Goal: Task Accomplishment & Management: Manage account settings

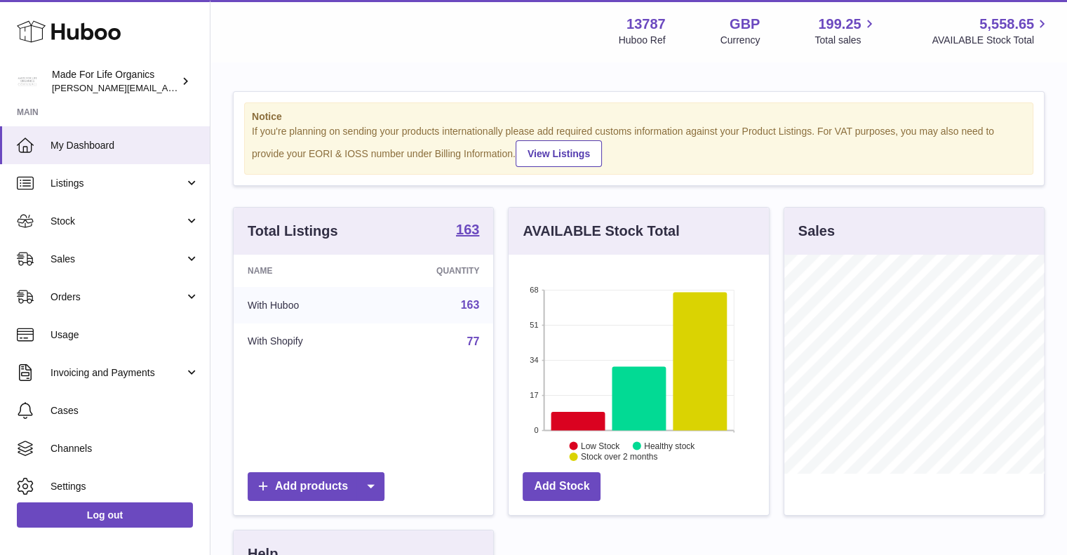
scroll to position [219, 260]
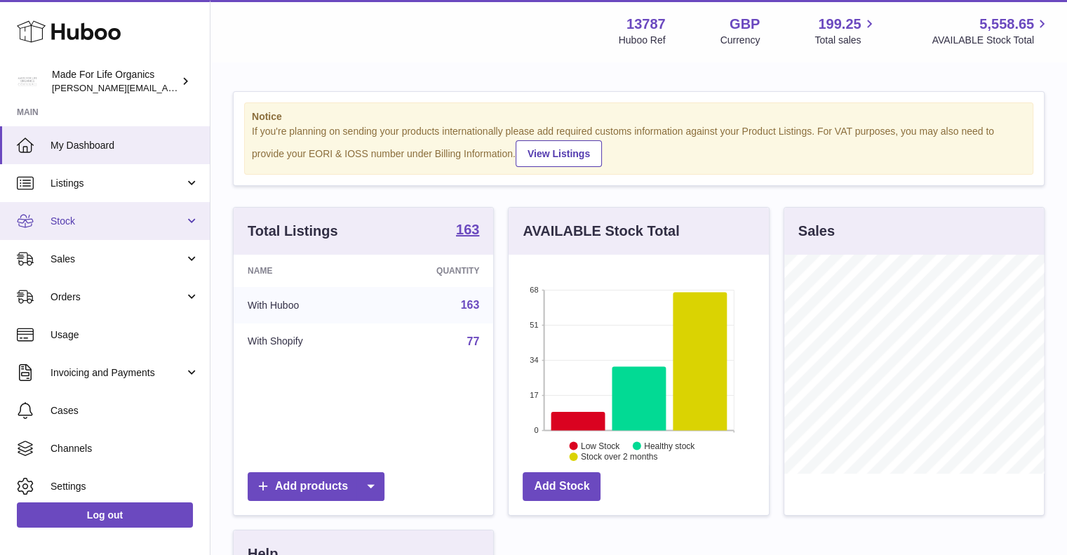
click at [53, 224] on span "Stock" at bounding box center [118, 221] width 134 height 13
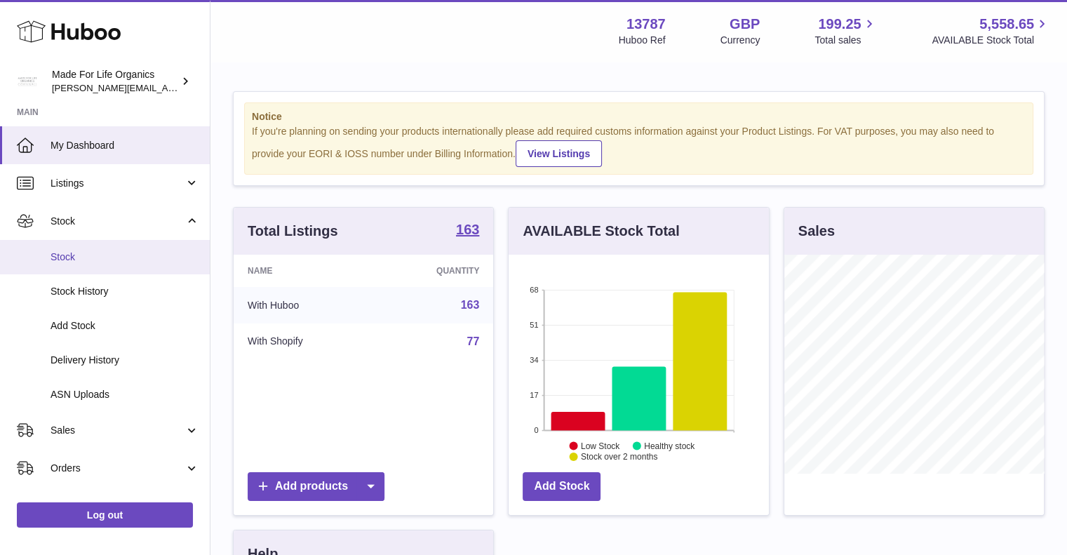
click at [67, 262] on span "Stock" at bounding box center [125, 256] width 149 height 13
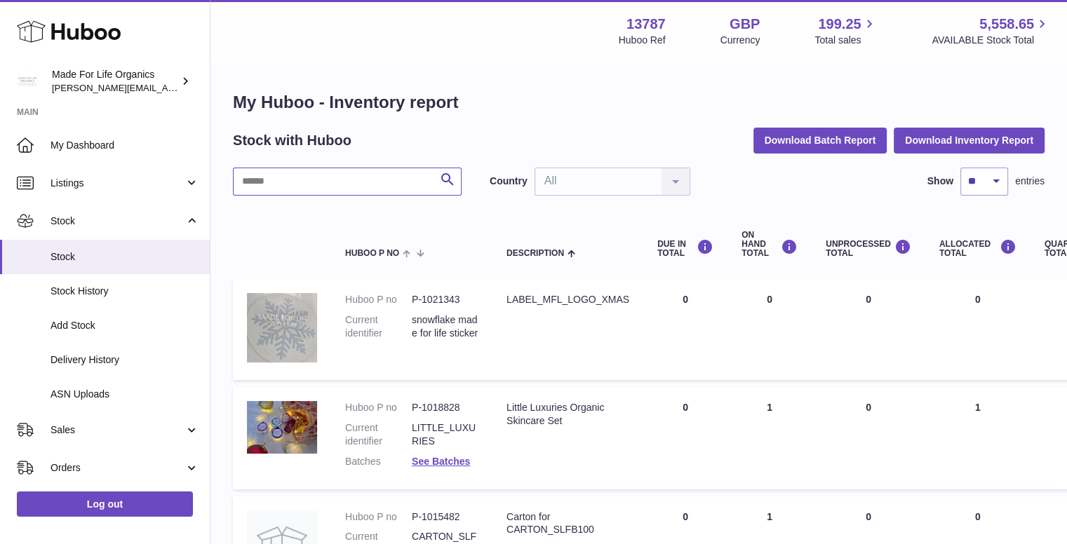
click at [313, 175] on input "text" at bounding box center [347, 182] width 229 height 28
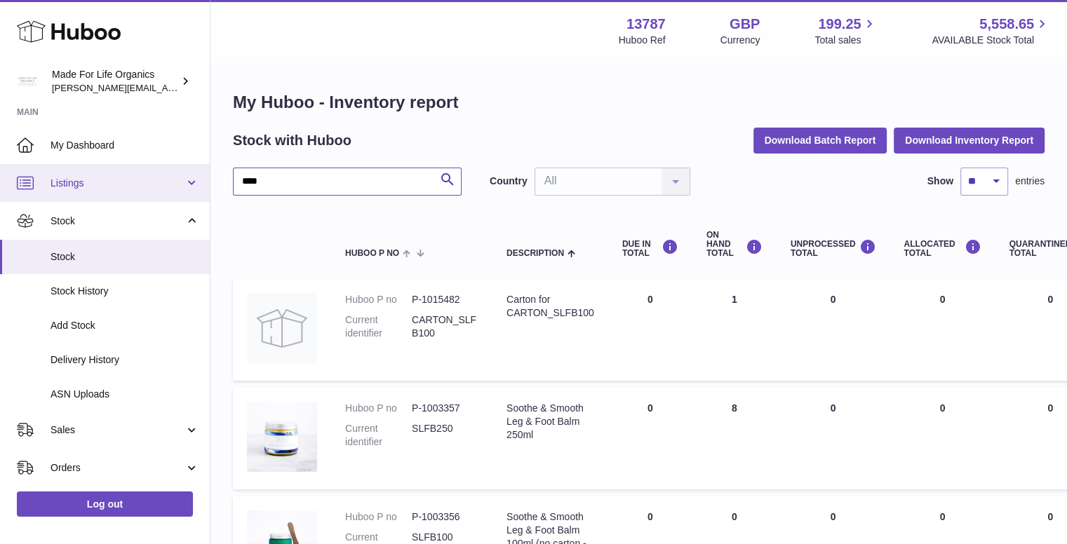
drag, startPoint x: 265, startPoint y: 183, endPoint x: 199, endPoint y: 185, distance: 66.7
click at [201, 183] on div "Huboo Made For Life Organics geoff.winwood@madeforlifeorganics.com Main My Dash…" at bounding box center [533, 489] width 1067 height 978
type input "***"
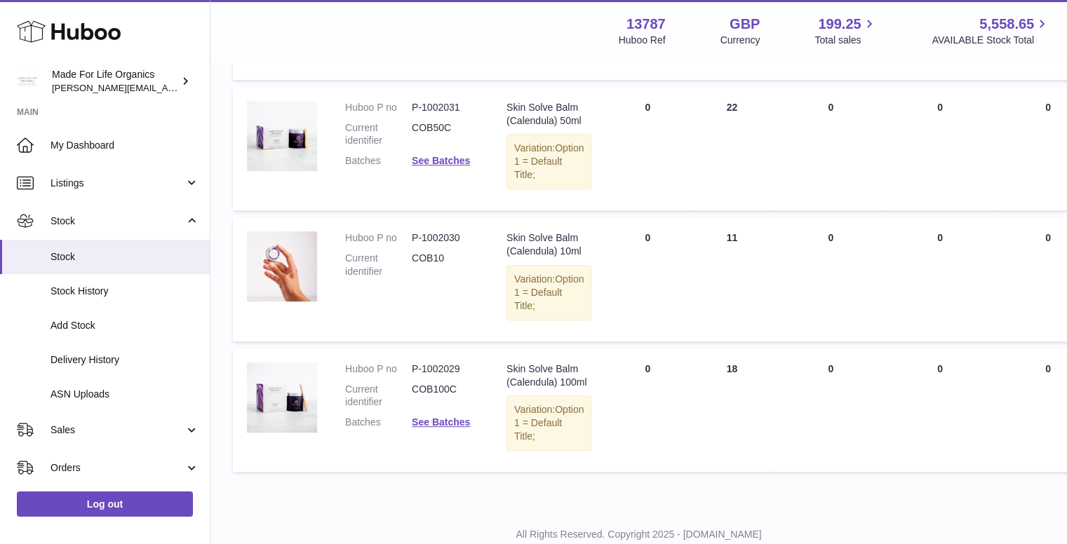
scroll to position [684, 0]
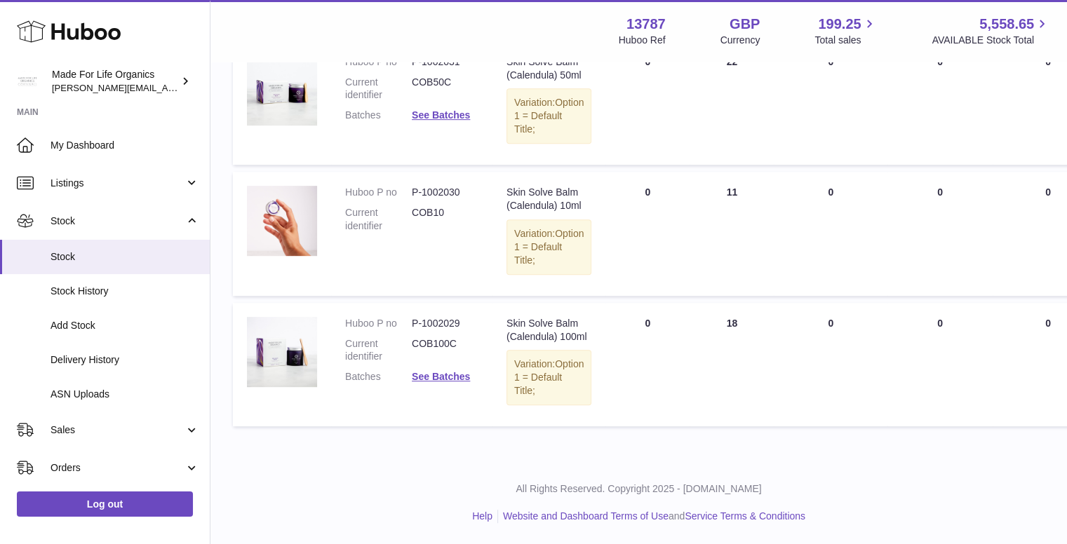
click at [41, 33] on icon at bounding box center [69, 32] width 104 height 28
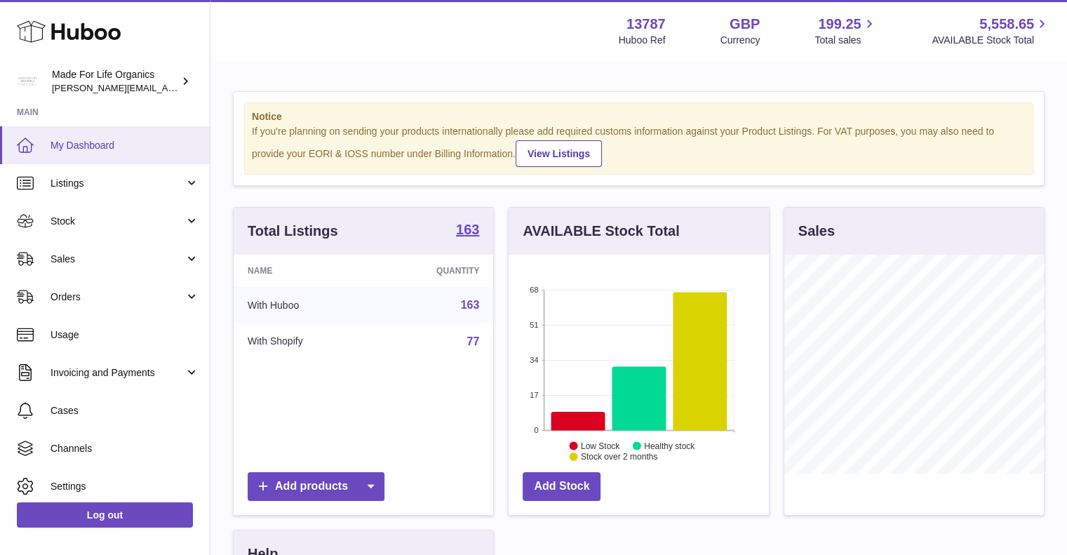
scroll to position [219, 260]
click at [577, 420] on icon at bounding box center [578, 421] width 54 height 18
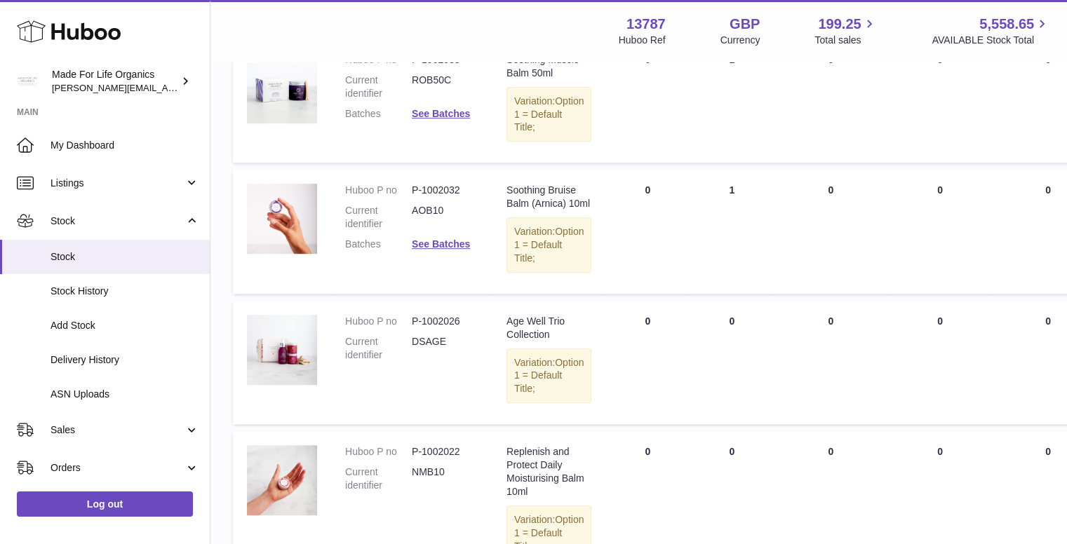
scroll to position [813, 0]
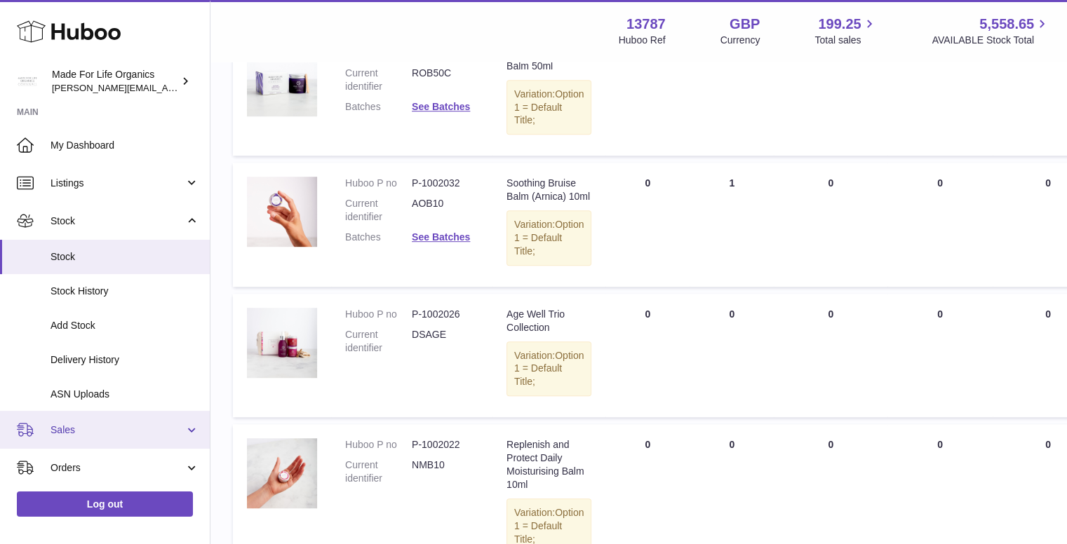
click at [89, 425] on span "Sales" at bounding box center [118, 430] width 134 height 13
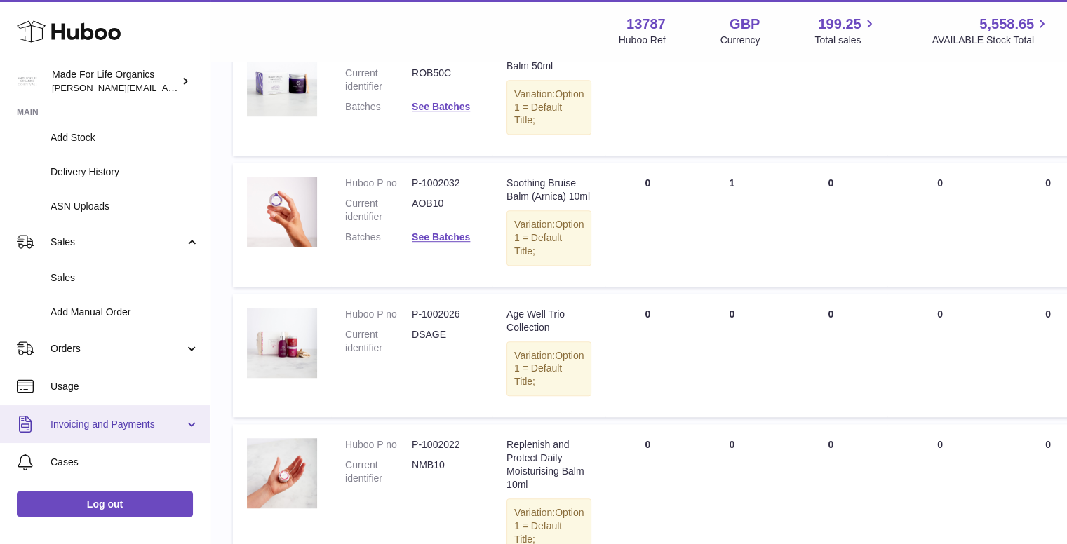
scroll to position [210, 0]
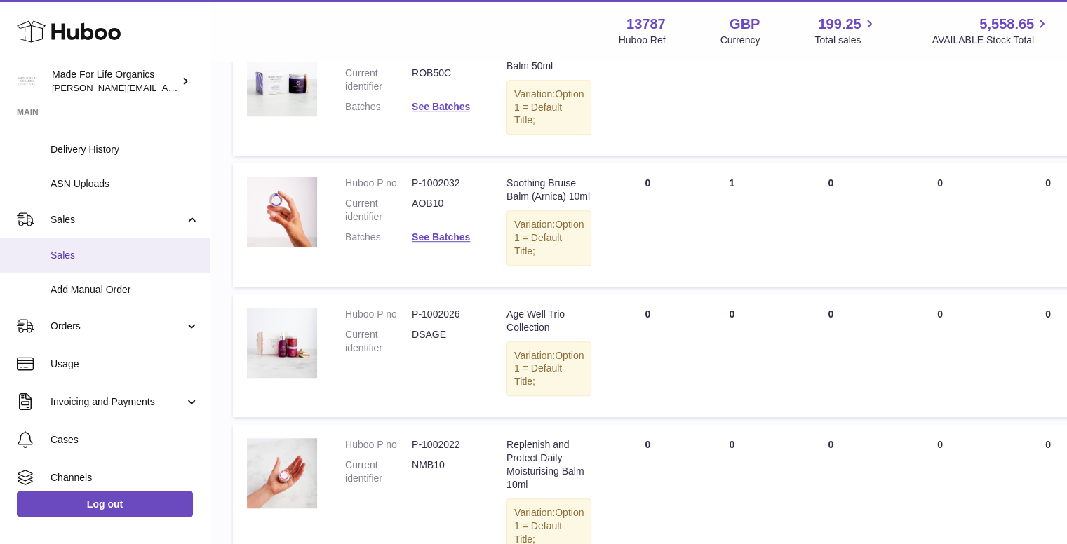
click at [68, 257] on span "Sales" at bounding box center [125, 255] width 149 height 13
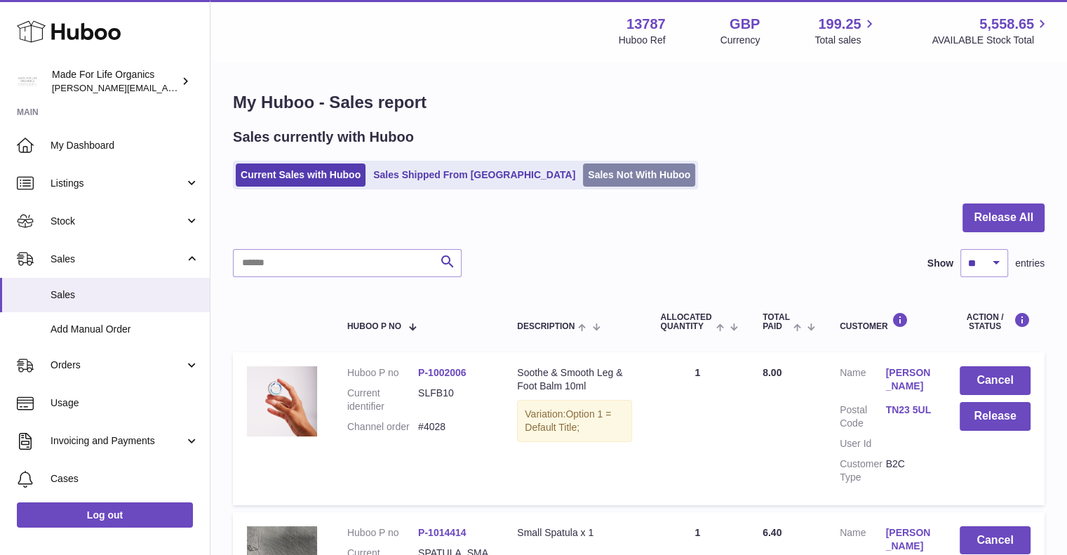
click at [583, 172] on link "Sales Not With Huboo" at bounding box center [639, 174] width 112 height 23
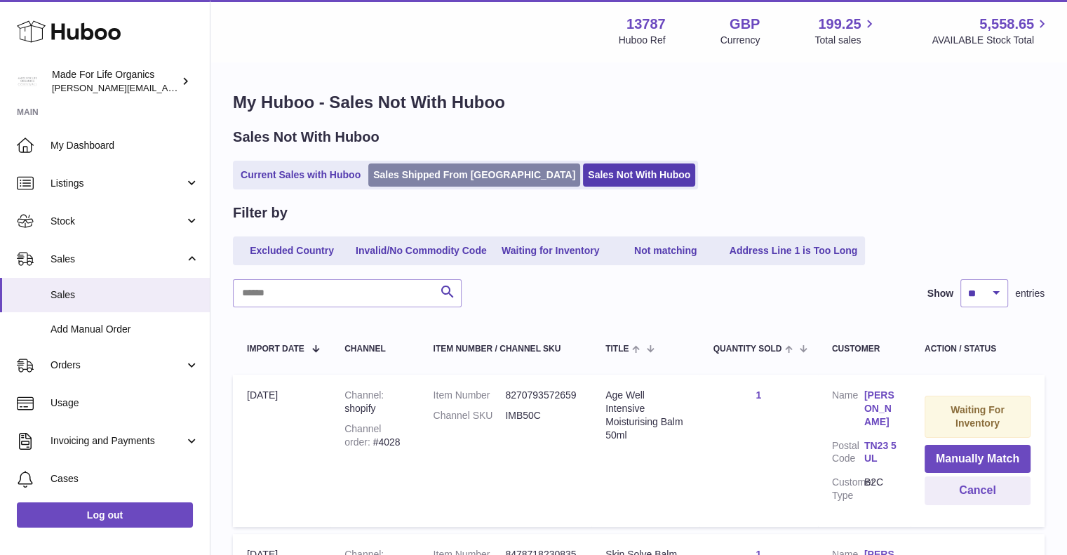
click at [421, 174] on link "Sales Shipped From Huboo" at bounding box center [474, 174] width 212 height 23
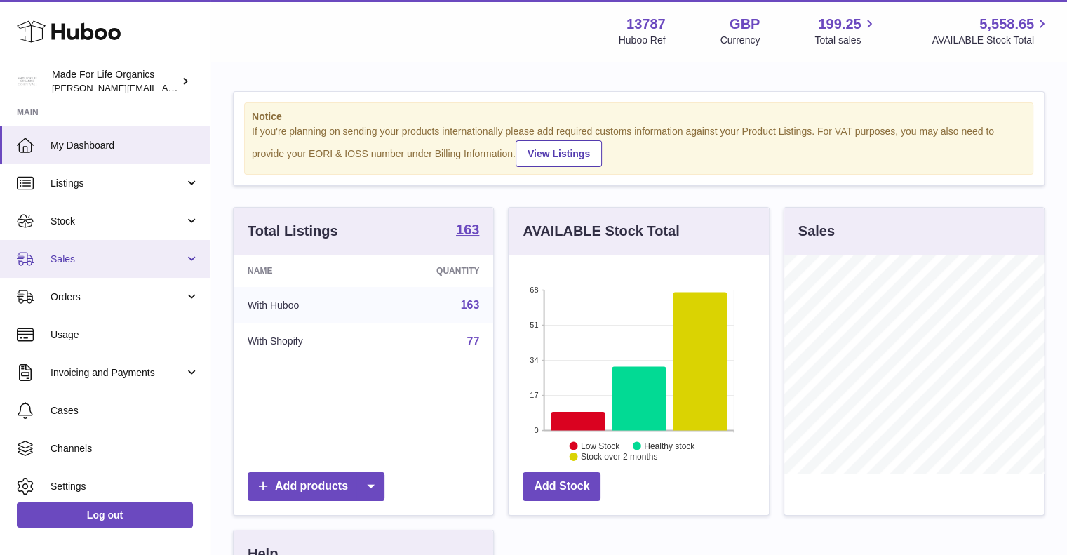
click at [121, 257] on span "Sales" at bounding box center [118, 259] width 134 height 13
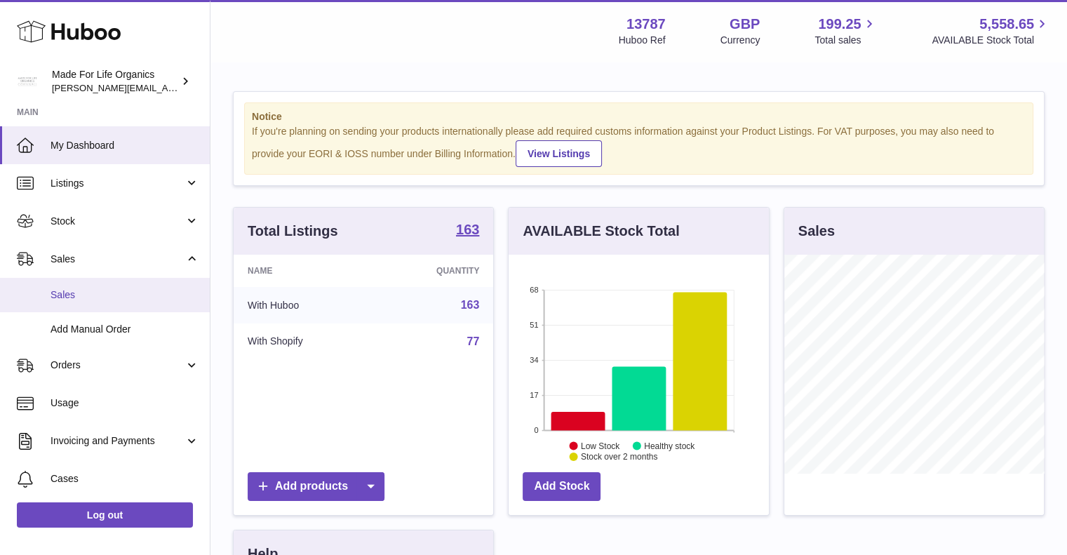
click at [69, 300] on span "Sales" at bounding box center [125, 294] width 149 height 13
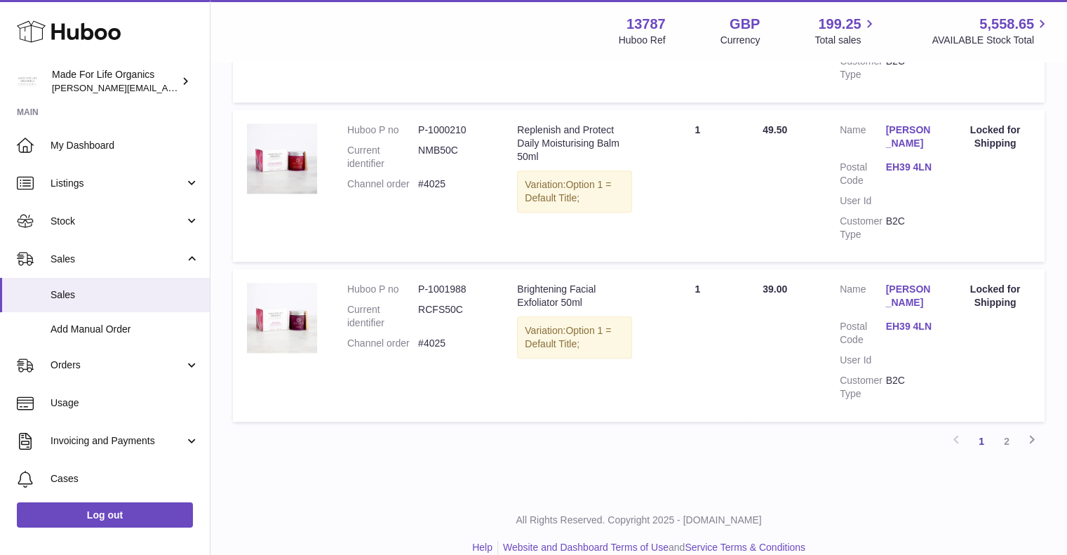
scroll to position [1535, 0]
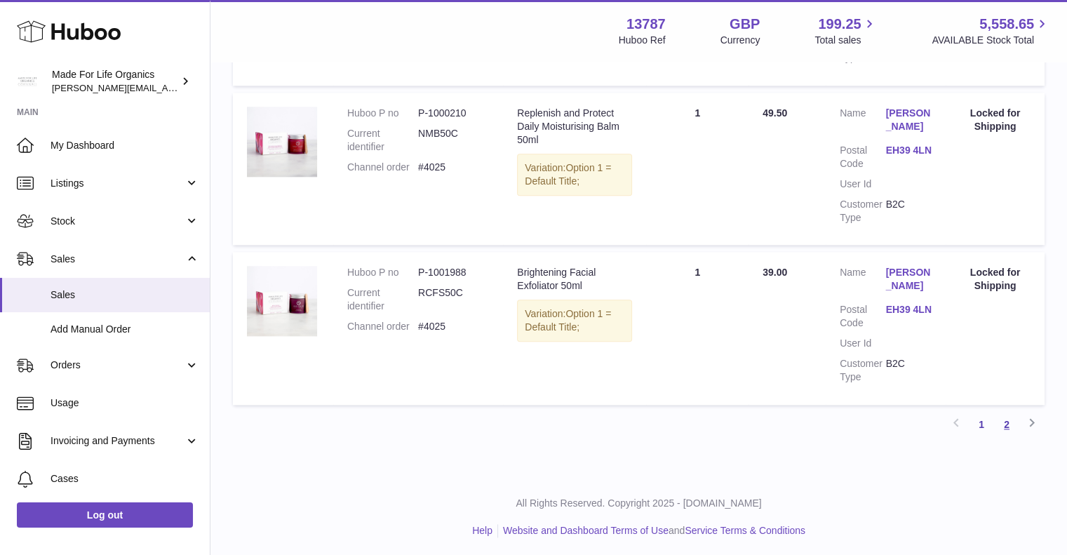
click at [1006, 426] on link "2" at bounding box center [1006, 424] width 25 height 25
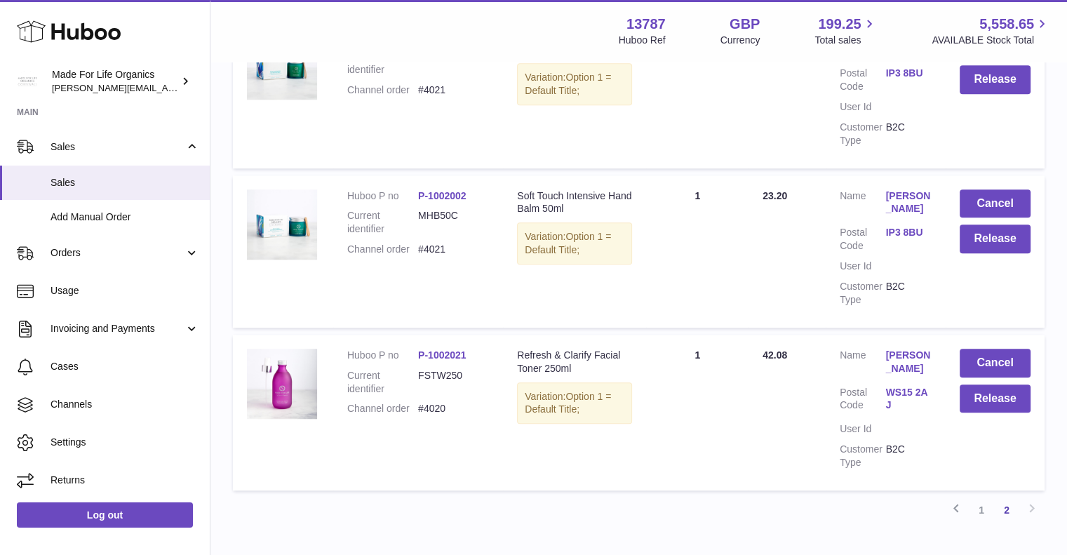
scroll to position [982, 0]
click at [996, 377] on button "Cancel" at bounding box center [995, 362] width 71 height 29
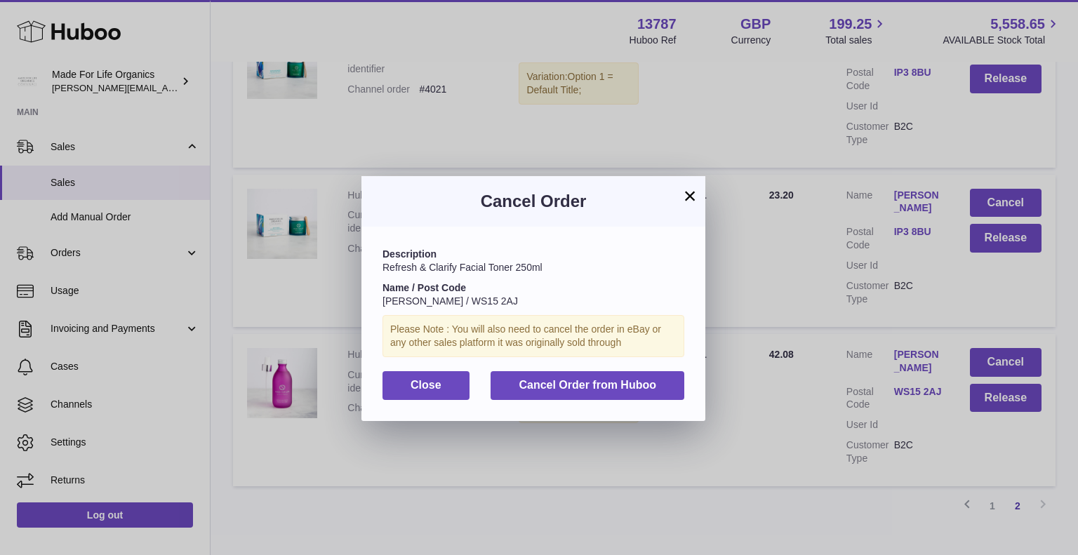
click at [690, 196] on button "×" at bounding box center [689, 195] width 17 height 17
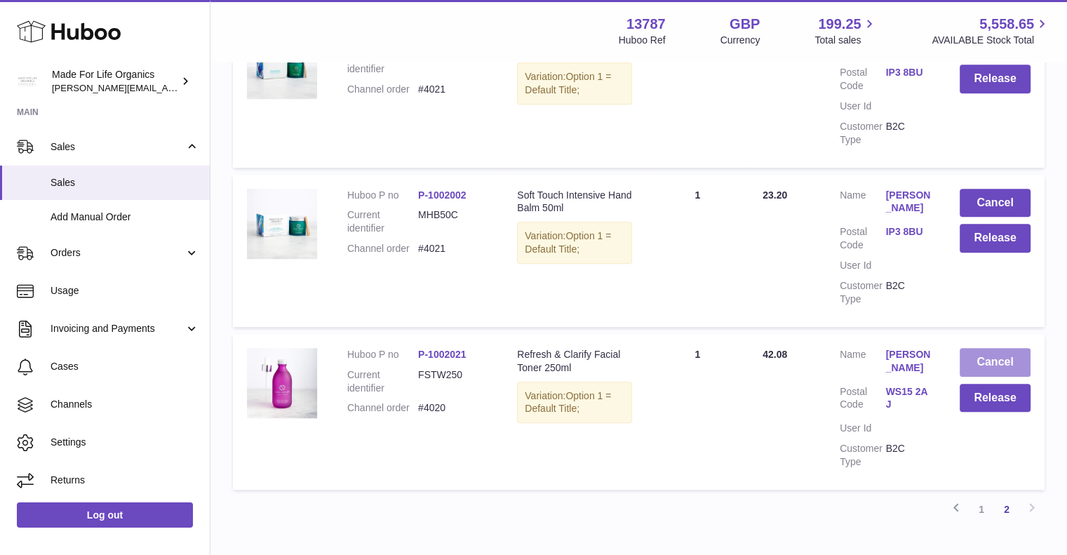
click at [988, 377] on button "Cancel" at bounding box center [995, 362] width 71 height 29
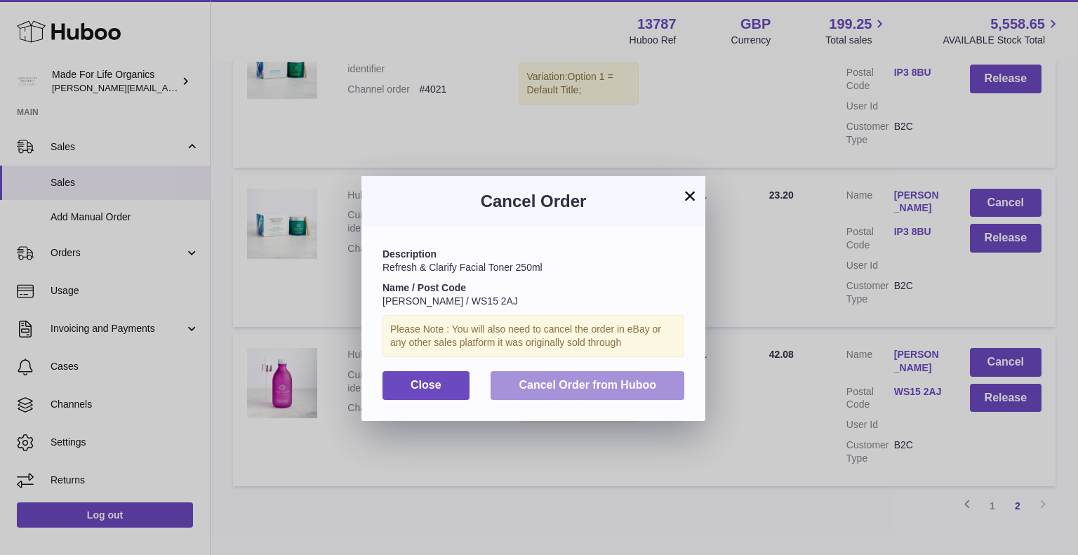
click at [555, 383] on span "Cancel Order from Huboo" at bounding box center [586, 385] width 137 height 12
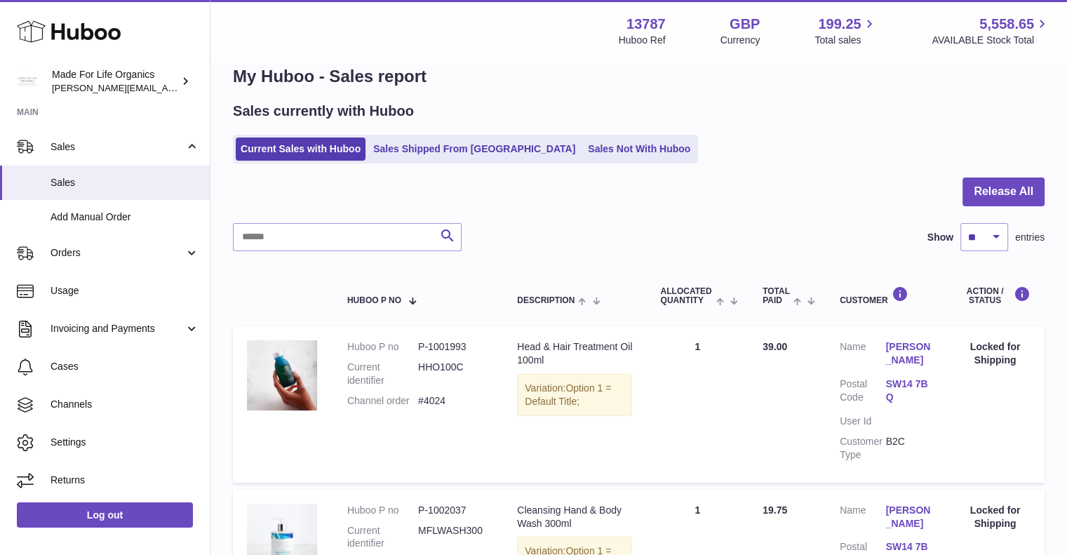
scroll to position [0, 0]
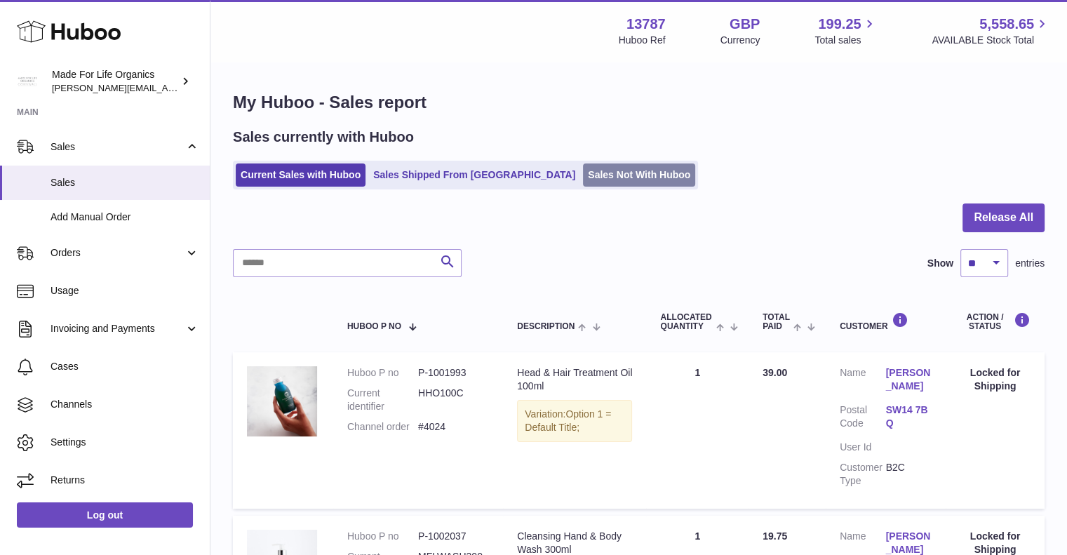
click at [583, 179] on link "Sales Not With Huboo" at bounding box center [639, 174] width 112 height 23
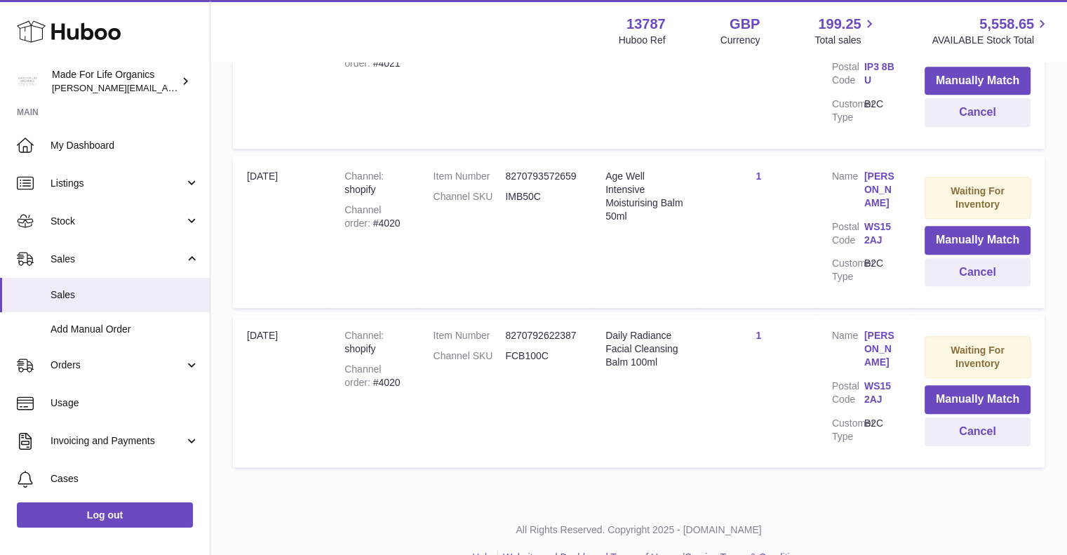
scroll to position [1020, 0]
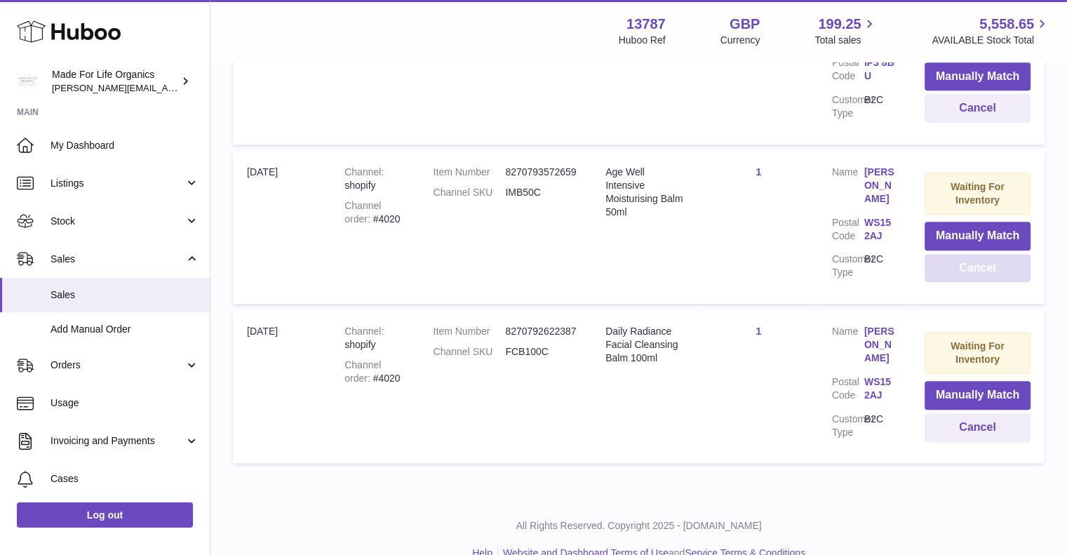
click at [984, 254] on button "Cancel" at bounding box center [978, 268] width 106 height 29
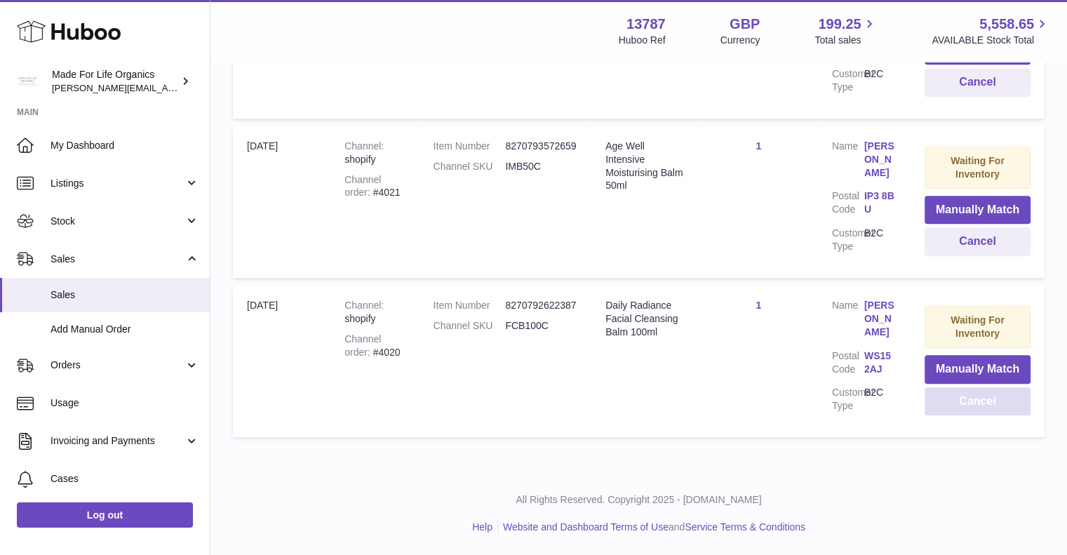
scroll to position [861, 0]
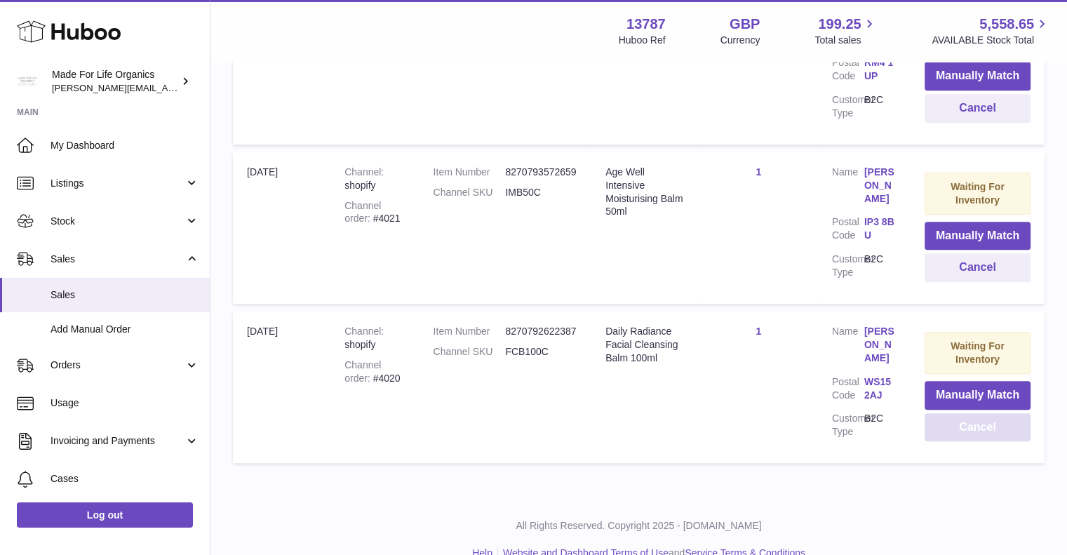
click at [984, 413] on button "Cancel" at bounding box center [978, 427] width 106 height 29
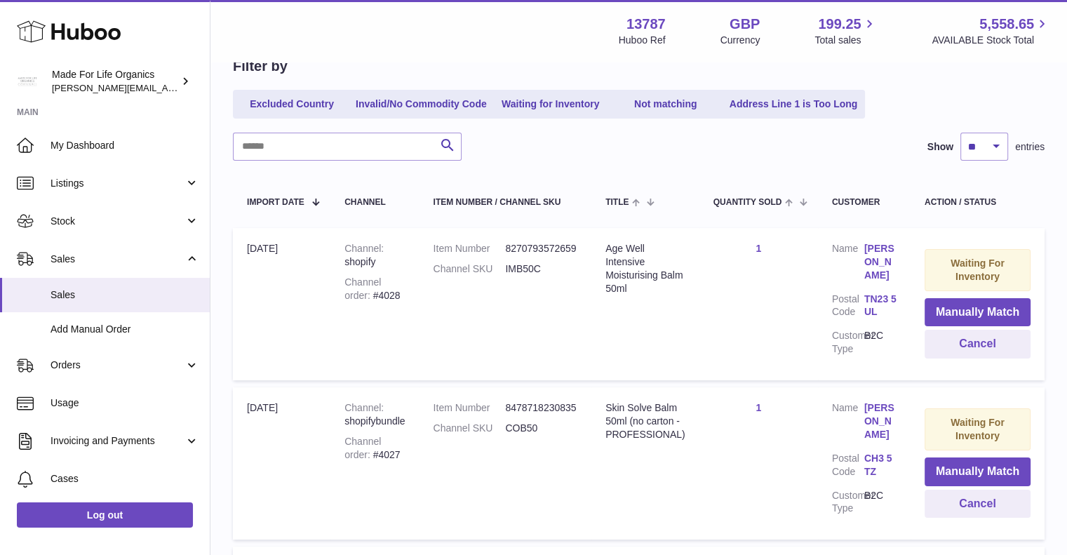
scroll to position [140, 0]
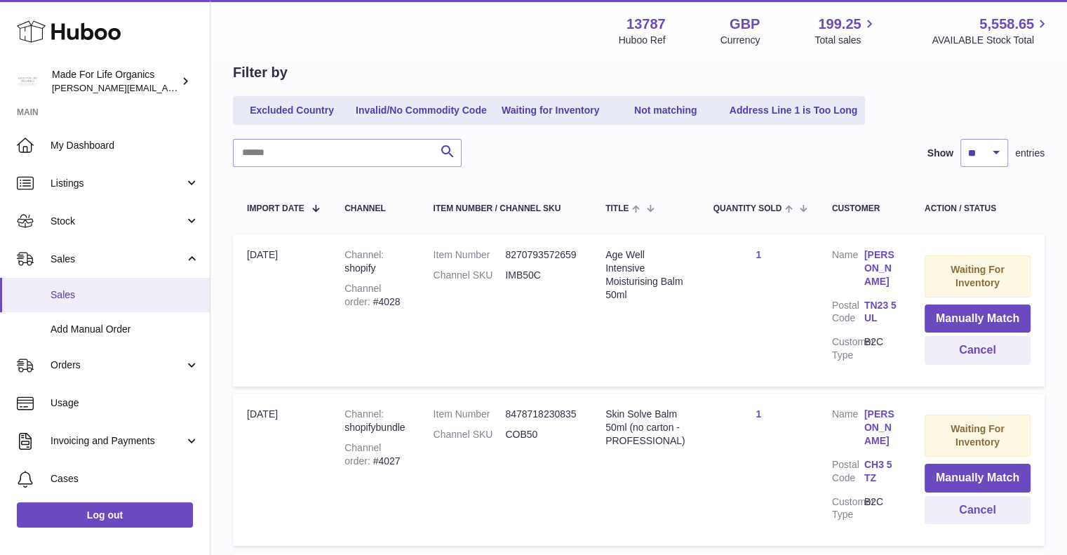
click at [82, 295] on span "Sales" at bounding box center [125, 294] width 149 height 13
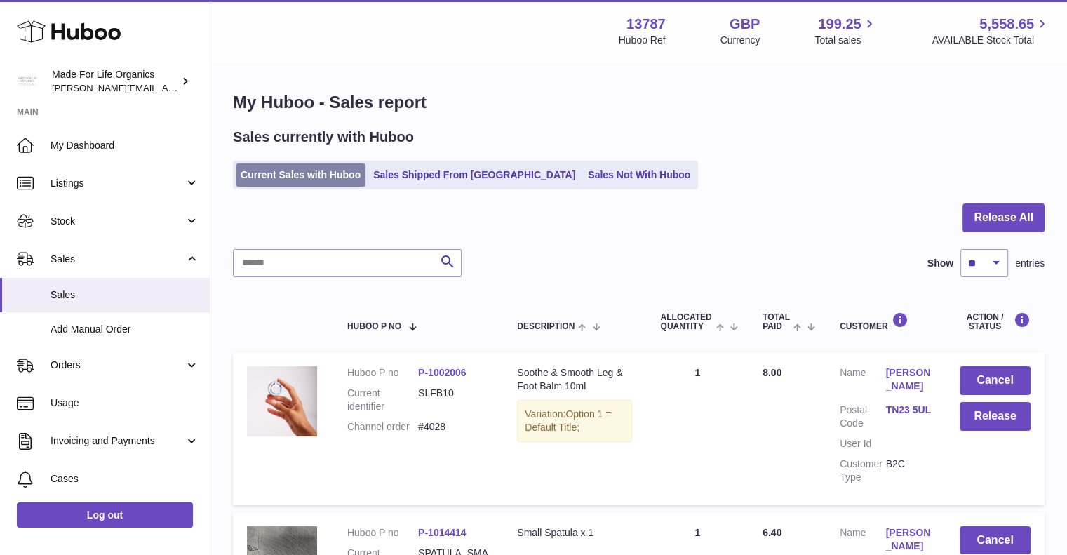
click at [309, 176] on link "Current Sales with Huboo" at bounding box center [301, 174] width 130 height 23
click at [583, 174] on link "Sales Not With Huboo" at bounding box center [639, 174] width 112 height 23
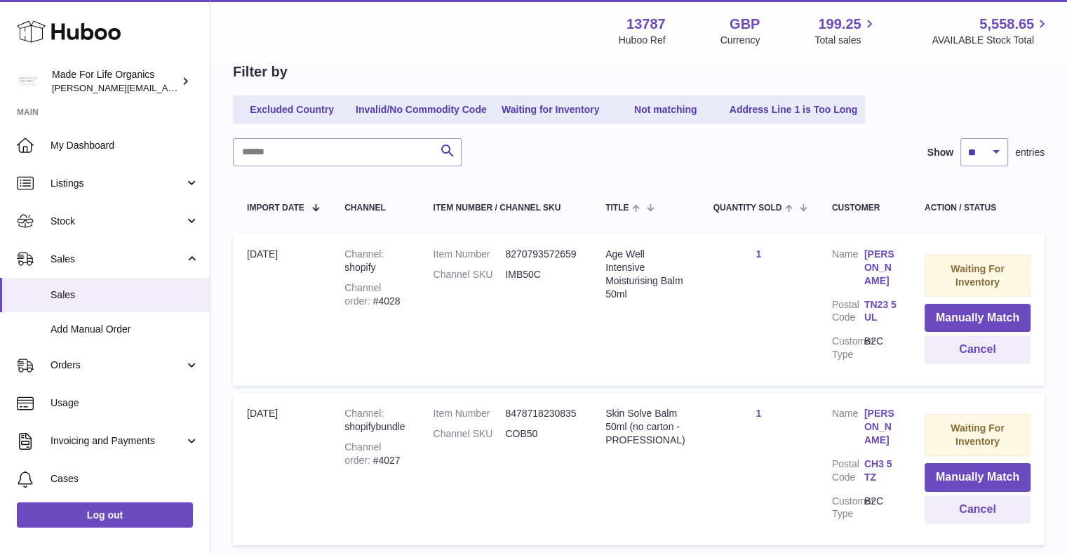
scroll to position [140, 0]
click at [86, 297] on span "Sales" at bounding box center [125, 294] width 149 height 13
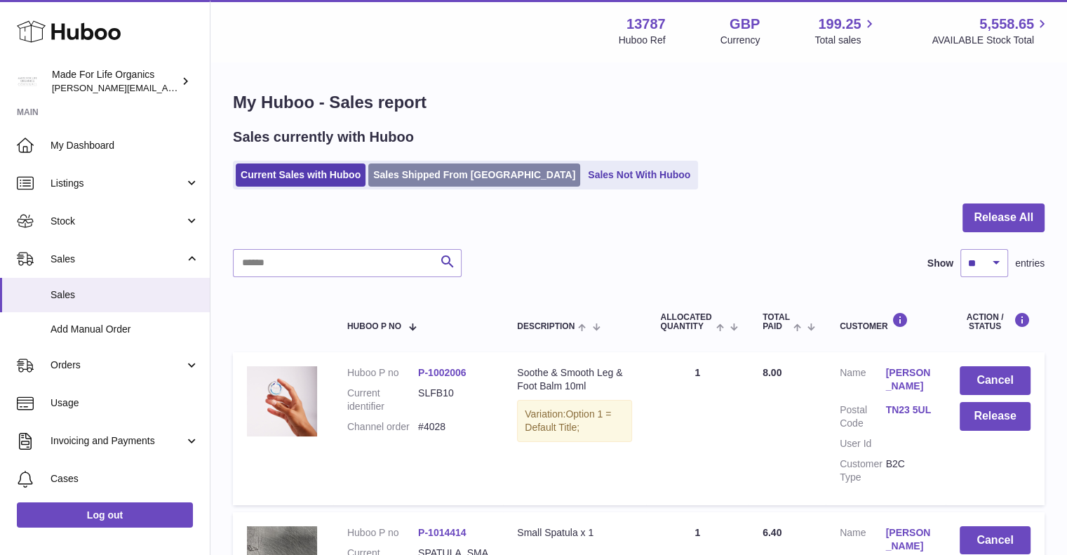
click at [415, 179] on link "Sales Shipped From [GEOGRAPHIC_DATA]" at bounding box center [474, 174] width 212 height 23
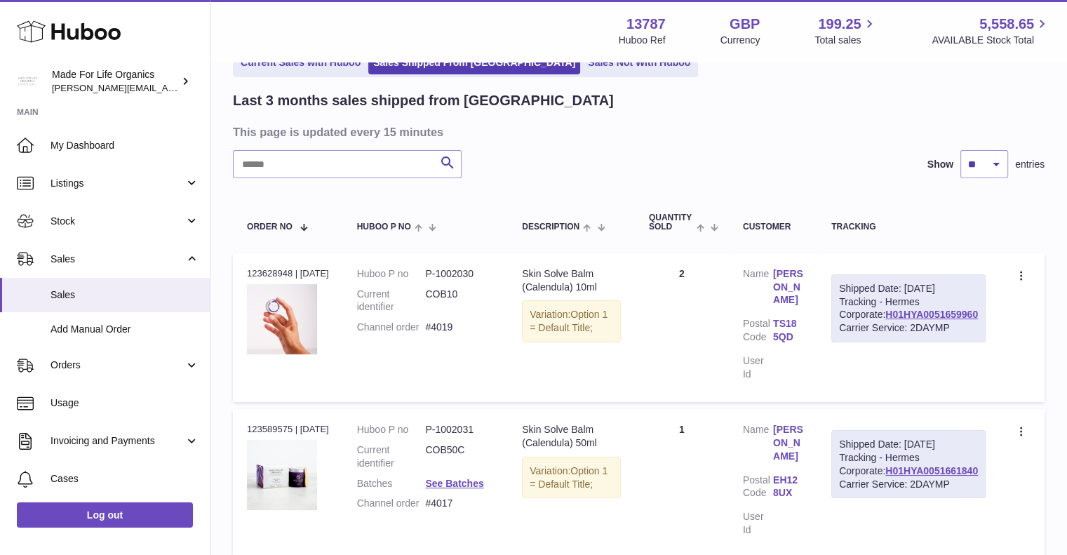
scroll to position [70, 0]
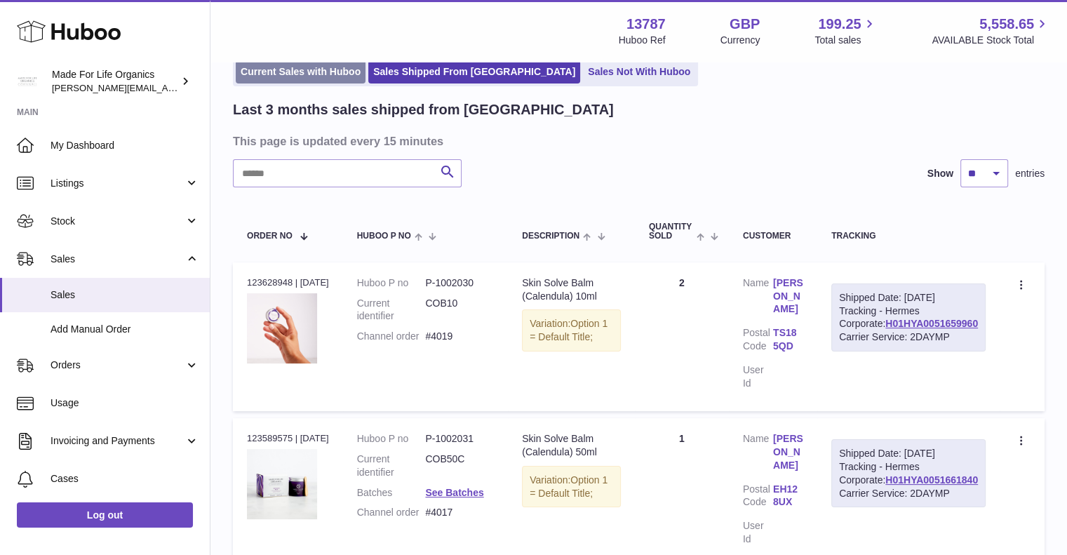
click at [290, 79] on link "Current Sales with Huboo" at bounding box center [301, 71] width 130 height 23
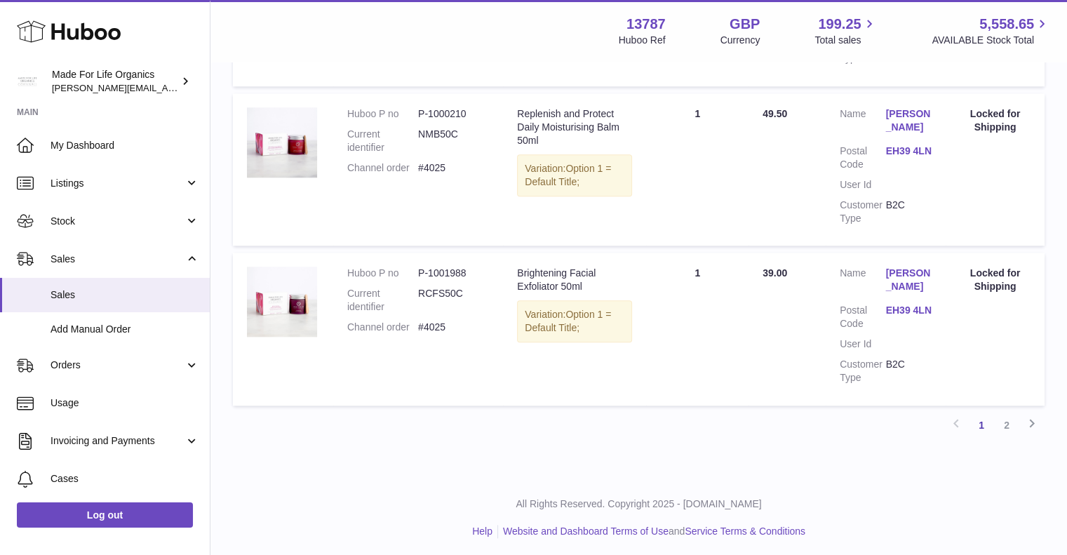
scroll to position [1535, 0]
click at [1007, 420] on link "2" at bounding box center [1006, 424] width 25 height 25
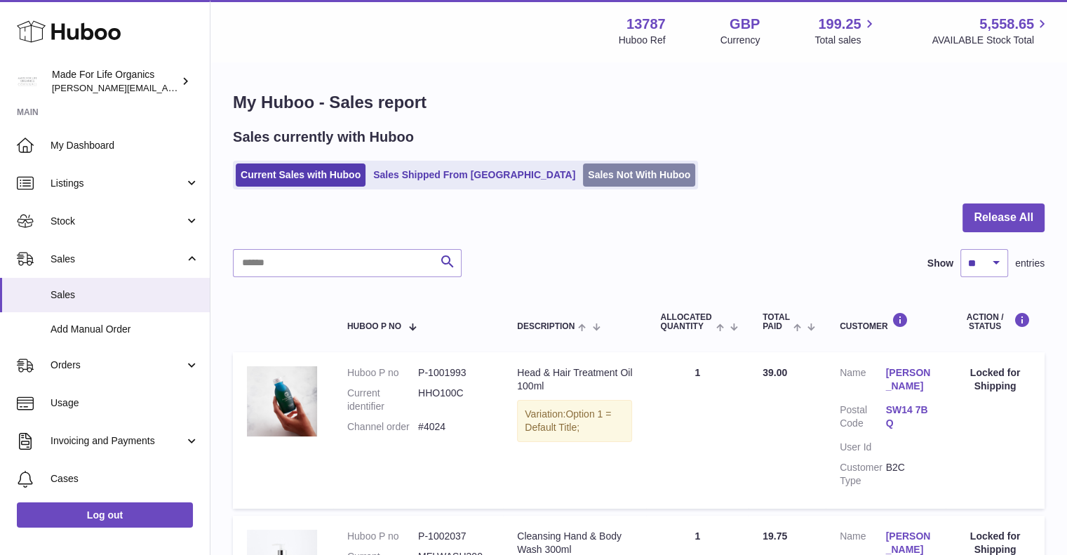
click at [583, 176] on link "Sales Not With Huboo" at bounding box center [639, 174] width 112 height 23
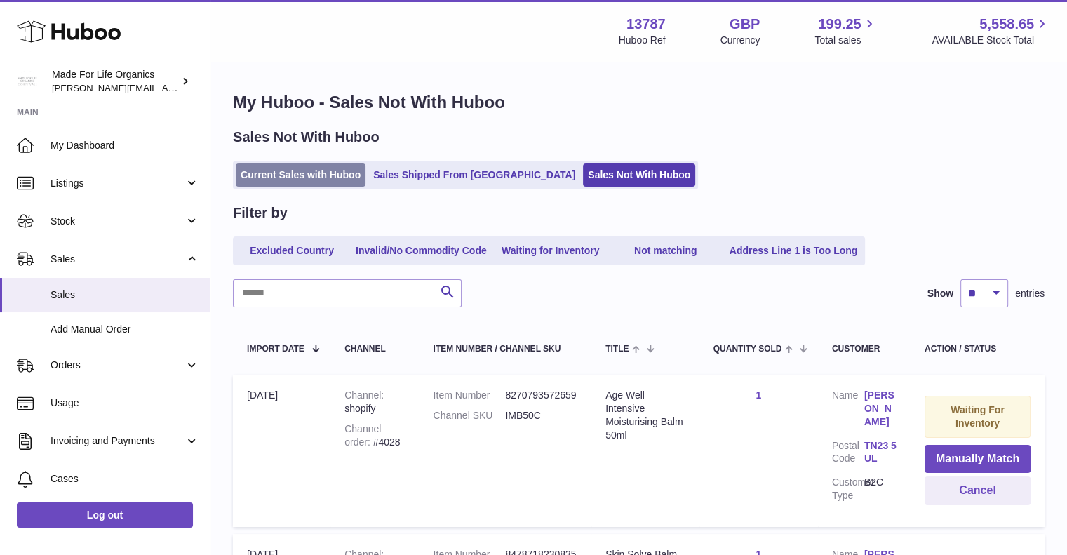
click at [319, 177] on link "Current Sales with Huboo" at bounding box center [301, 174] width 130 height 23
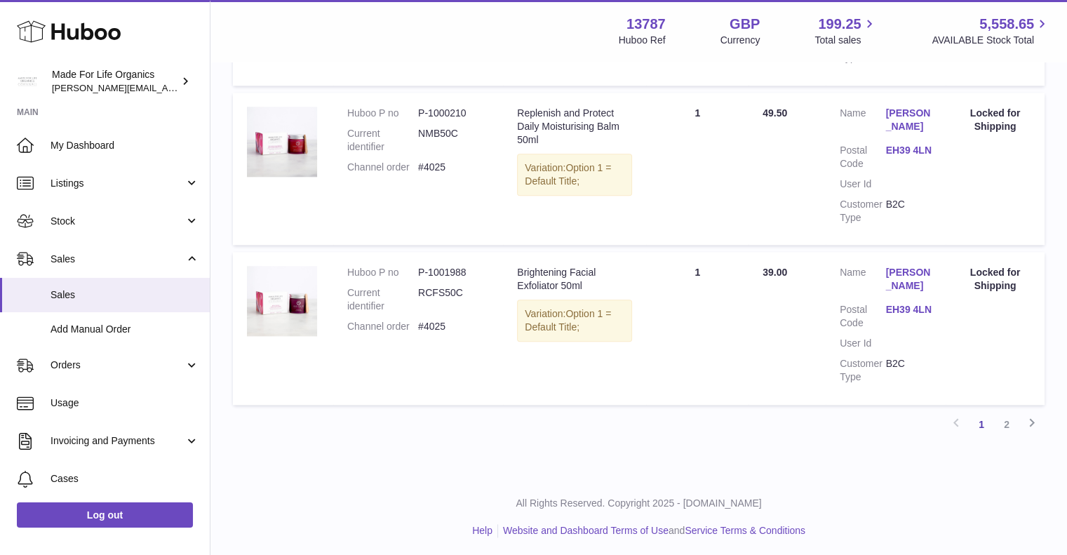
click at [1007, 413] on link "2" at bounding box center [1006, 424] width 25 height 25
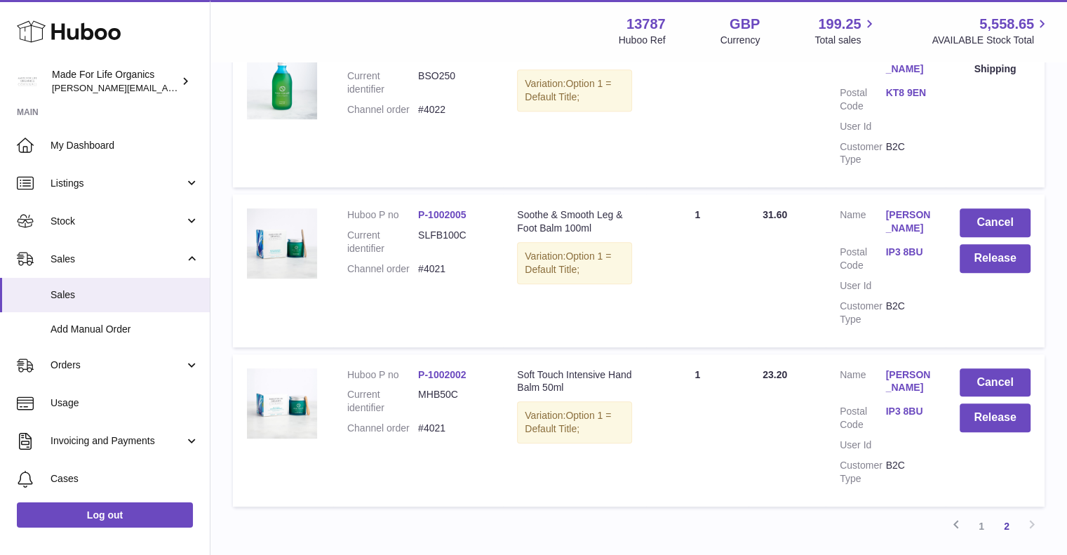
scroll to position [835, 0]
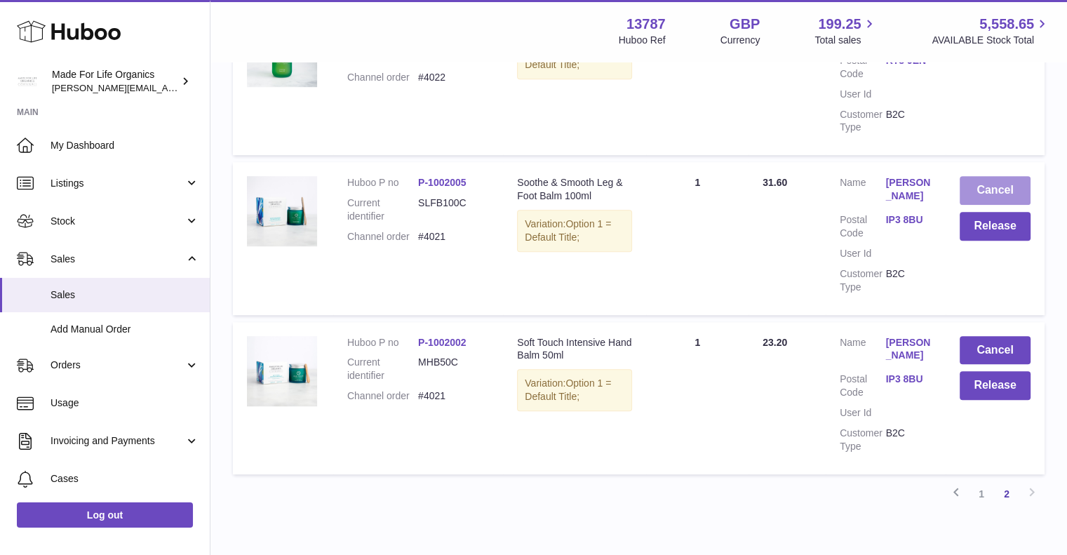
click at [989, 205] on button "Cancel" at bounding box center [995, 190] width 71 height 29
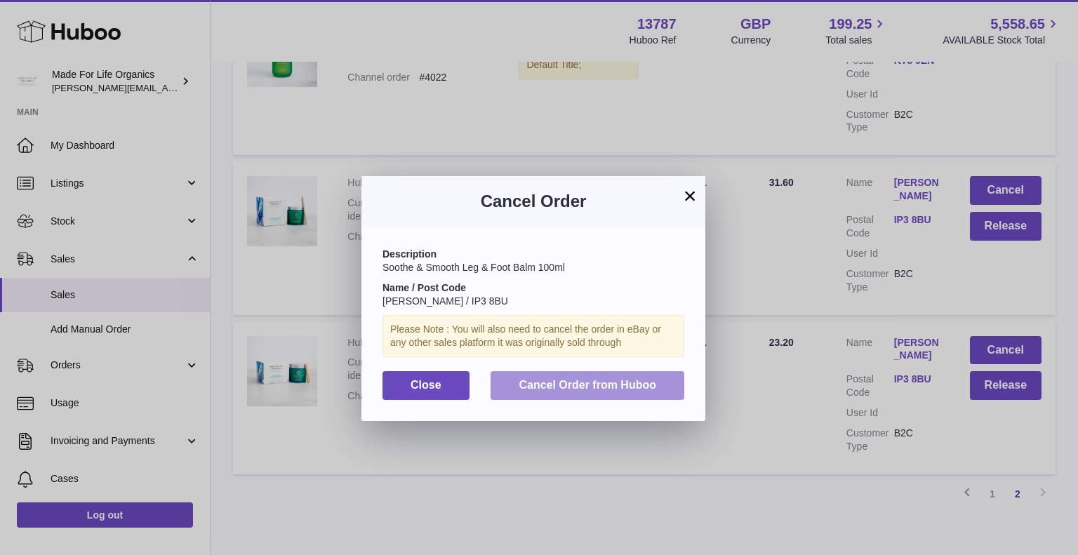
click at [535, 382] on span "Cancel Order from Huboo" at bounding box center [586, 385] width 137 height 12
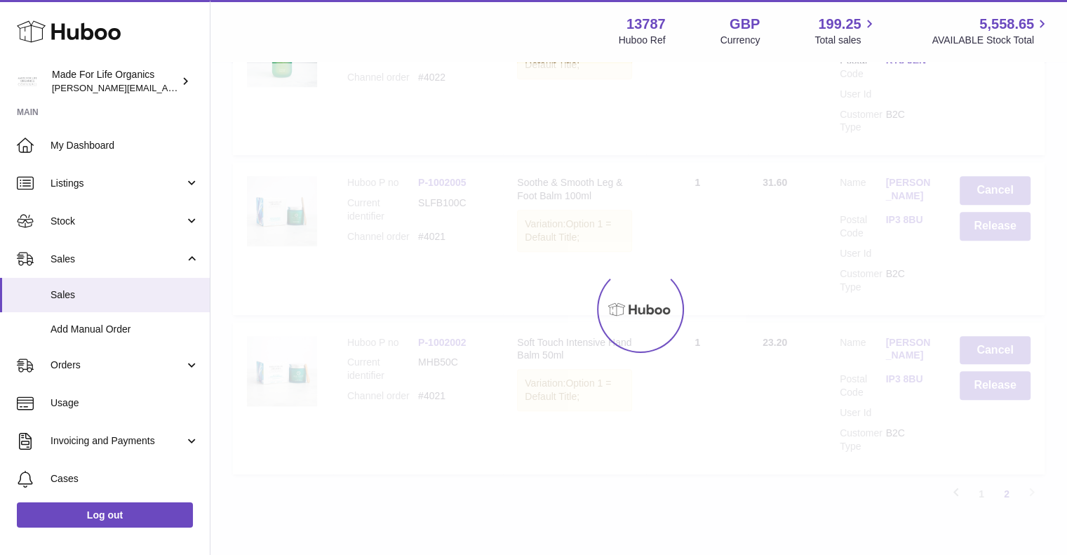
scroll to position [772, 0]
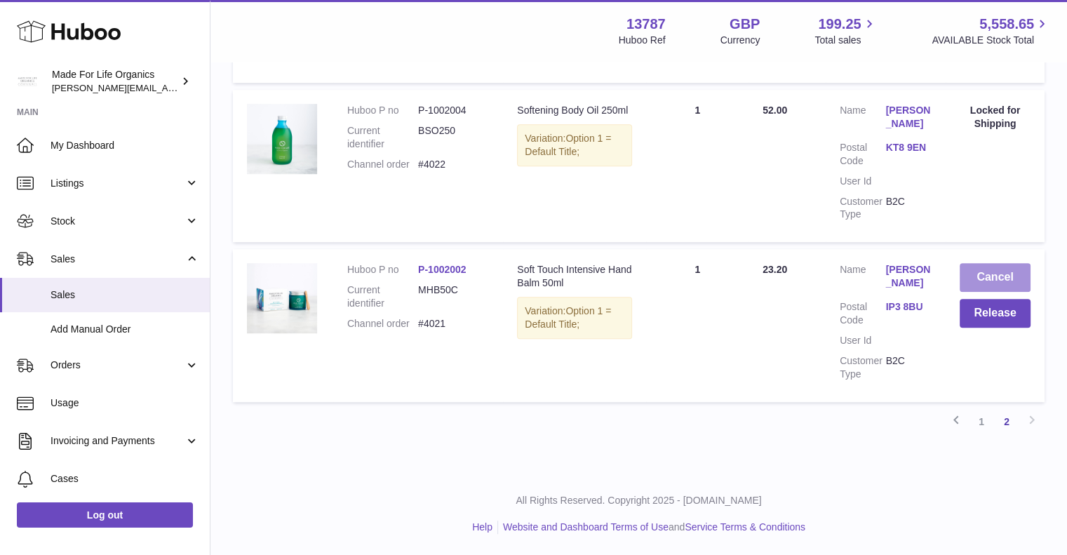
click at [988, 277] on button "Cancel" at bounding box center [995, 277] width 71 height 29
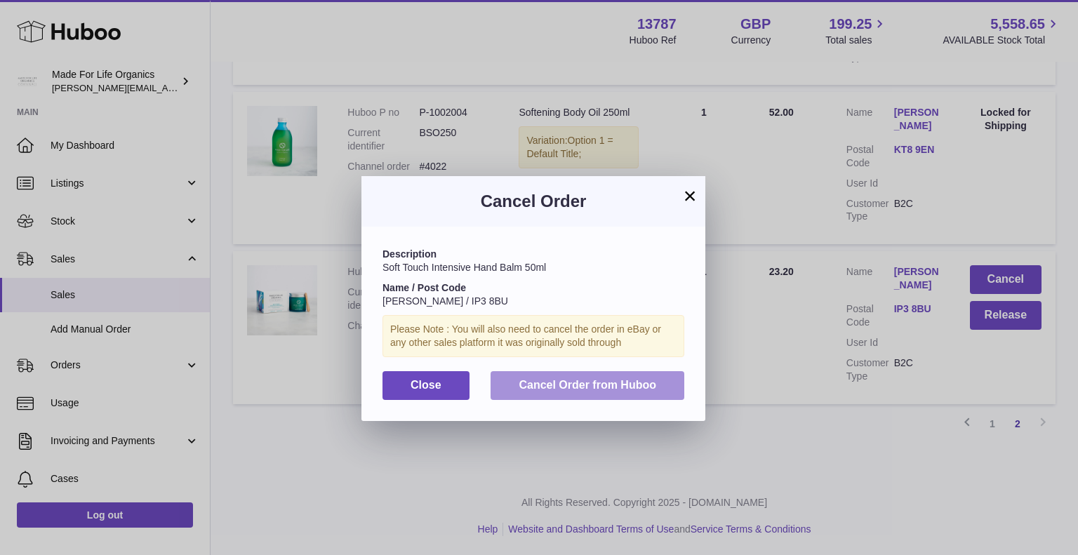
click at [561, 383] on span "Cancel Order from Huboo" at bounding box center [586, 385] width 137 height 12
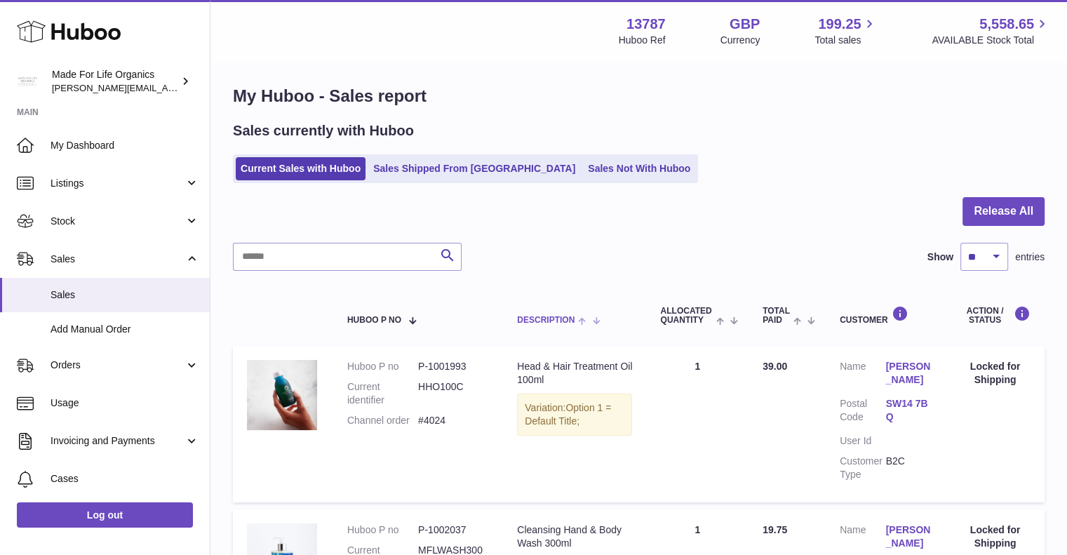
scroll to position [0, 0]
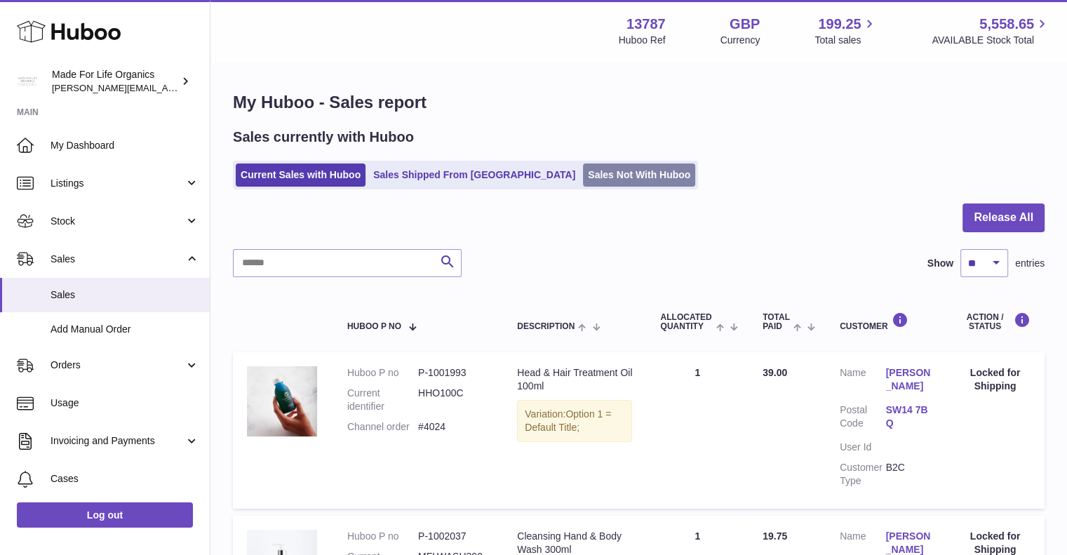
click at [583, 182] on link "Sales Not With Huboo" at bounding box center [639, 174] width 112 height 23
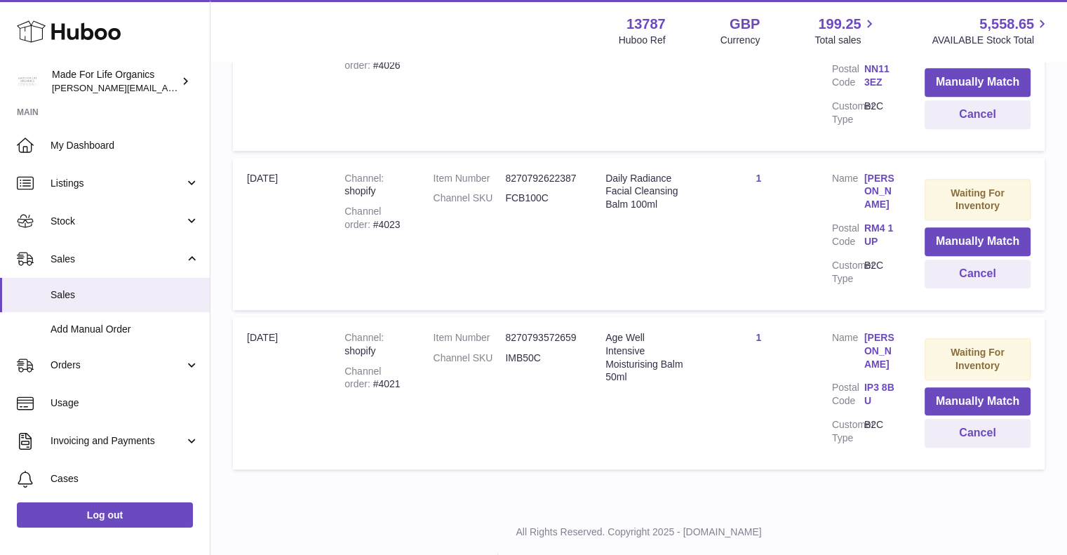
scroll to position [702, 0]
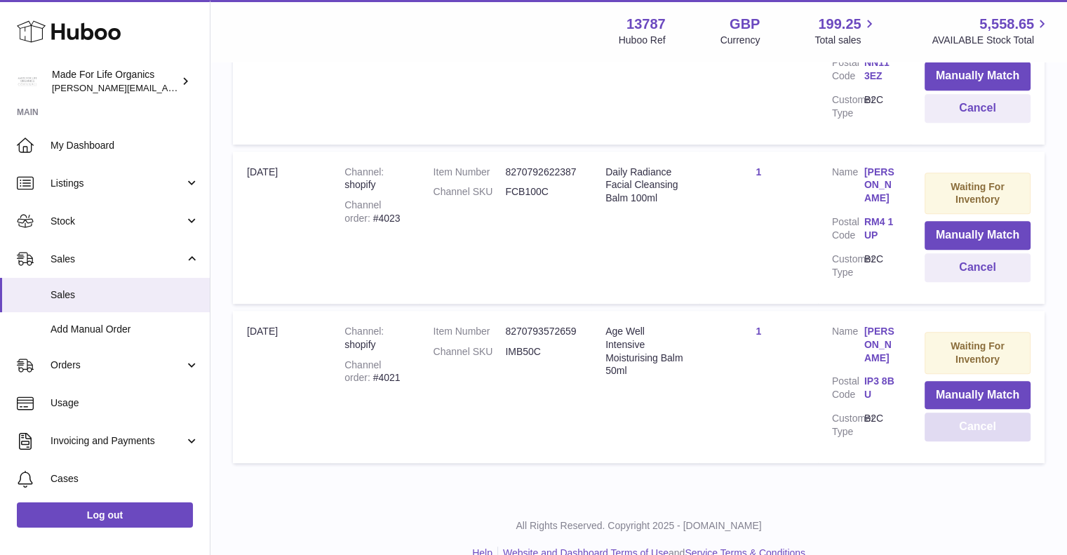
click at [977, 412] on button "Cancel" at bounding box center [978, 426] width 106 height 29
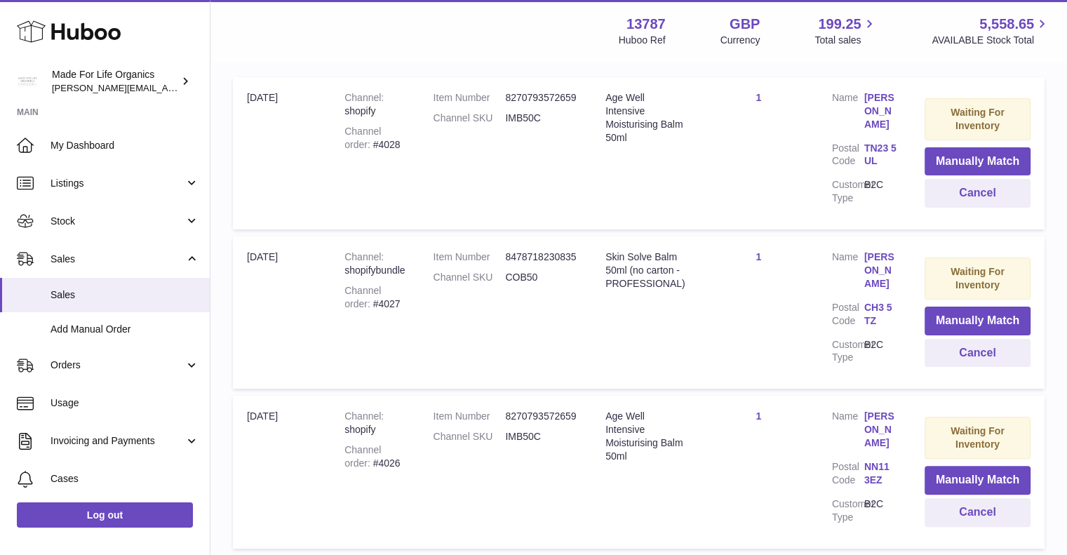
scroll to position [269, 0]
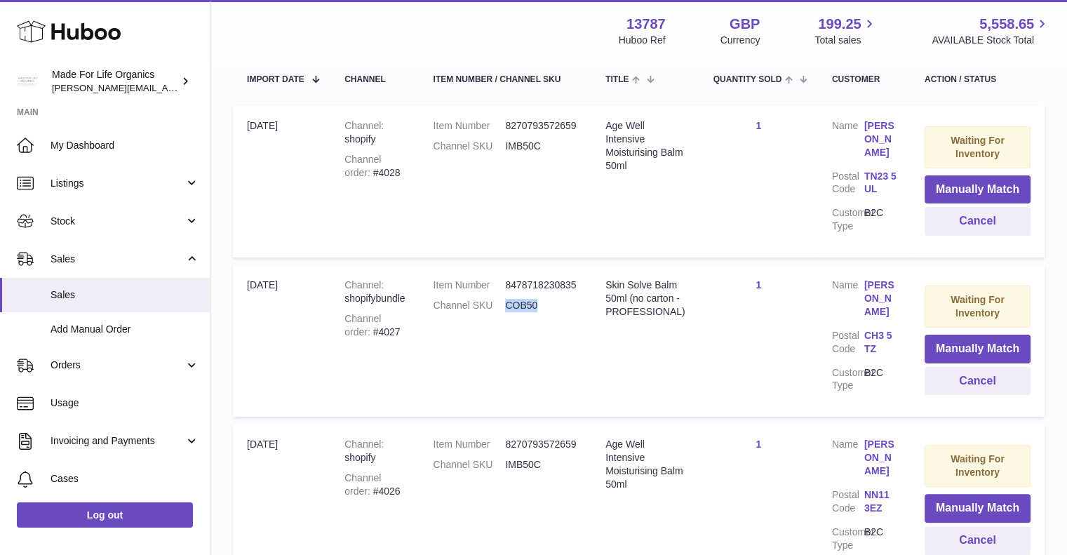
drag, startPoint x: 539, startPoint y: 293, endPoint x: 504, endPoint y: 300, distance: 34.9
click at [508, 299] on dd "COB50" at bounding box center [541, 305] width 72 height 13
click at [532, 370] on td "Item Number 8478718230835 Channel SKU COB50" at bounding box center [506, 340] width 173 height 152
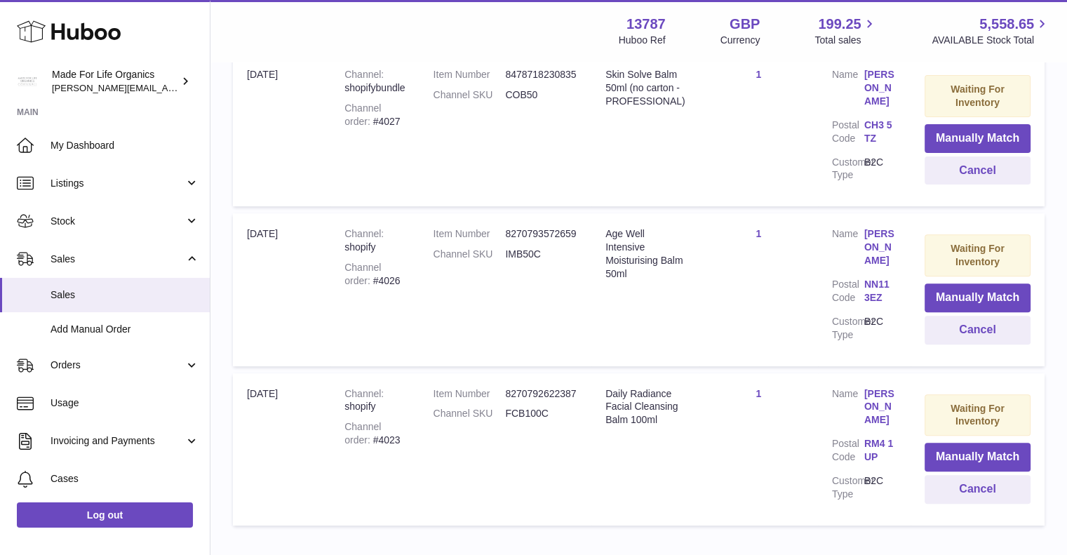
scroll to position [480, 0]
click at [977, 475] on button "Cancel" at bounding box center [978, 489] width 106 height 29
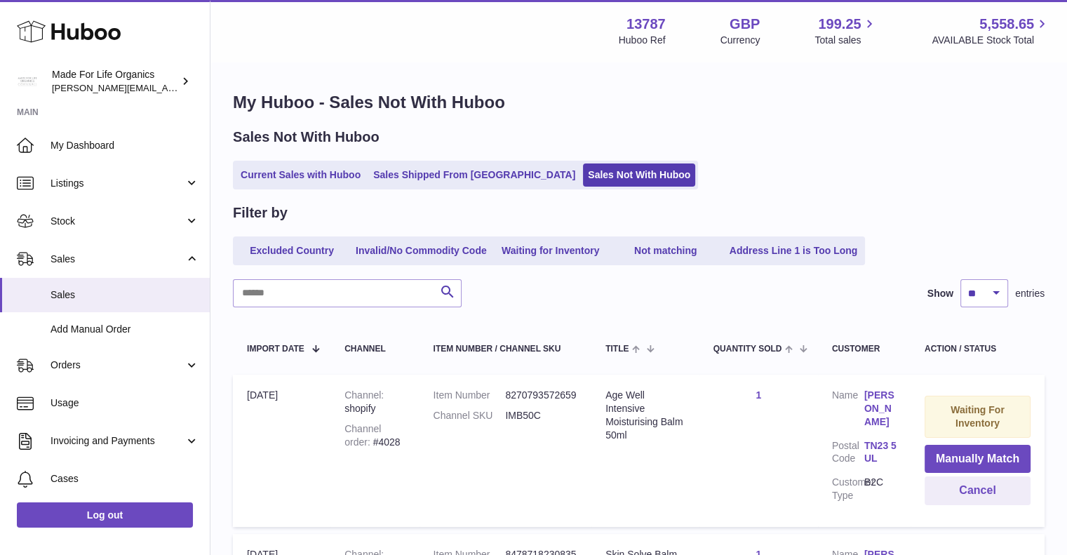
scroll to position [0, 0]
click at [313, 176] on link "Current Sales with Huboo" at bounding box center [301, 174] width 130 height 23
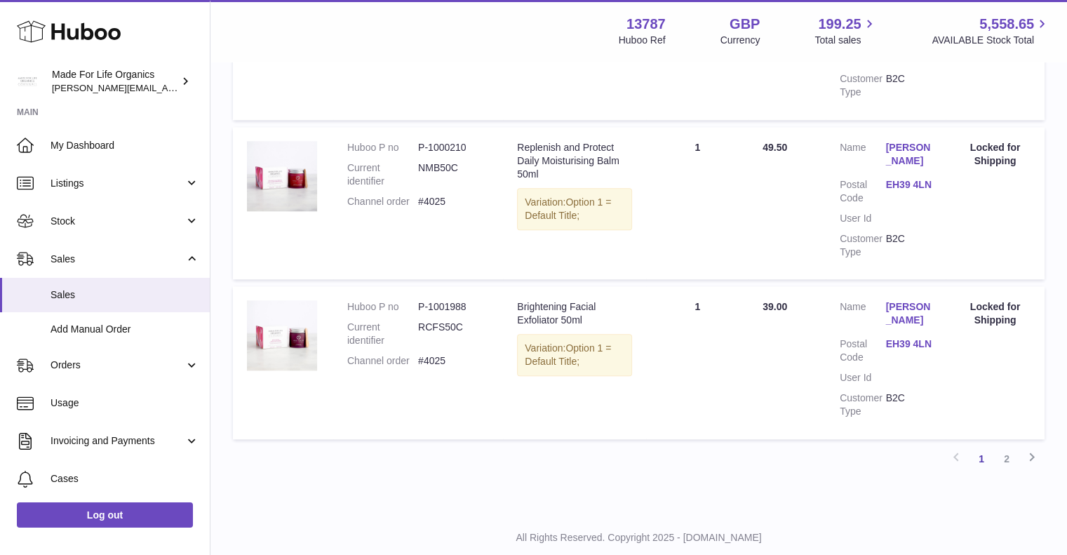
scroll to position [1535, 0]
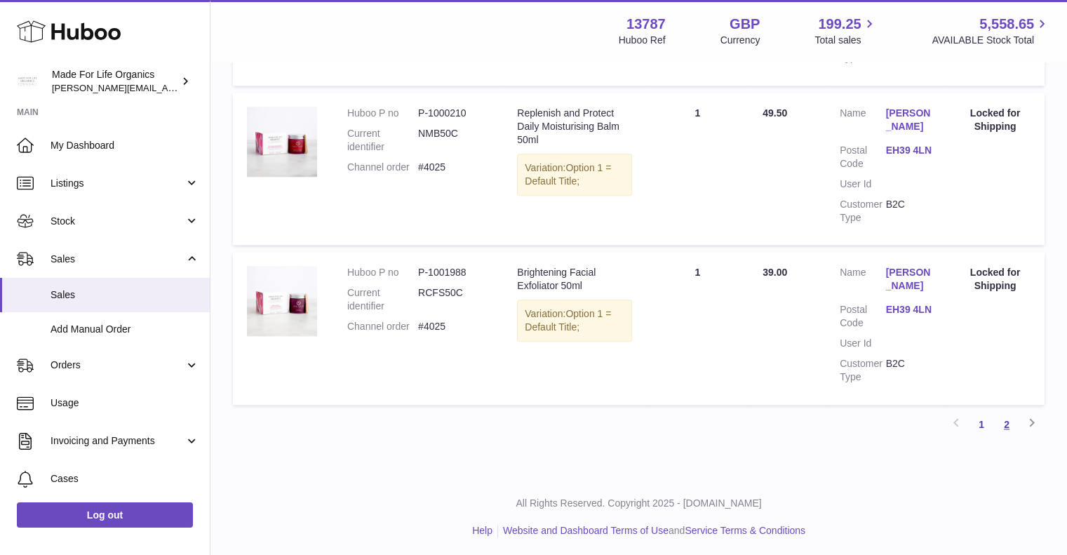
click at [1007, 422] on link "2" at bounding box center [1006, 424] width 25 height 25
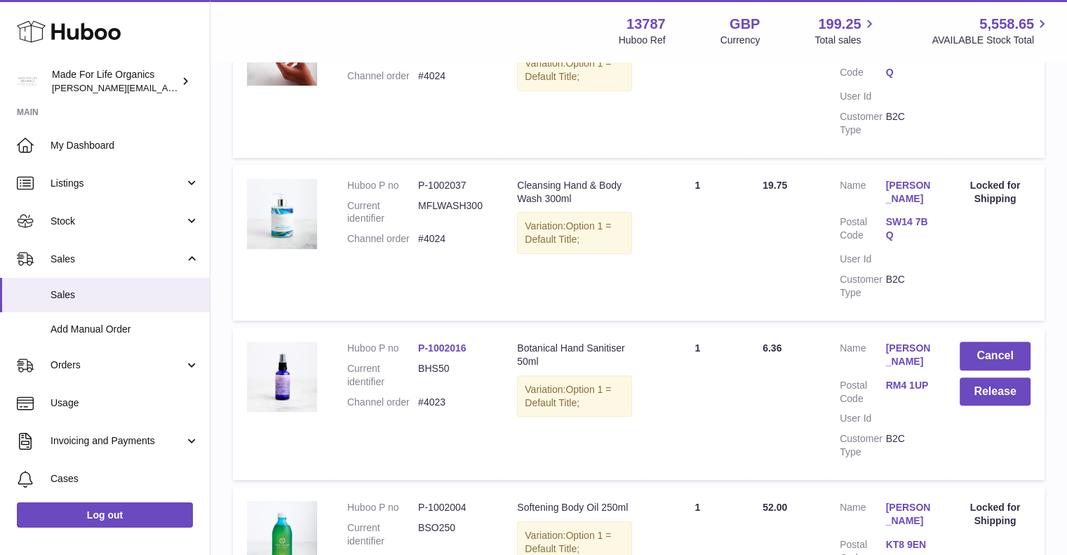
scroll to position [484, 0]
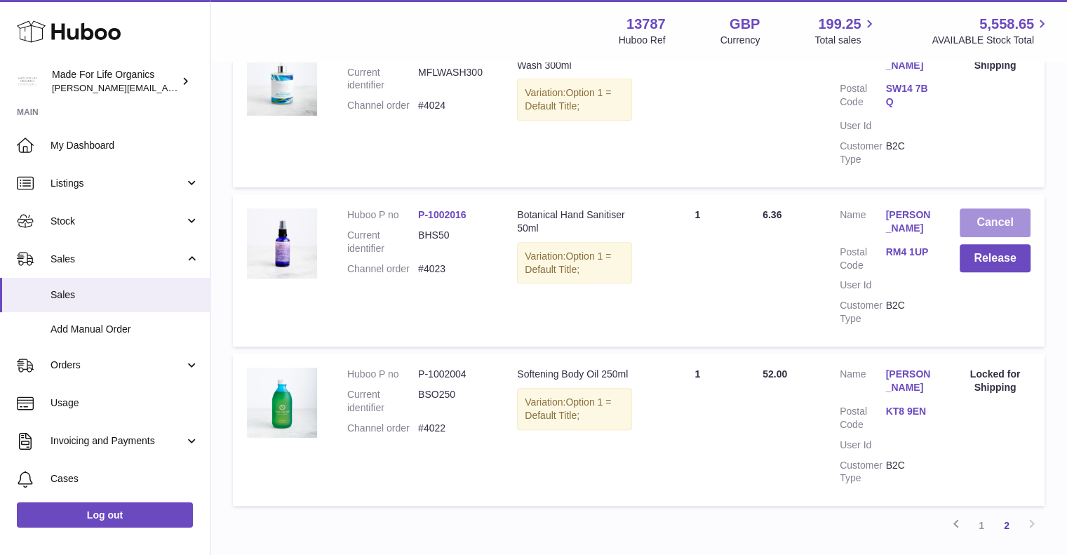
click at [996, 237] on button "Cancel" at bounding box center [995, 222] width 71 height 29
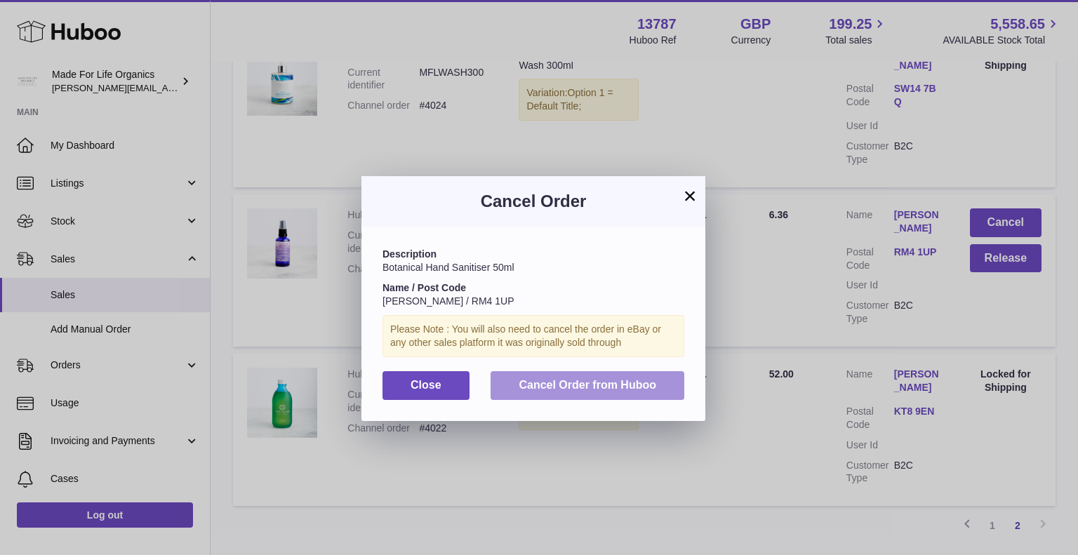
click at [596, 384] on span "Cancel Order from Huboo" at bounding box center [586, 385] width 137 height 12
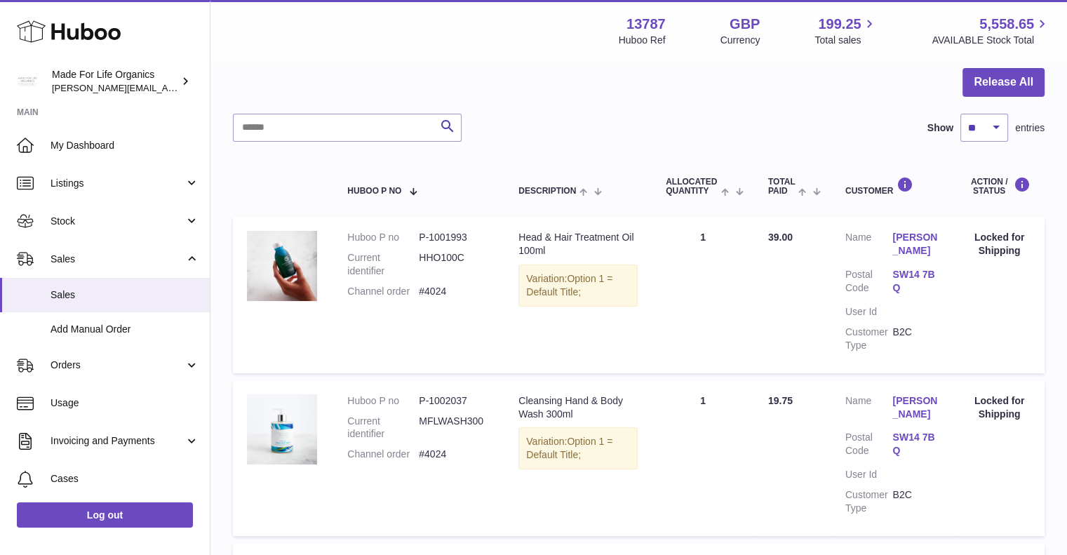
scroll to position [76, 0]
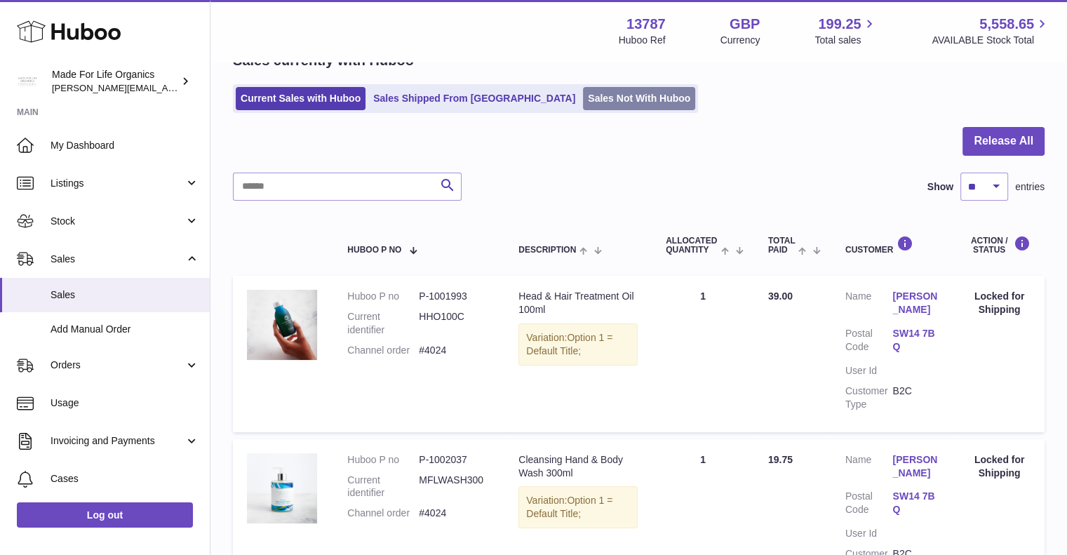
click at [583, 98] on link "Sales Not With Huboo" at bounding box center [639, 98] width 112 height 23
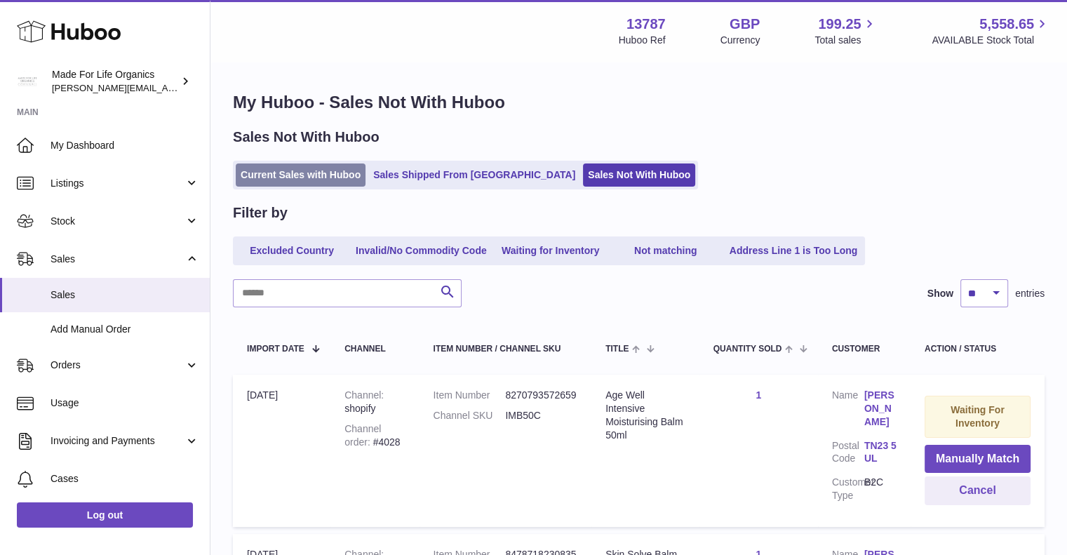
click at [331, 177] on link "Current Sales with Huboo" at bounding box center [301, 174] width 130 height 23
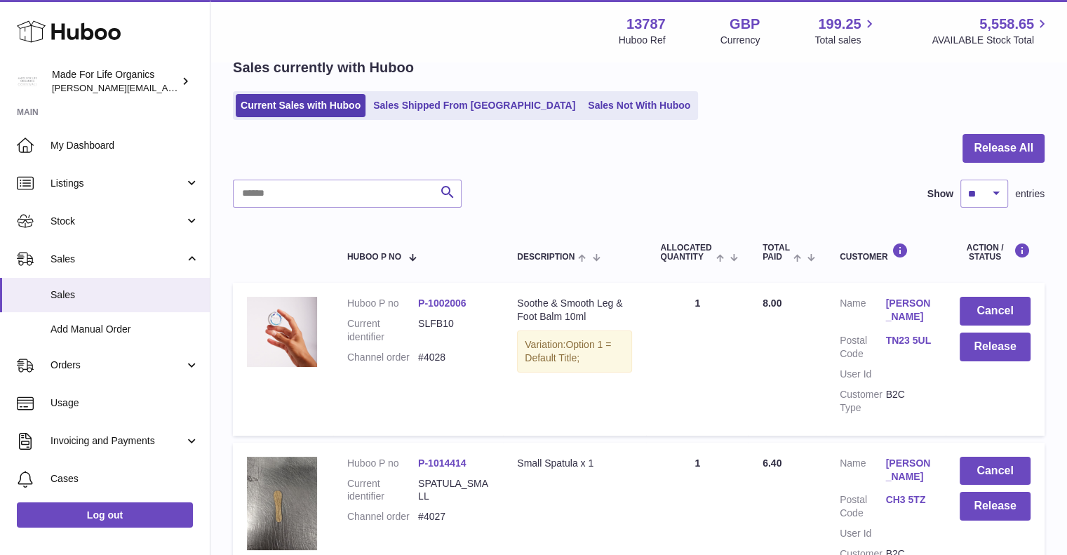
scroll to position [70, 0]
click at [995, 302] on button "Cancel" at bounding box center [995, 310] width 71 height 29
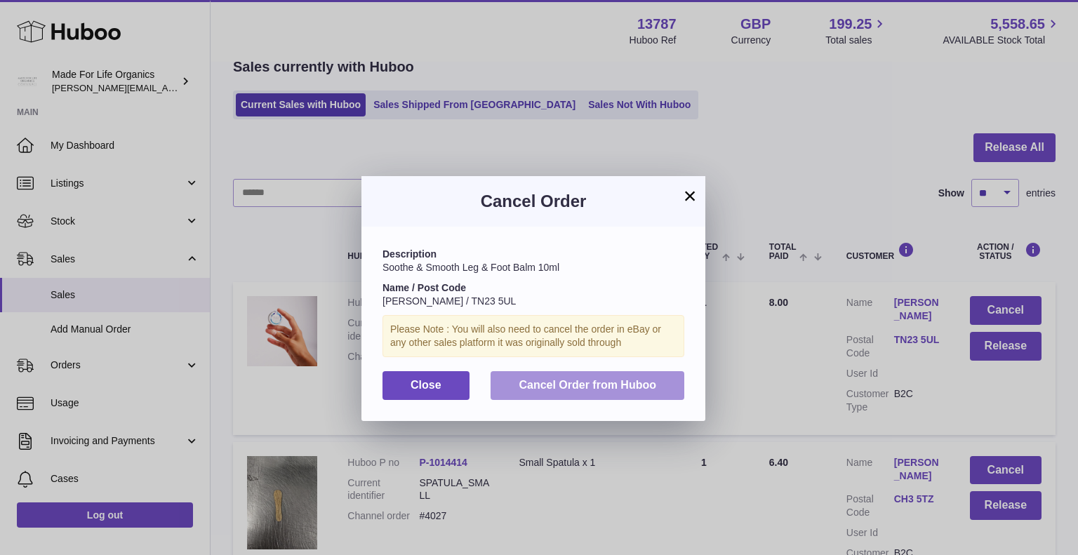
click at [548, 382] on span "Cancel Order from Huboo" at bounding box center [586, 385] width 137 height 12
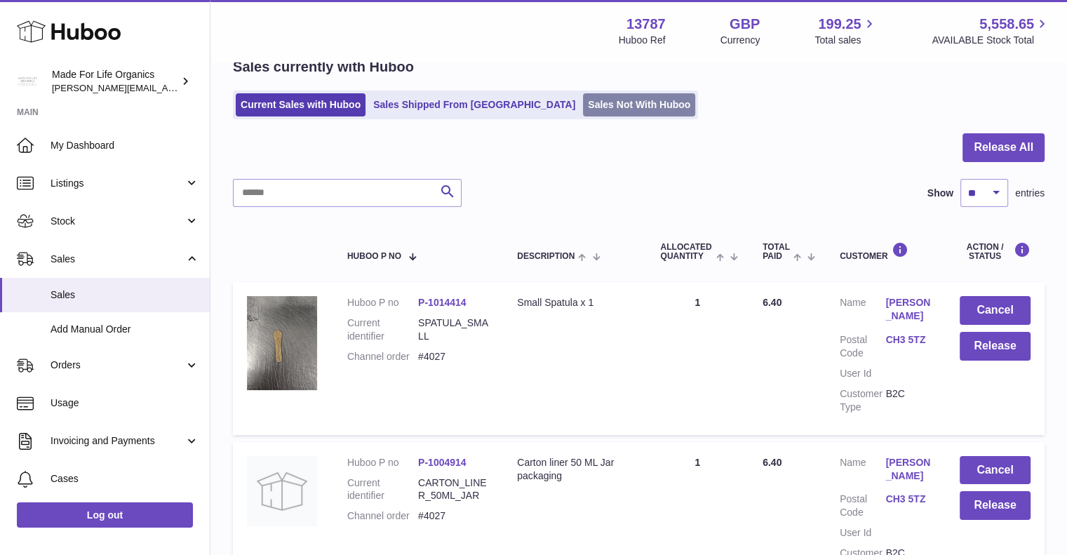
click at [583, 99] on link "Sales Not With Huboo" at bounding box center [639, 104] width 112 height 23
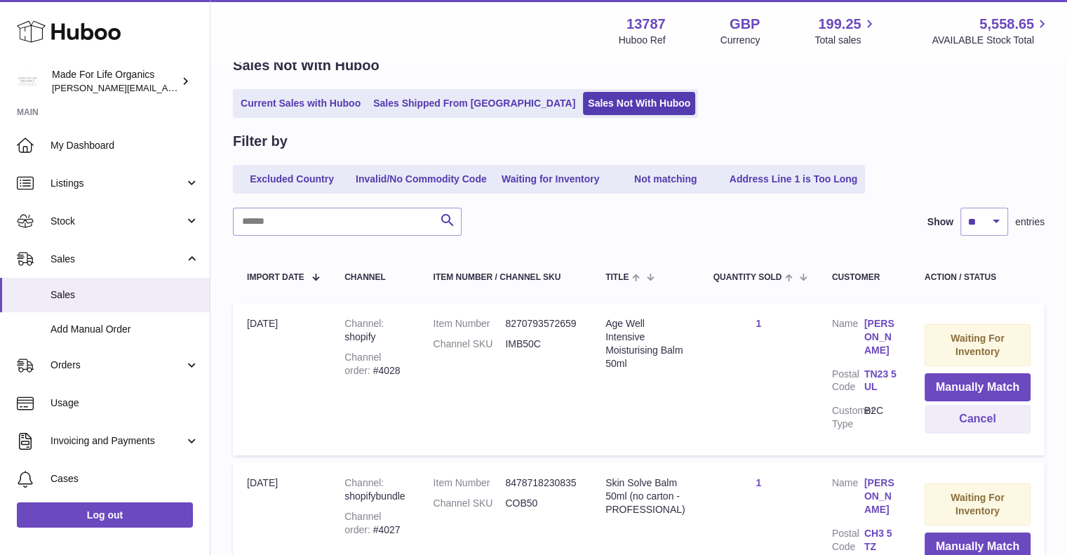
scroll to position [70, 0]
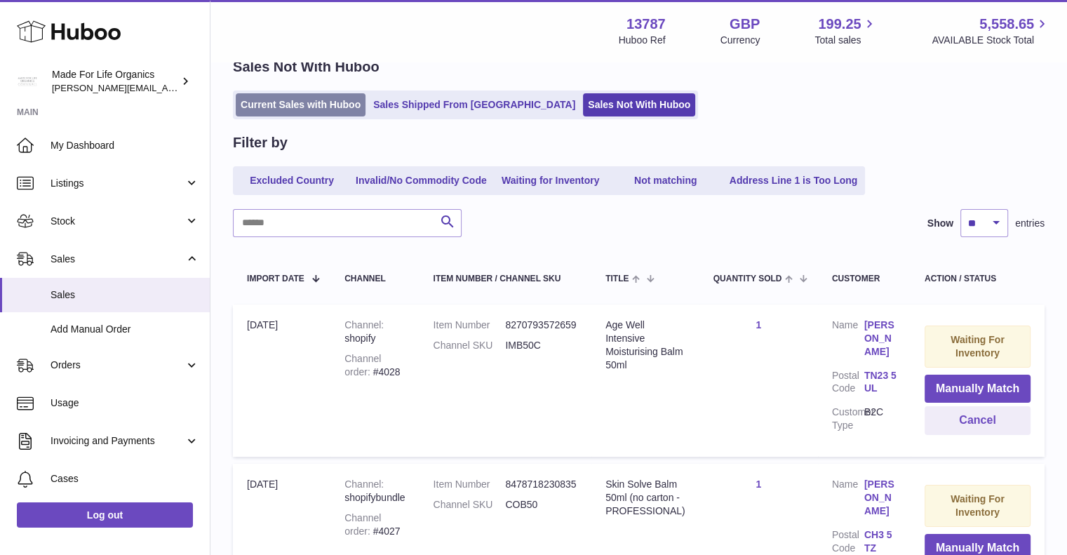
click at [311, 105] on link "Current Sales with Huboo" at bounding box center [301, 104] width 130 height 23
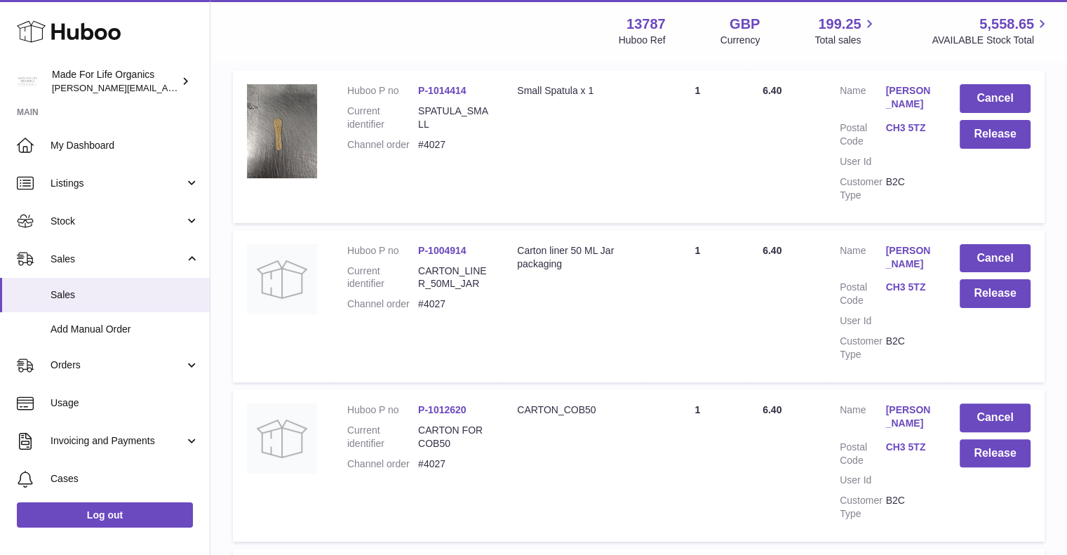
scroll to position [281, 0]
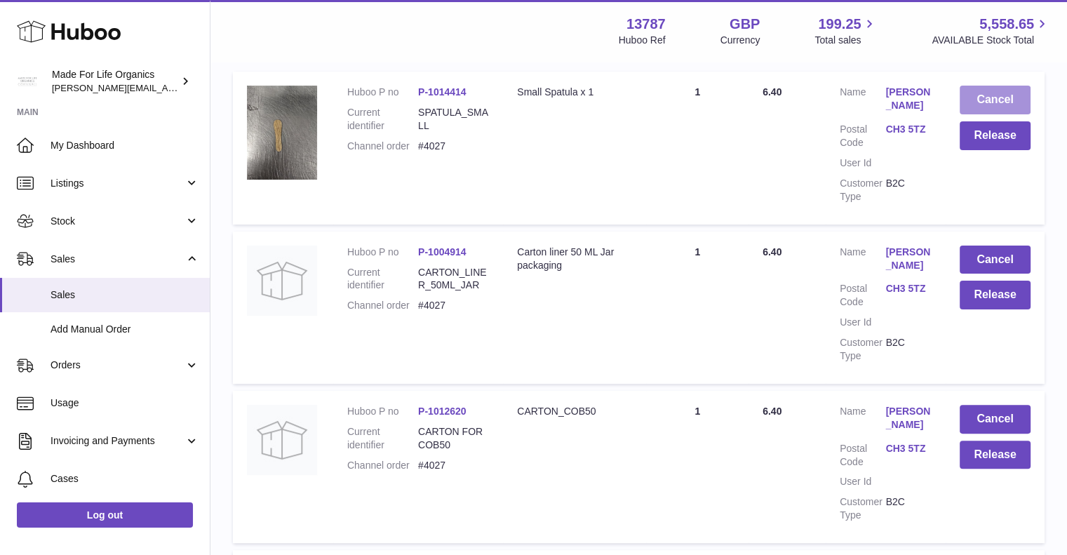
click at [996, 97] on button "Cancel" at bounding box center [995, 100] width 71 height 29
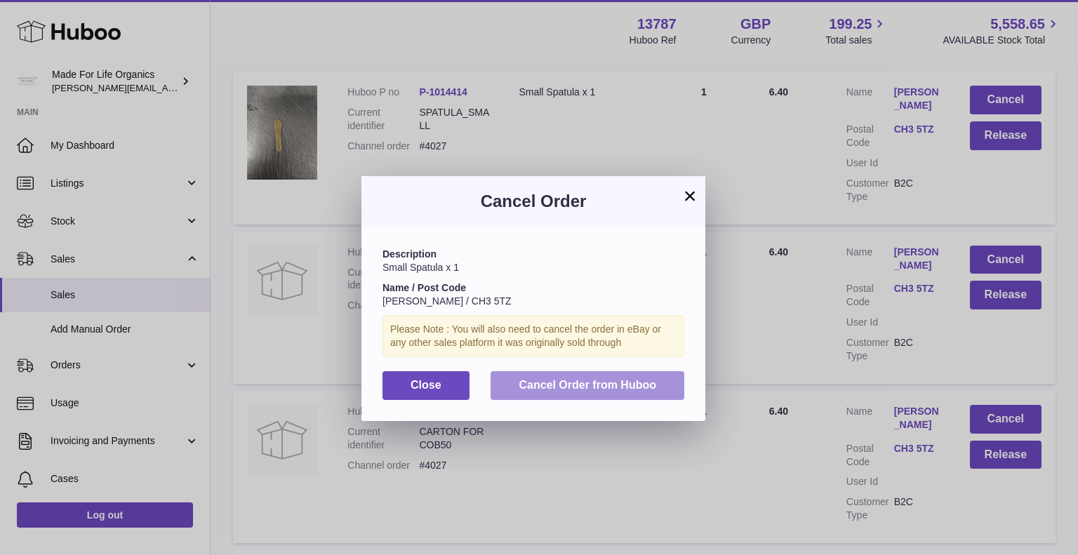
click at [587, 381] on span "Cancel Order from Huboo" at bounding box center [586, 385] width 137 height 12
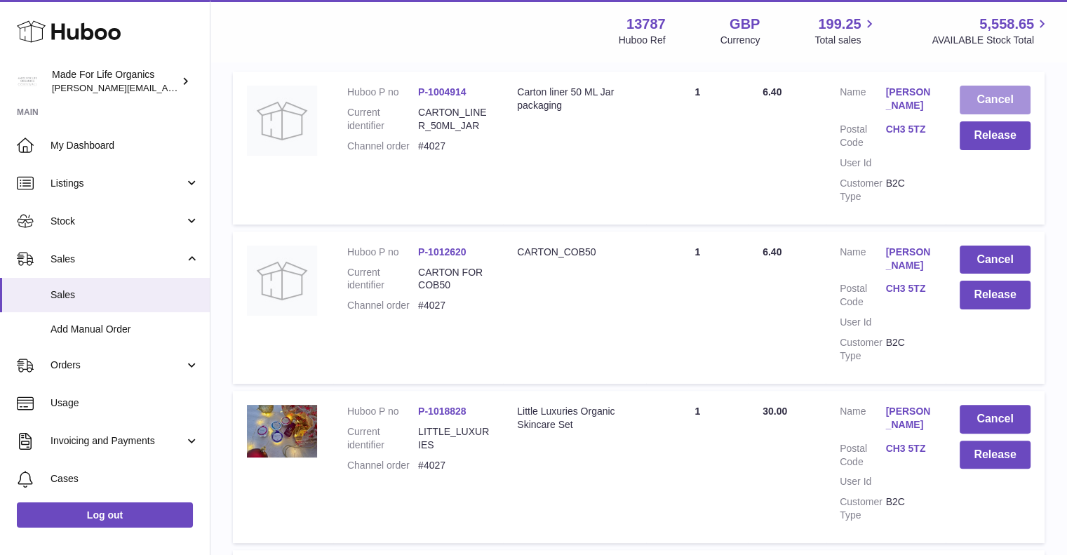
click at [988, 100] on button "Cancel" at bounding box center [995, 100] width 71 height 29
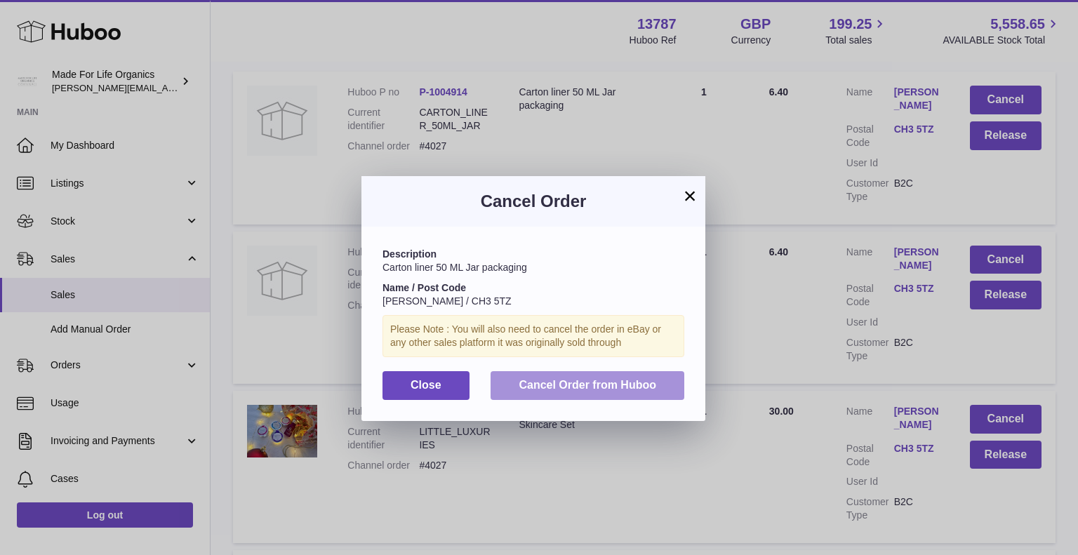
click at [624, 385] on span "Cancel Order from Huboo" at bounding box center [586, 385] width 137 height 12
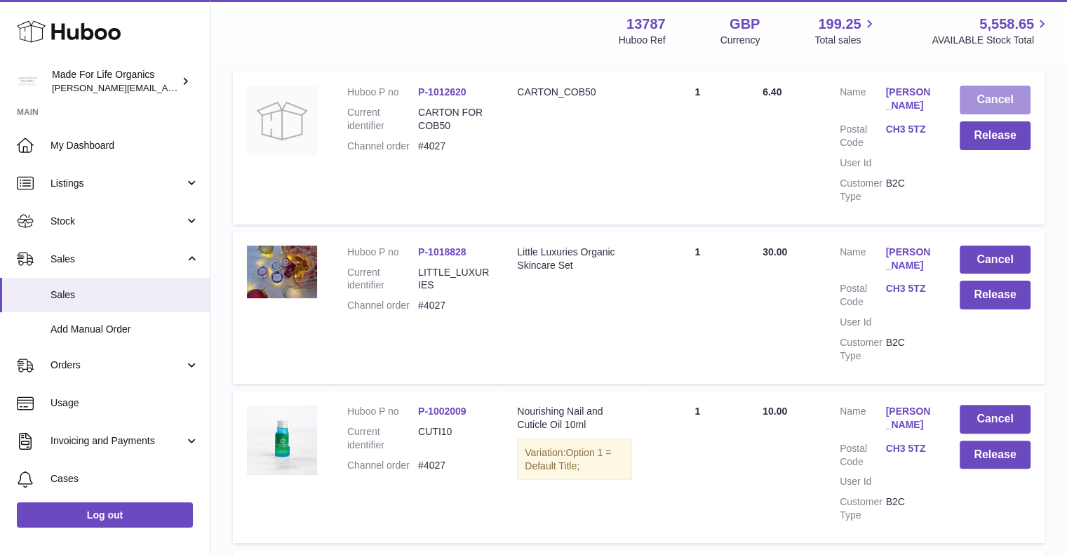
click at [986, 95] on button "Cancel" at bounding box center [995, 100] width 71 height 29
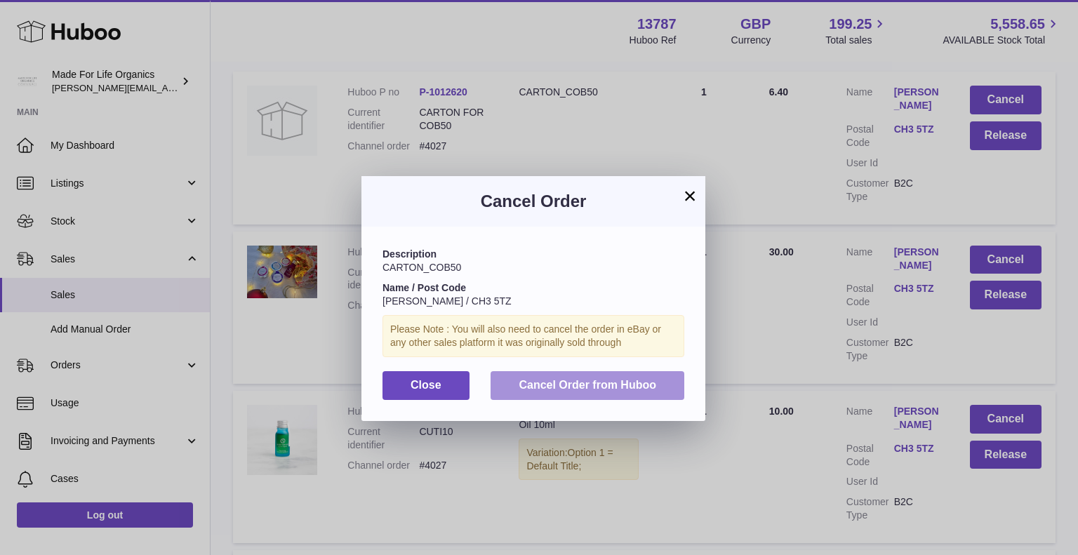
click at [567, 382] on span "Cancel Order from Huboo" at bounding box center [586, 385] width 137 height 12
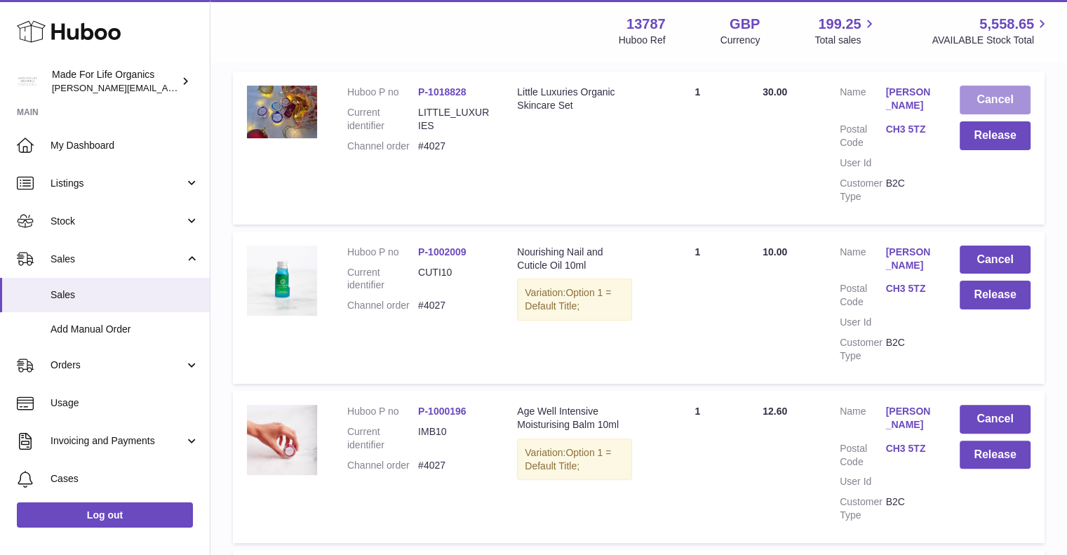
click at [981, 95] on button "Cancel" at bounding box center [995, 100] width 71 height 29
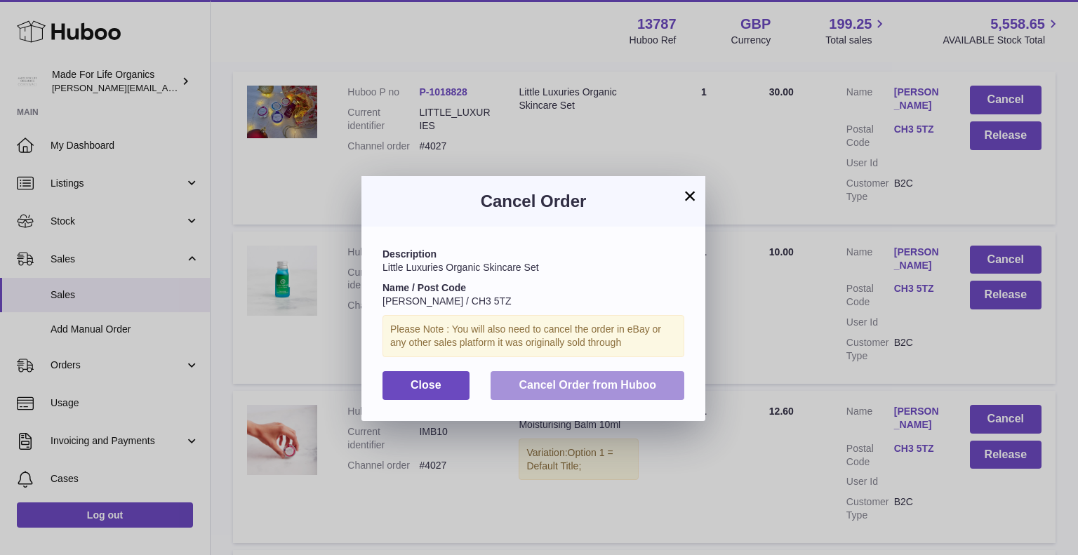
click at [550, 380] on span "Cancel Order from Huboo" at bounding box center [586, 385] width 137 height 12
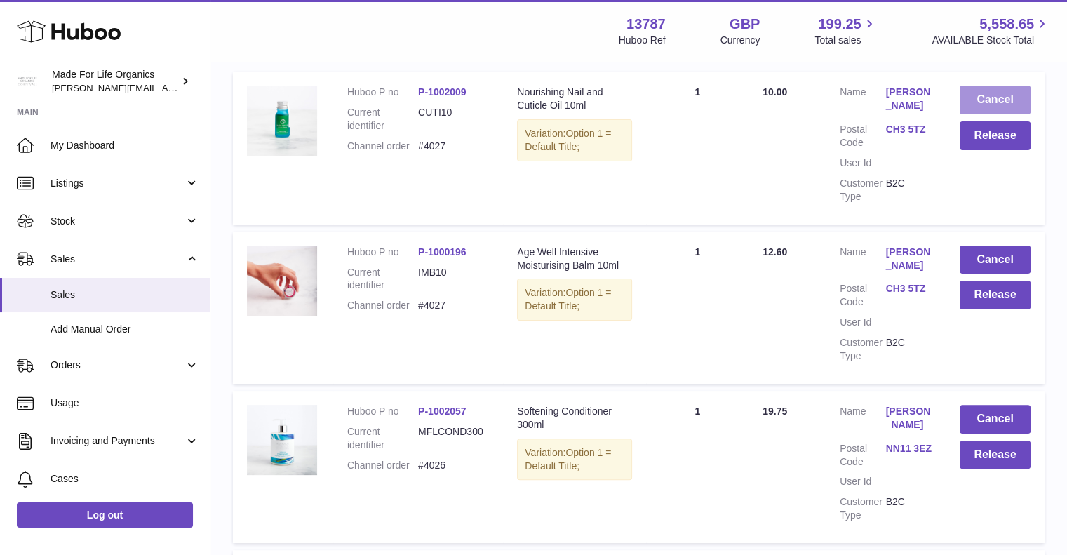
click at [982, 102] on button "Cancel" at bounding box center [995, 100] width 71 height 29
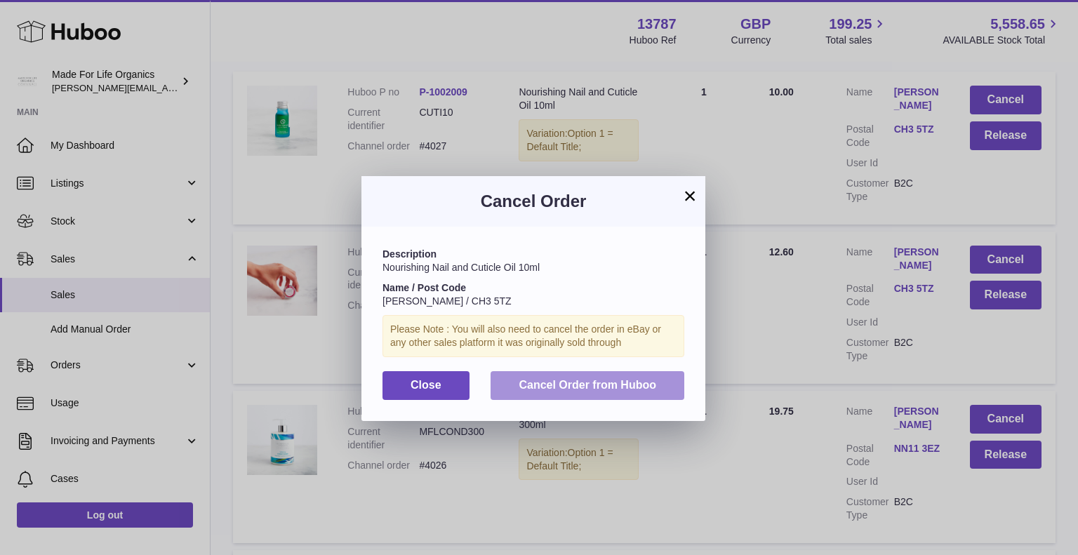
click at [578, 392] on button "Cancel Order from Huboo" at bounding box center [587, 385] width 194 height 29
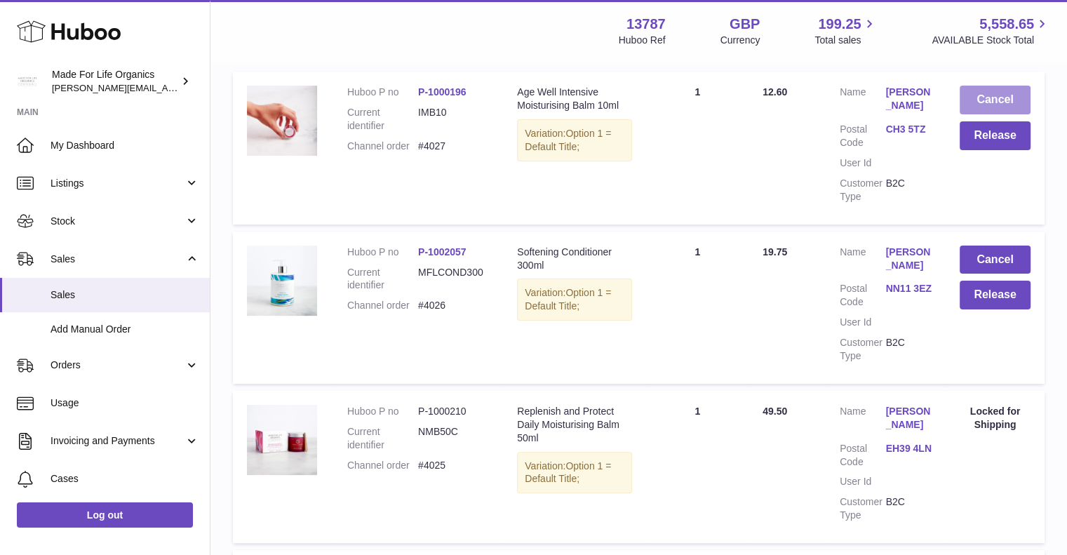
click at [991, 102] on button "Cancel" at bounding box center [995, 100] width 71 height 29
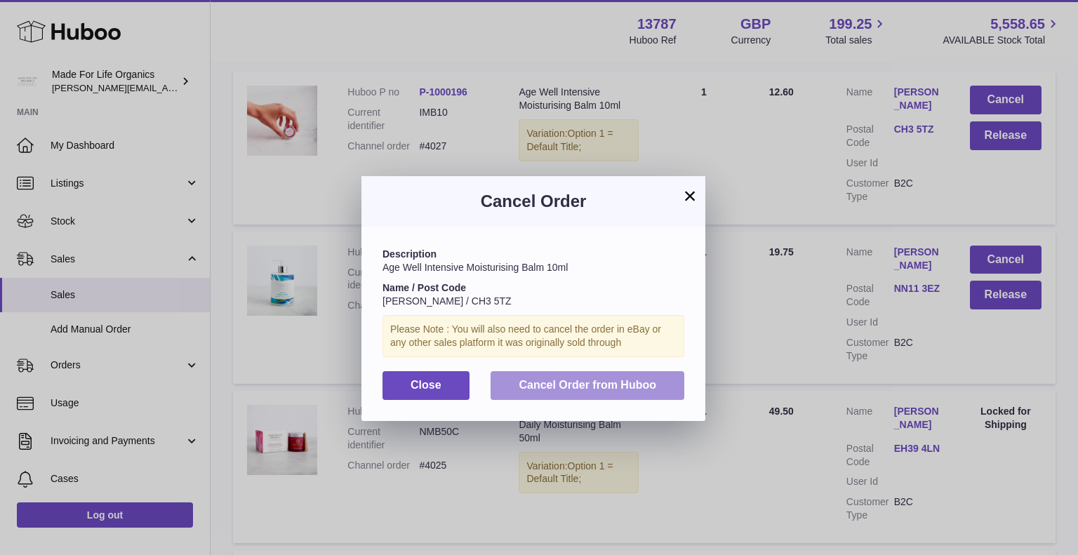
click at [556, 390] on span "Cancel Order from Huboo" at bounding box center [586, 385] width 137 height 12
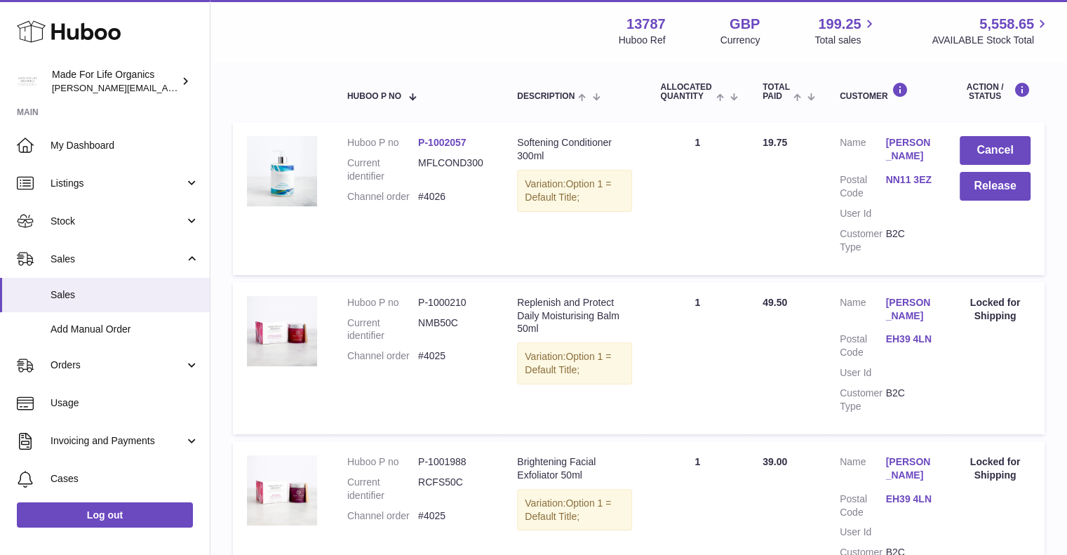
scroll to position [0, 0]
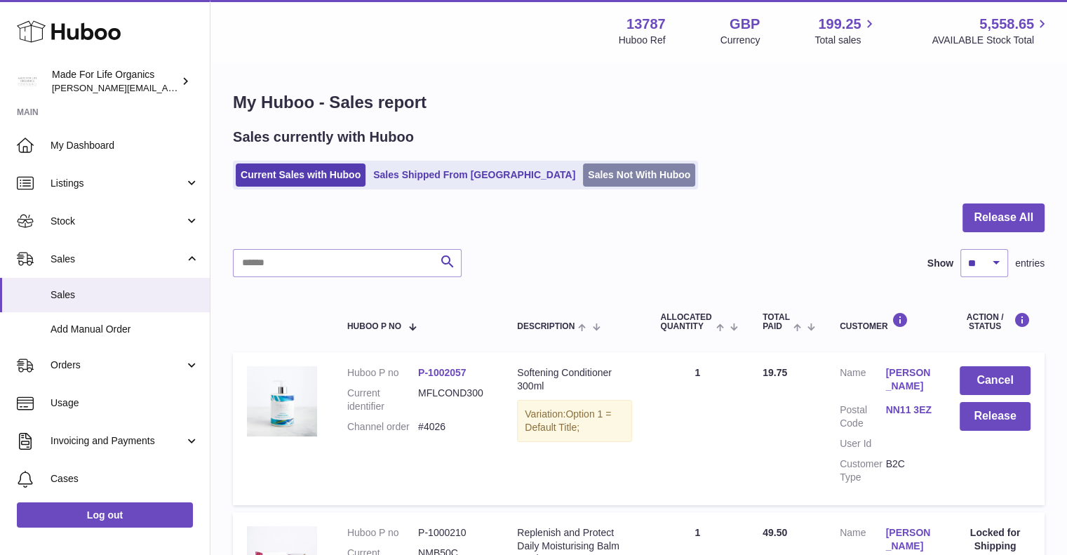
click at [583, 176] on link "Sales Not With Huboo" at bounding box center [639, 174] width 112 height 23
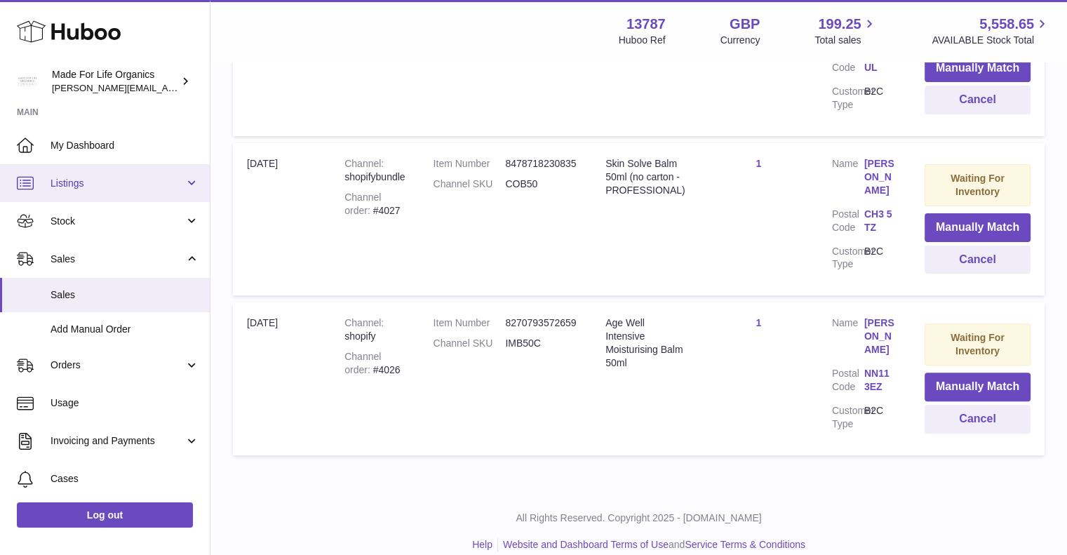
click at [170, 182] on span "Listings" at bounding box center [118, 183] width 134 height 13
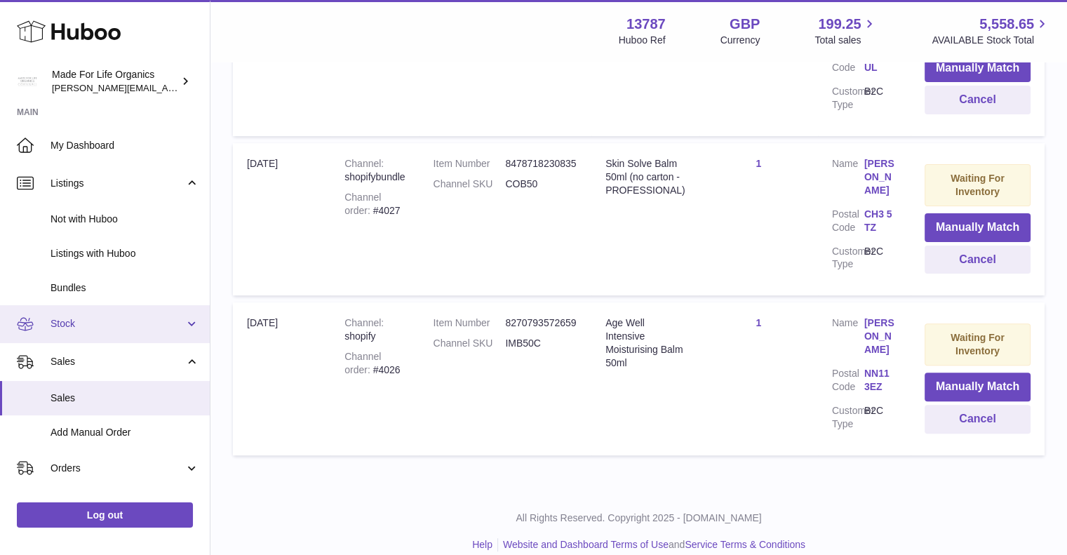
click at [83, 323] on span "Stock" at bounding box center [118, 323] width 134 height 13
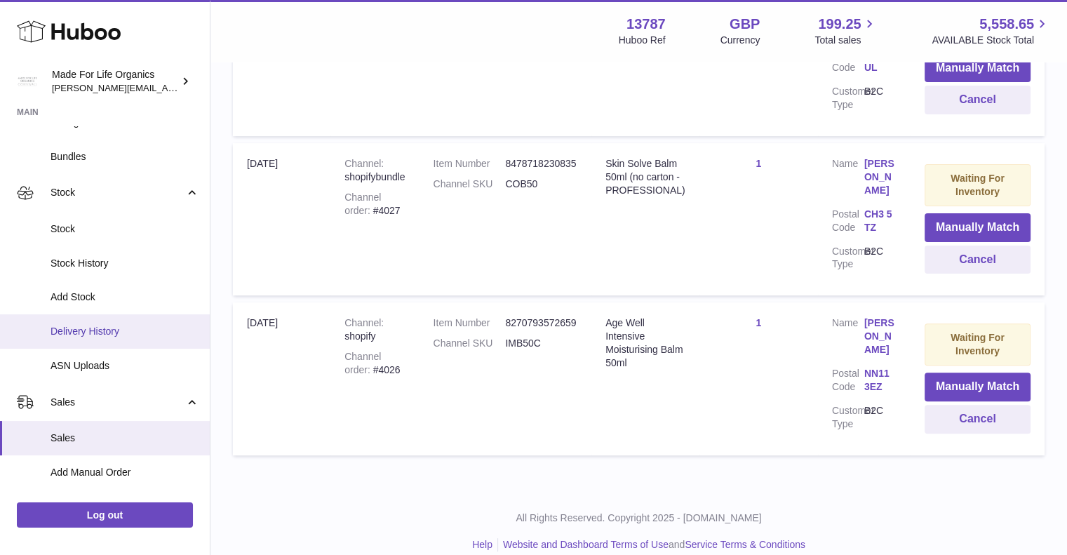
scroll to position [140, 0]
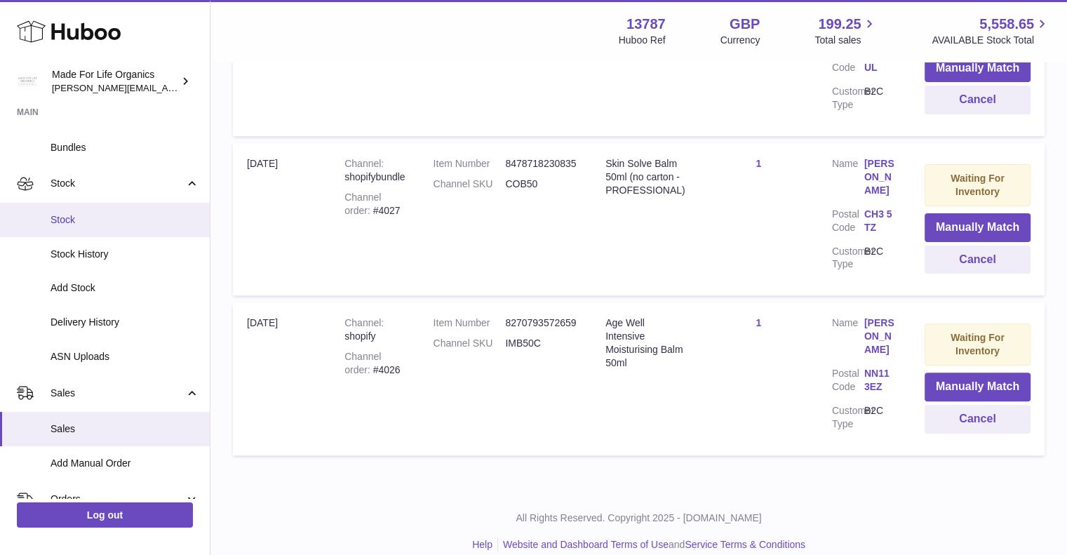
click at [72, 216] on span "Stock" at bounding box center [125, 219] width 149 height 13
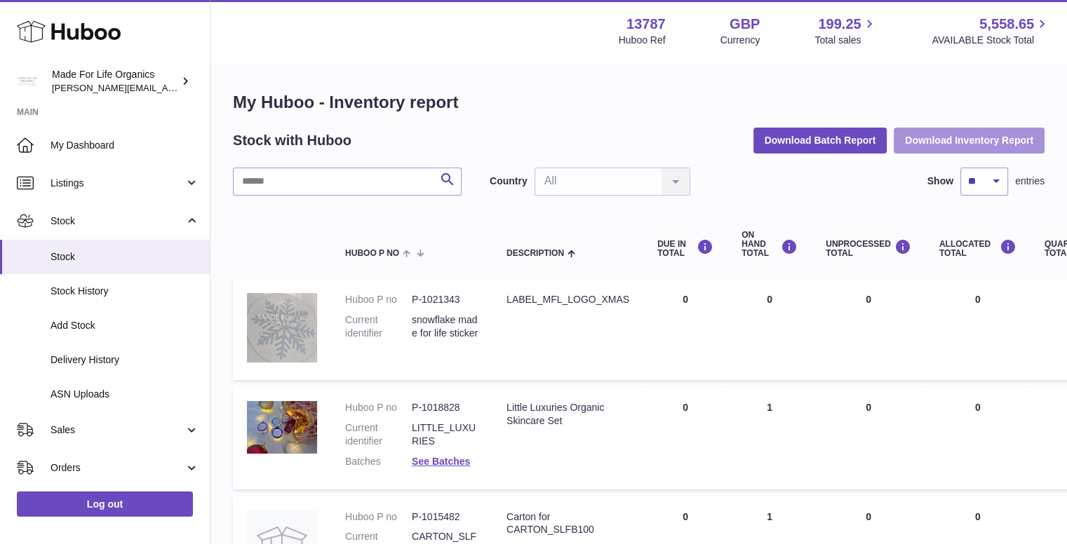
click at [943, 139] on button "Download Inventory Report" at bounding box center [969, 140] width 151 height 25
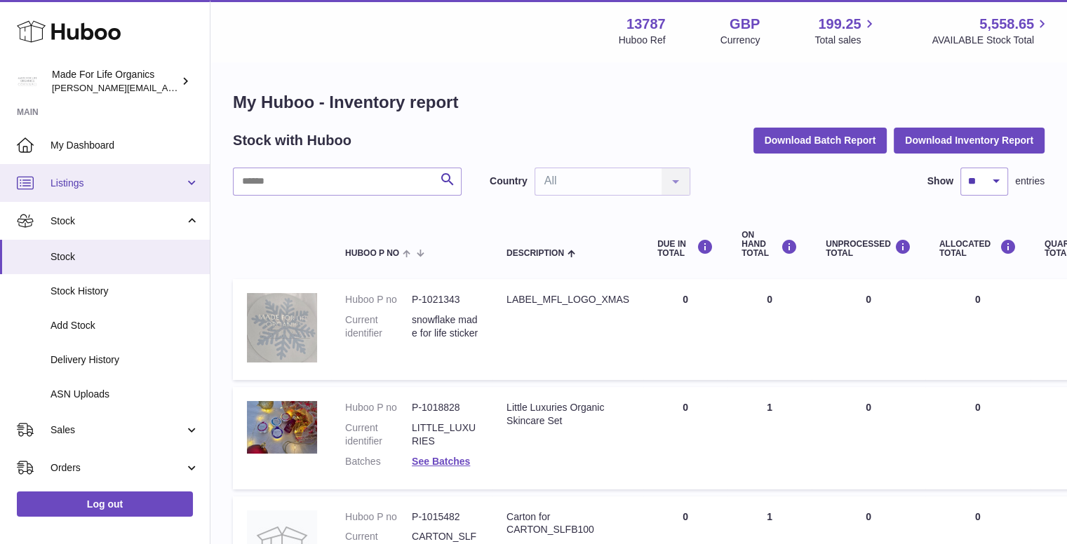
click at [130, 185] on span "Listings" at bounding box center [118, 183] width 134 height 13
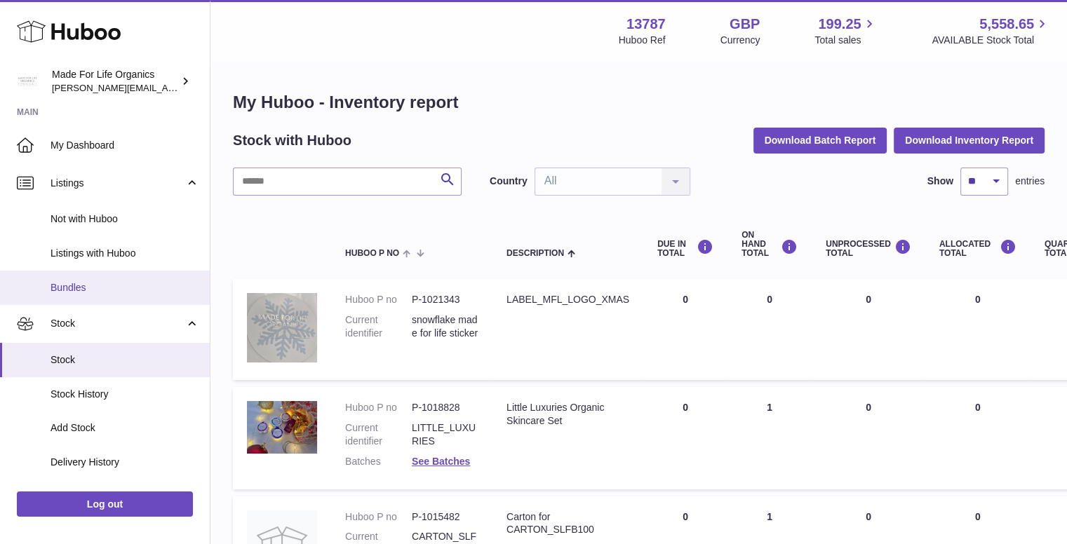
click at [78, 288] on span "Bundles" at bounding box center [125, 287] width 149 height 13
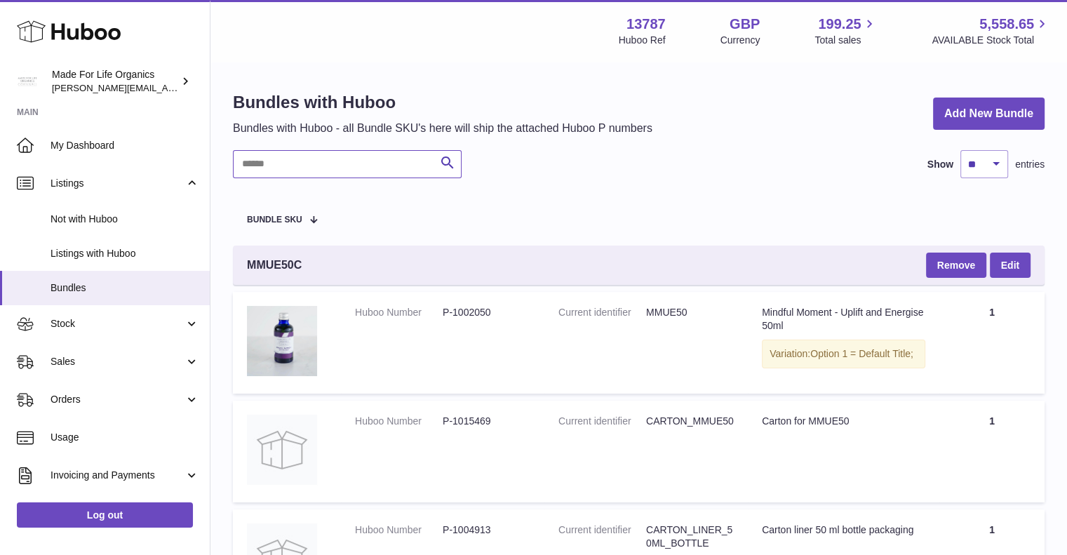
click at [328, 161] on input "text" at bounding box center [347, 164] width 229 height 28
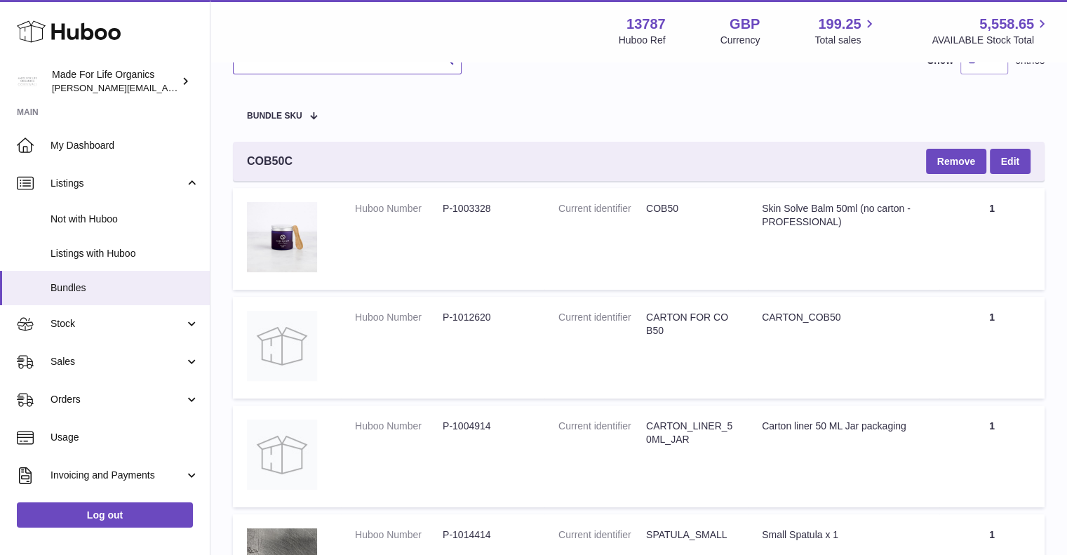
scroll to position [70, 0]
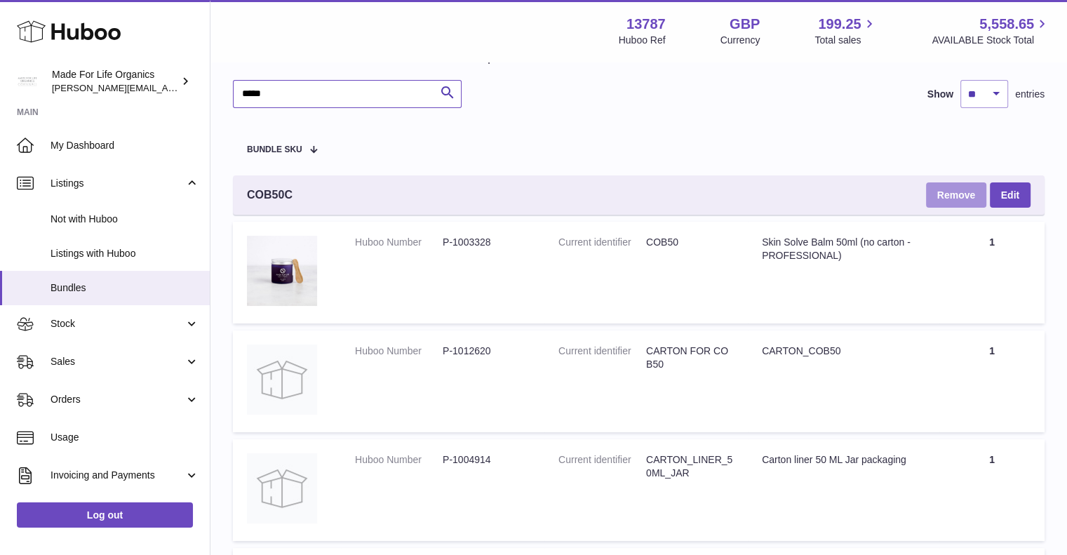
type input "*****"
click at [962, 191] on button "Remove" at bounding box center [956, 194] width 60 height 25
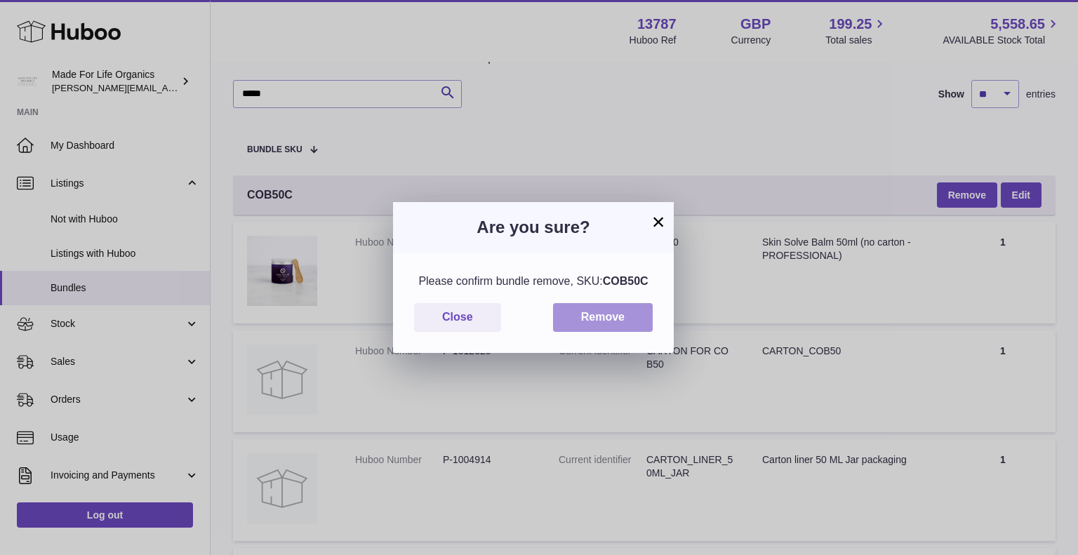
click at [591, 315] on button "Remove" at bounding box center [603, 317] width 100 height 29
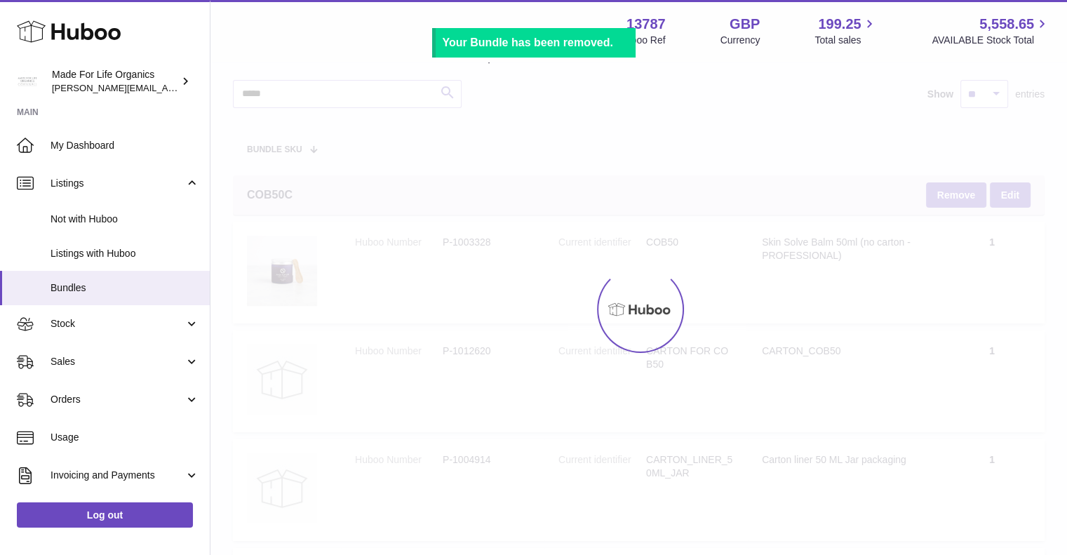
scroll to position [0, 0]
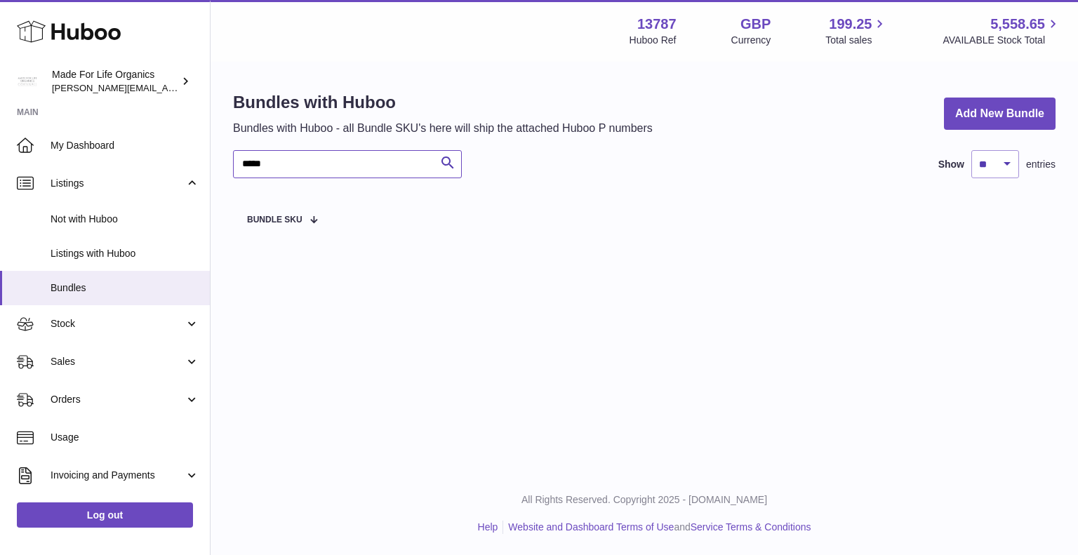
drag, startPoint x: 261, startPoint y: 170, endPoint x: 205, endPoint y: 171, distance: 56.1
click at [208, 172] on div "Huboo Made For Life Organics geoff.winwood@madeforlifeorganics.com Main My Dash…" at bounding box center [539, 277] width 1078 height 555
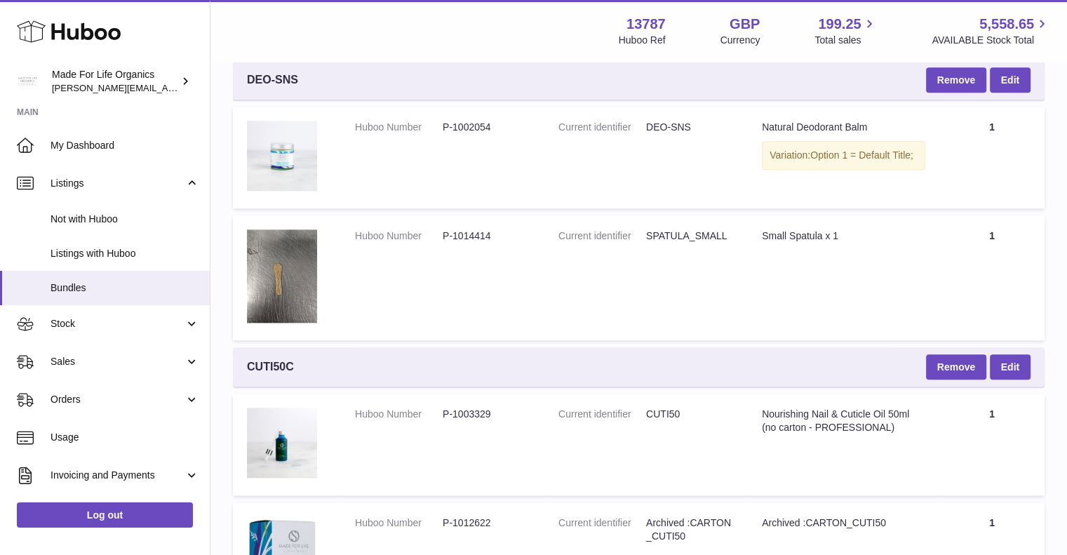
scroll to position [1613, 0]
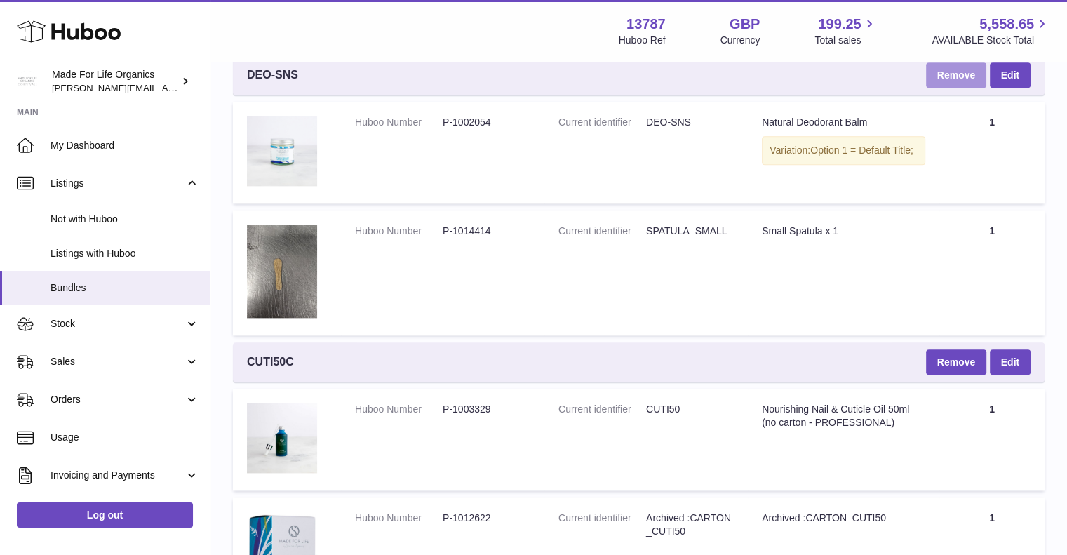
click at [960, 75] on button "Remove" at bounding box center [956, 74] width 60 height 25
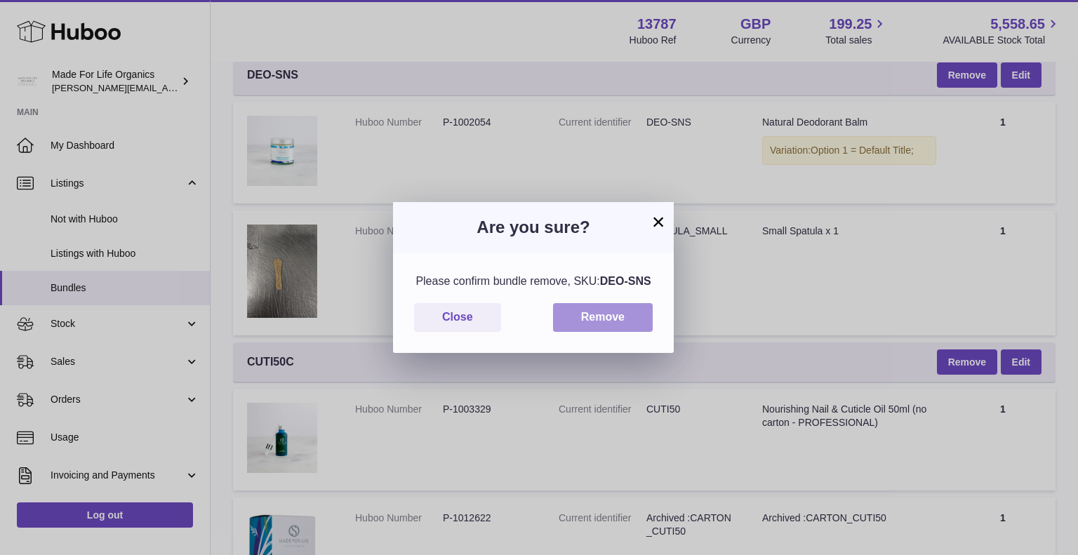
click at [615, 320] on button "Remove" at bounding box center [603, 317] width 100 height 29
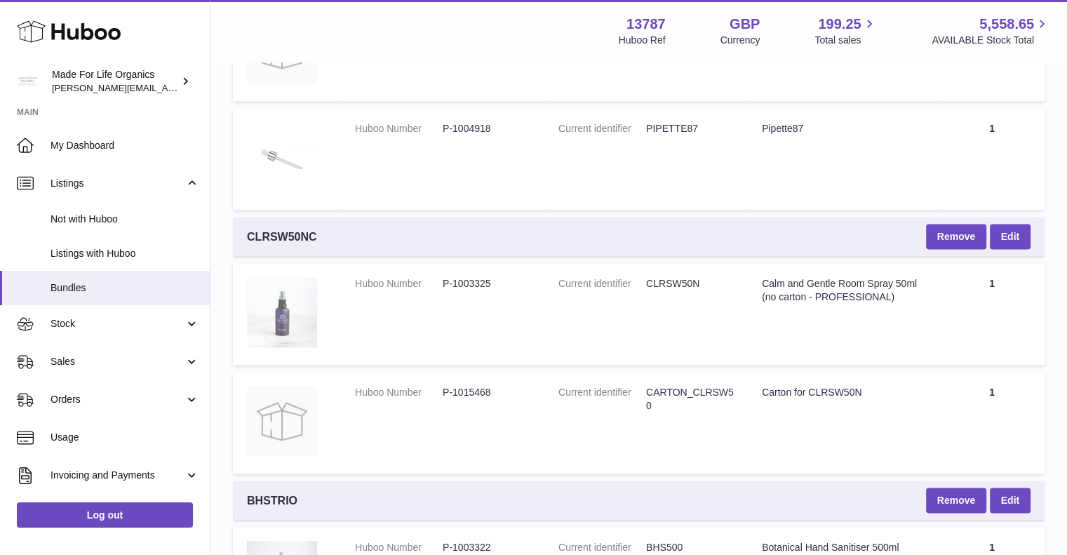
scroll to position [2034, 0]
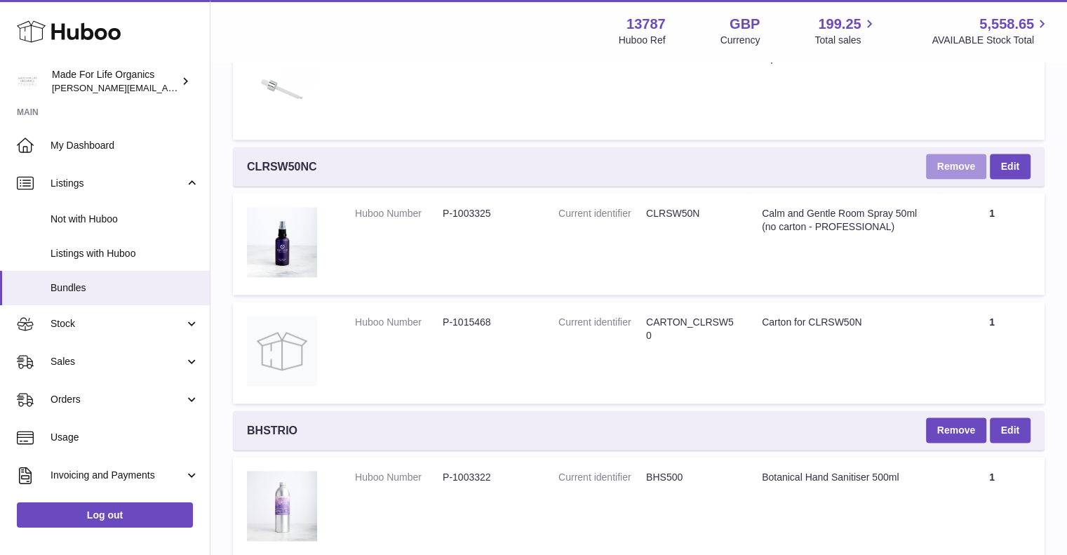
click at [962, 165] on button "Remove" at bounding box center [956, 166] width 60 height 25
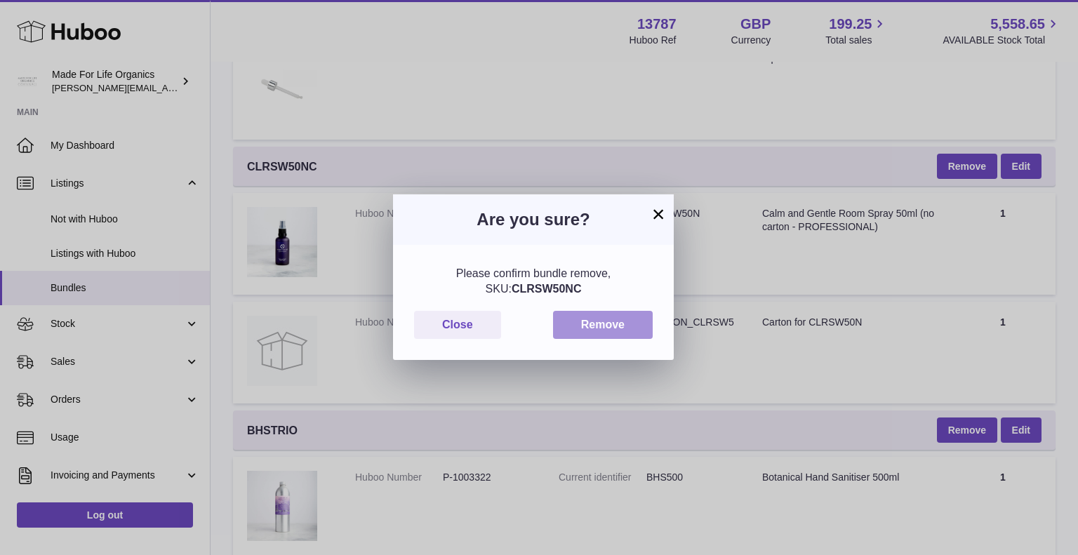
click at [572, 325] on button "Remove" at bounding box center [603, 325] width 100 height 29
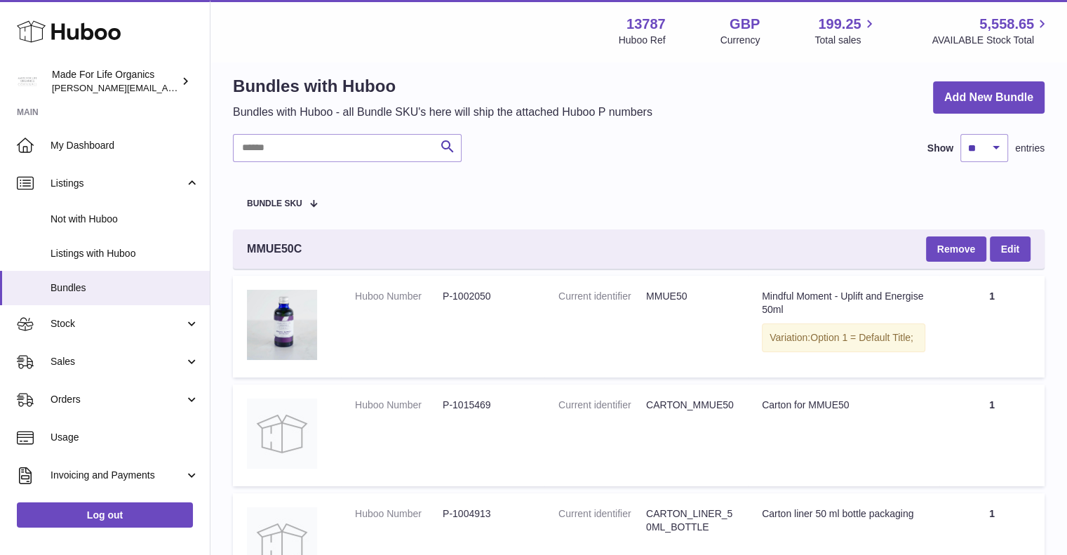
scroll to position [0, 0]
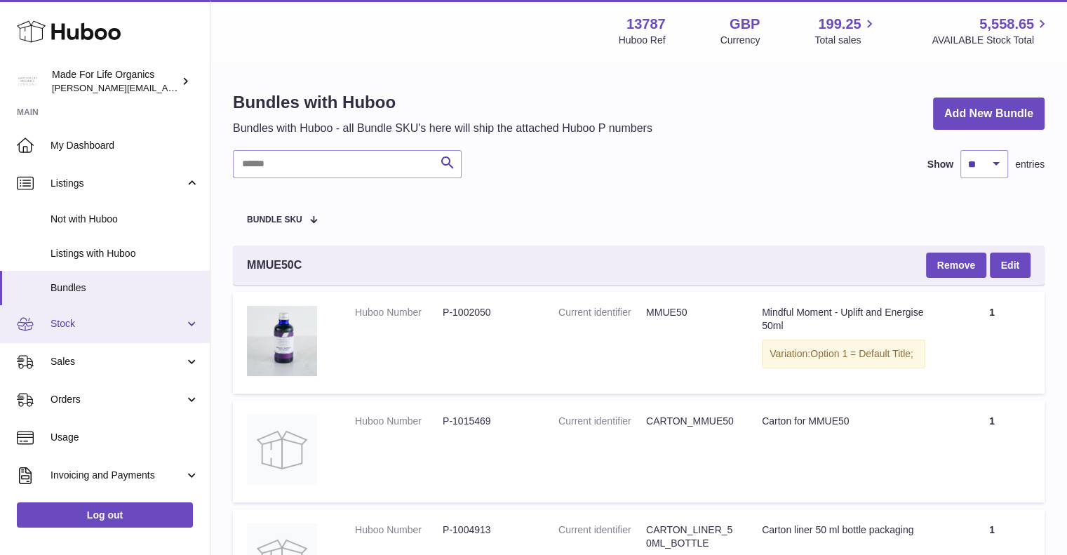
click at [79, 321] on span "Stock" at bounding box center [118, 323] width 134 height 13
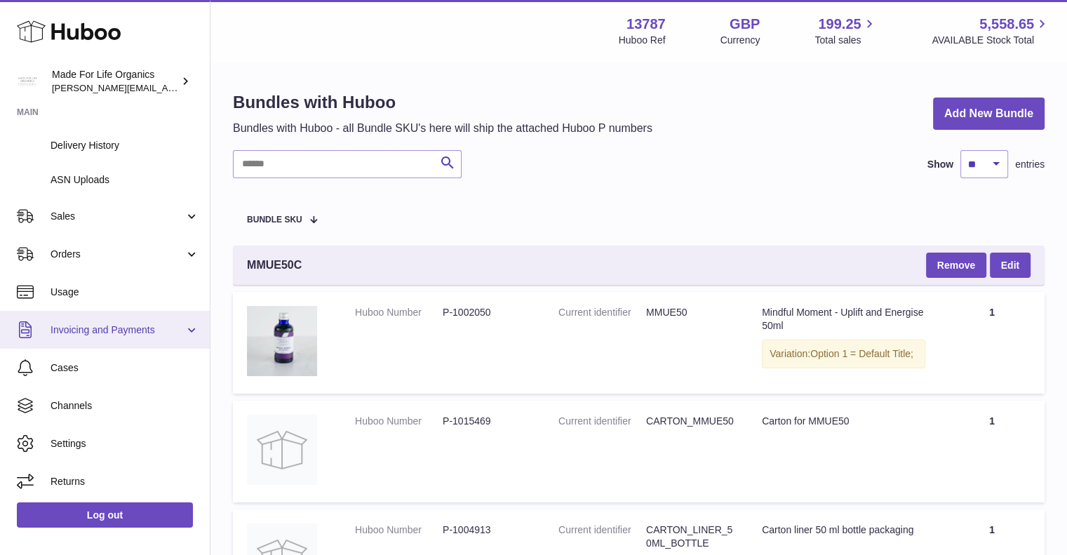
scroll to position [318, 0]
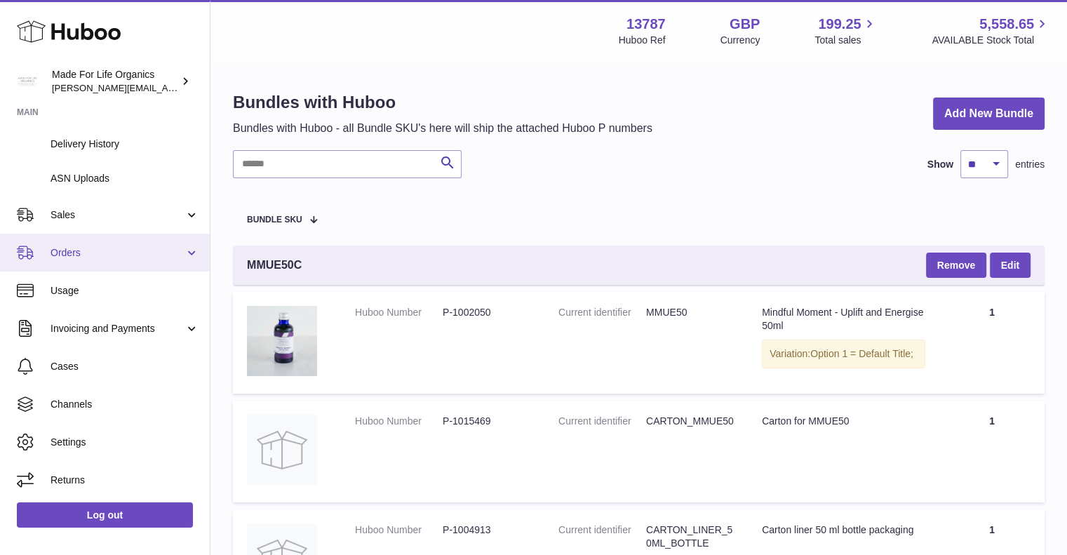
click at [92, 253] on span "Orders" at bounding box center [118, 252] width 134 height 13
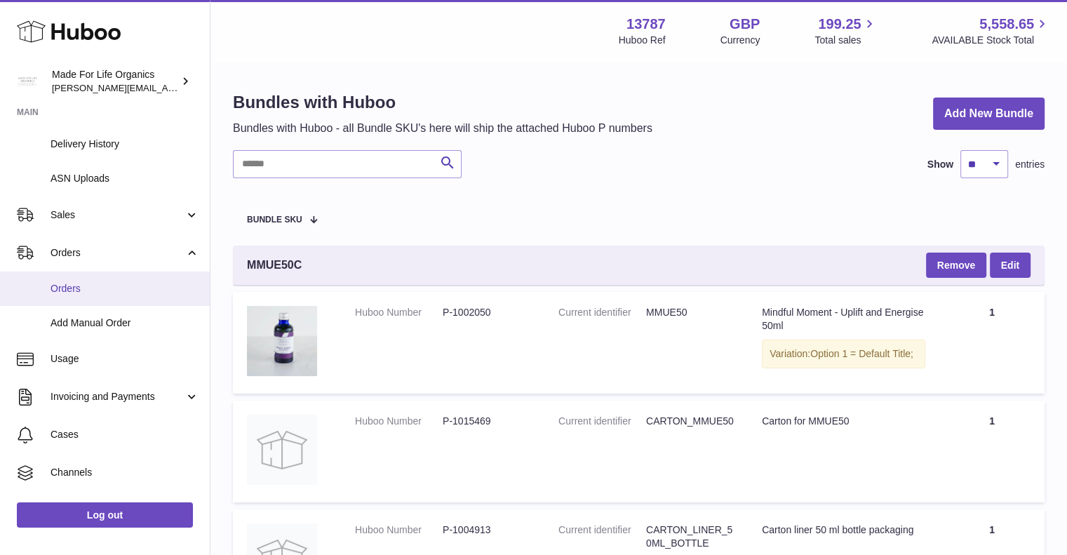
click at [75, 290] on span "Orders" at bounding box center [125, 288] width 149 height 13
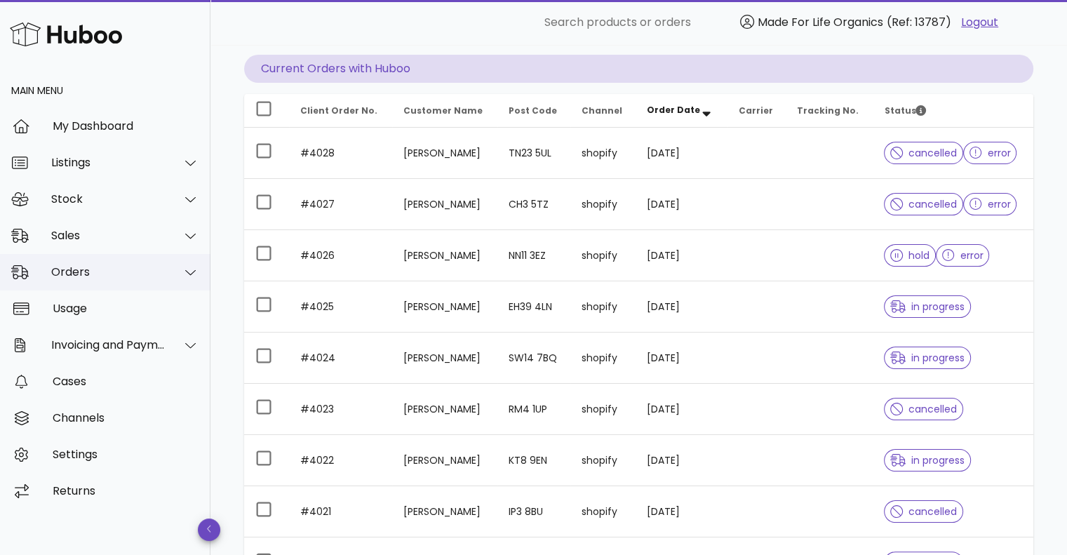
scroll to position [140, 0]
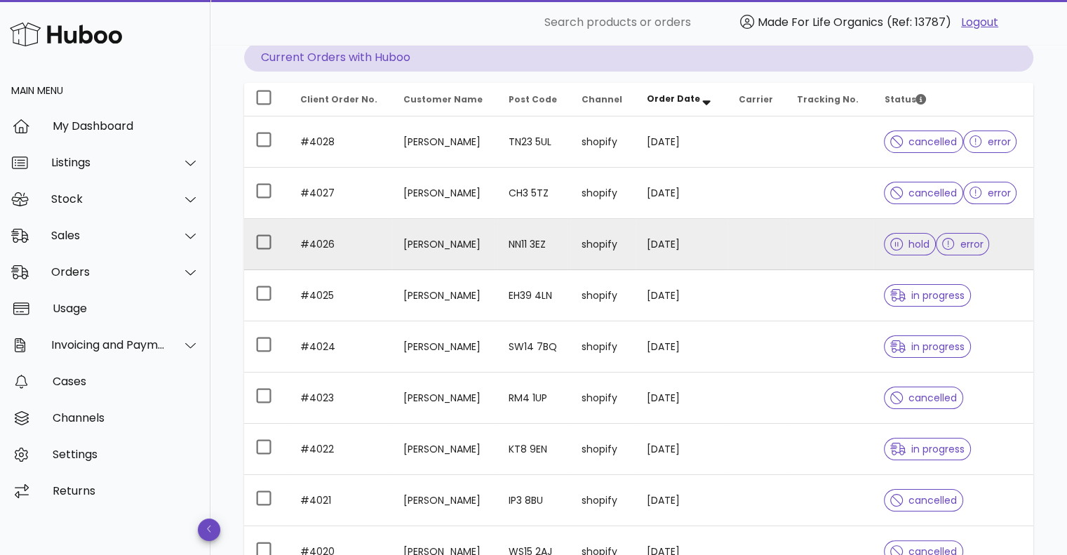
click at [330, 246] on td "#4026" at bounding box center [340, 244] width 103 height 51
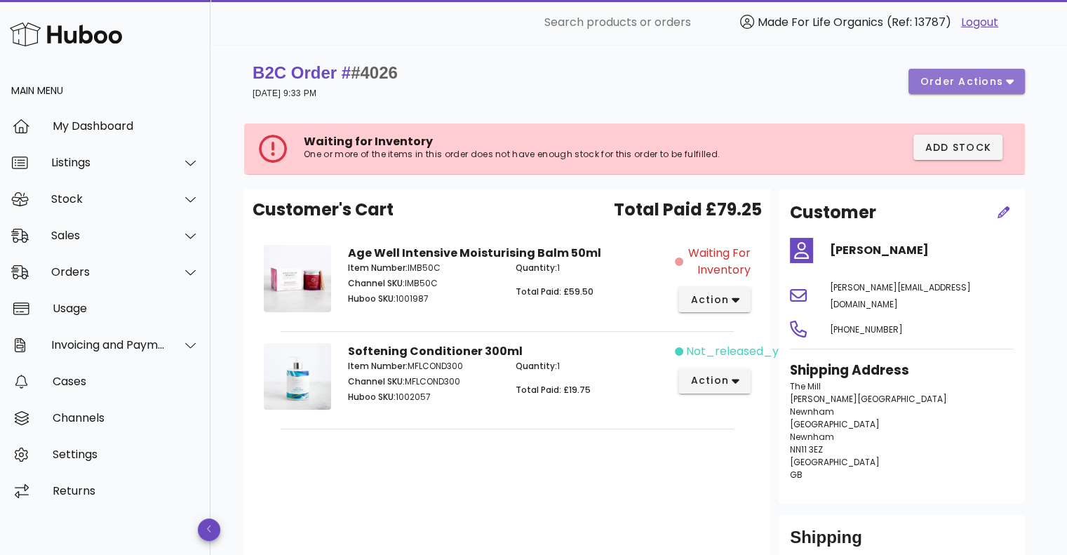
click at [1014, 82] on button "order actions" at bounding box center [966, 81] width 116 height 25
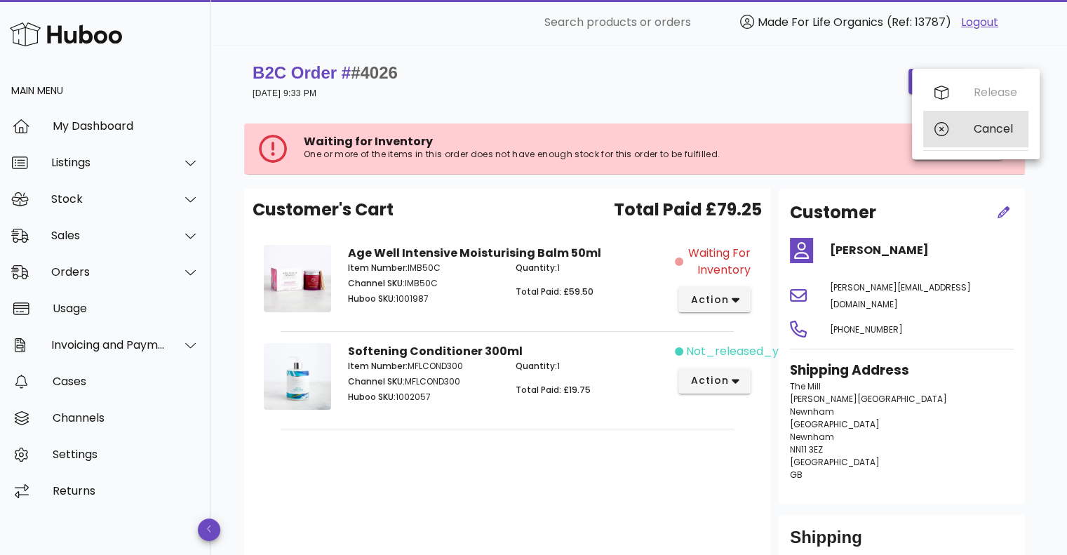
click at [988, 126] on div "Cancel" at bounding box center [995, 128] width 43 height 13
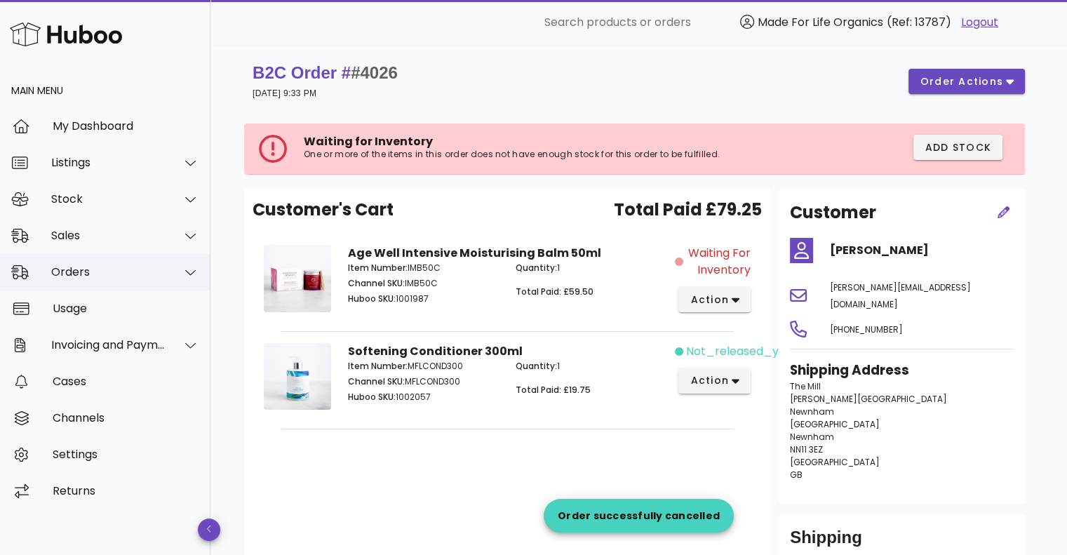
click at [108, 271] on div "Orders" at bounding box center [108, 271] width 114 height 13
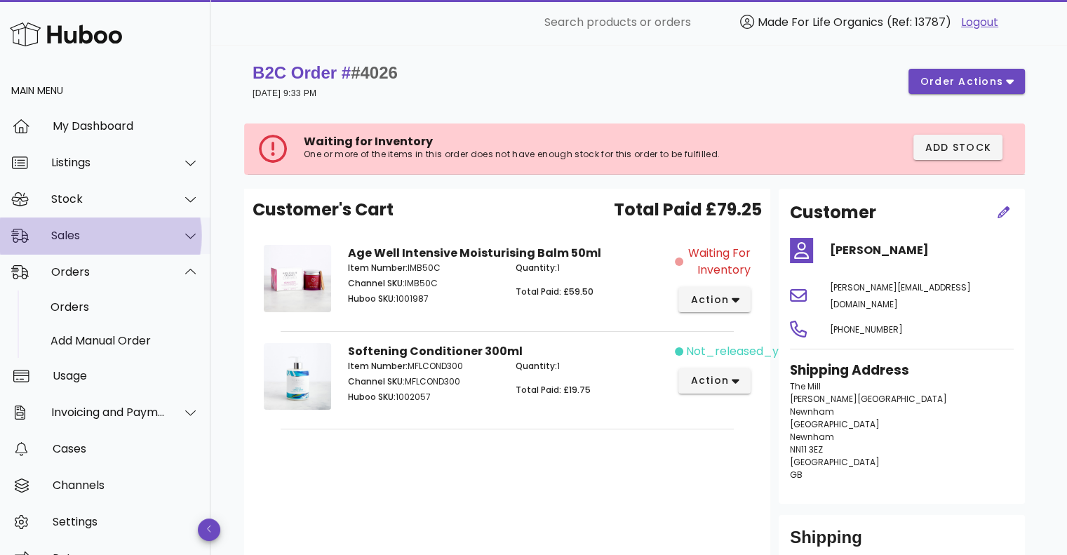
click at [91, 236] on div "Sales" at bounding box center [108, 235] width 114 height 13
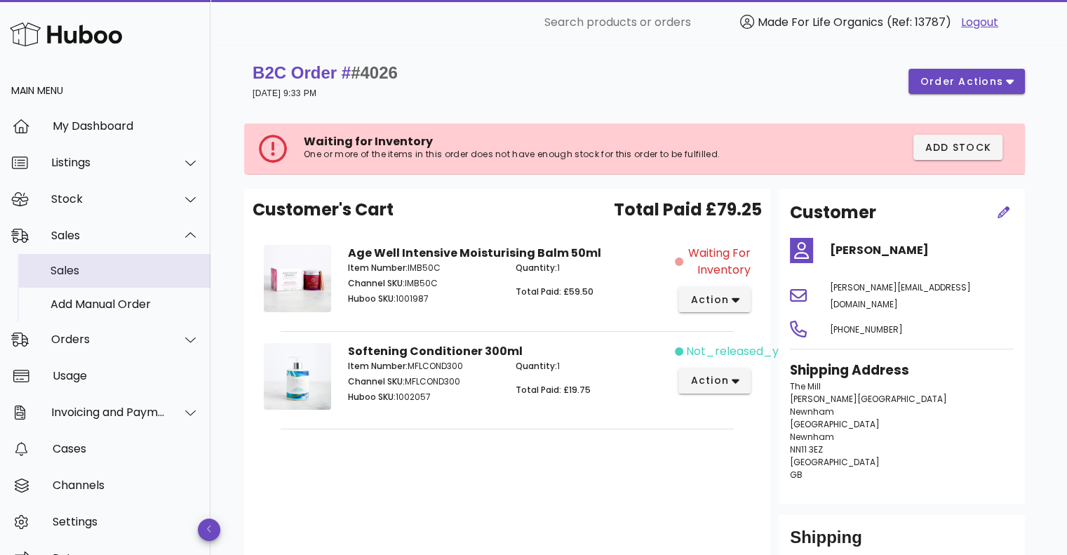
click at [73, 272] on div "Sales" at bounding box center [125, 270] width 149 height 13
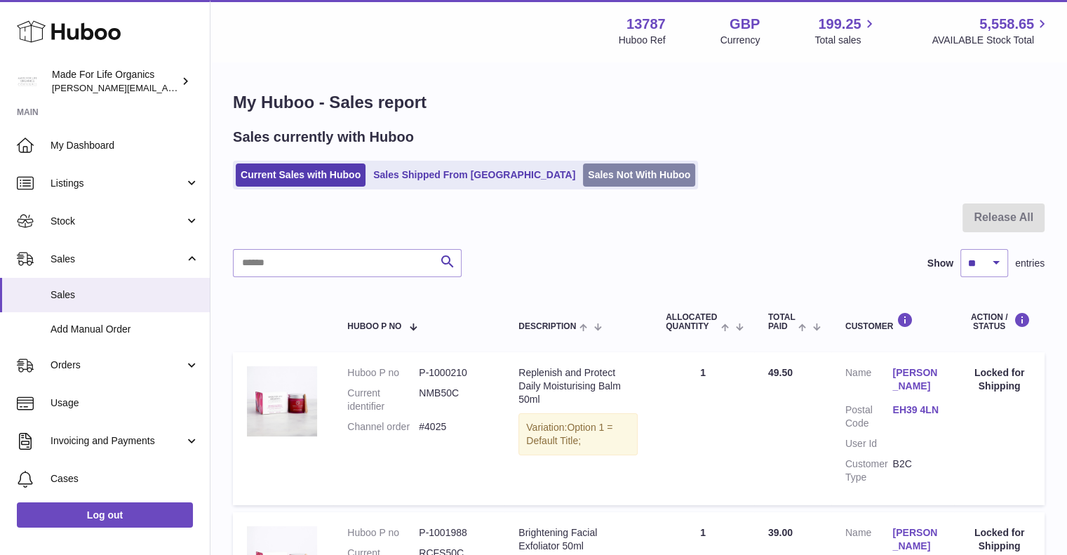
click at [583, 177] on link "Sales Not With Huboo" at bounding box center [639, 174] width 112 height 23
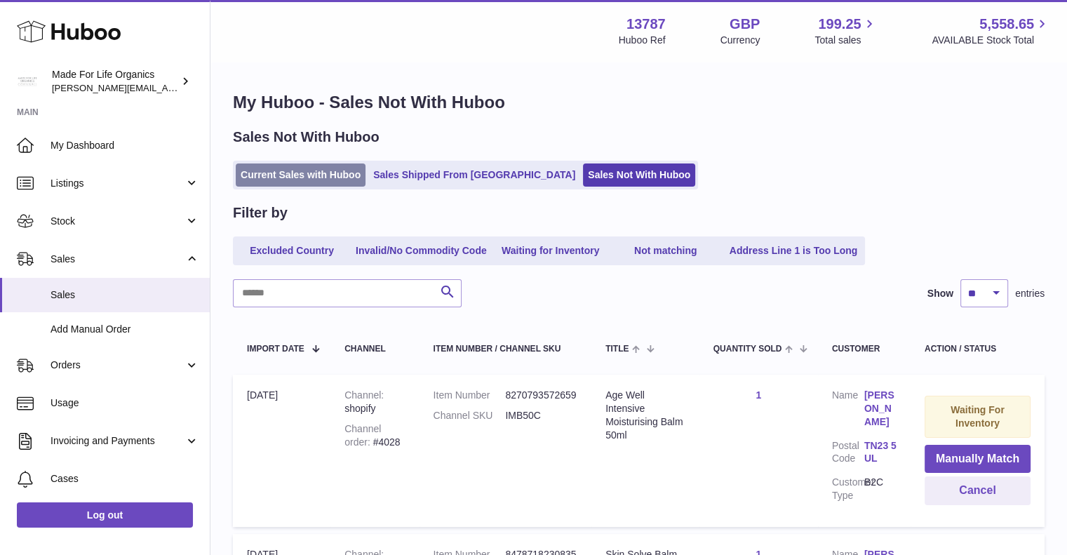
click at [283, 173] on link "Current Sales with Huboo" at bounding box center [301, 174] width 130 height 23
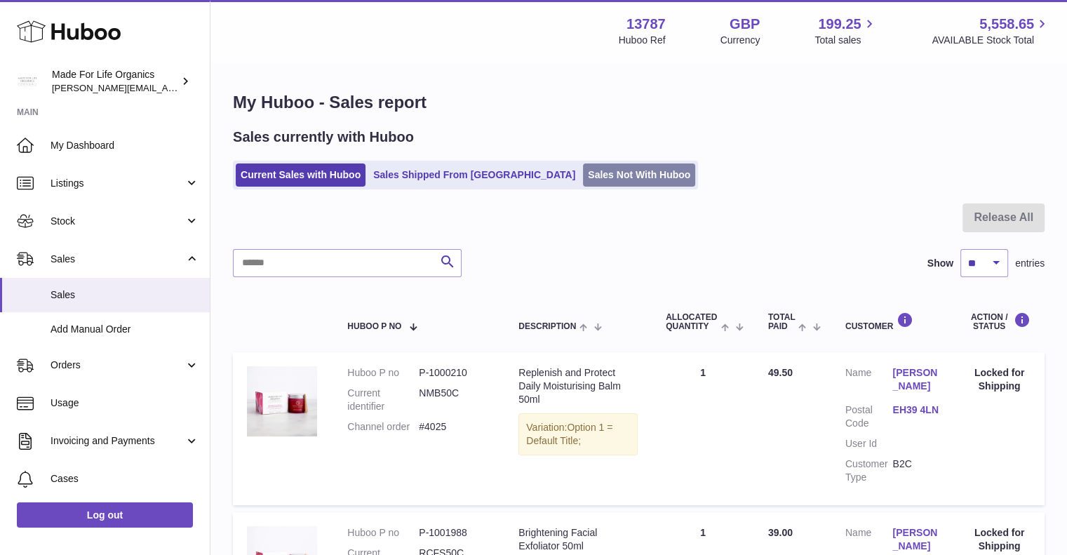
click at [583, 175] on link "Sales Not With Huboo" at bounding box center [639, 174] width 112 height 23
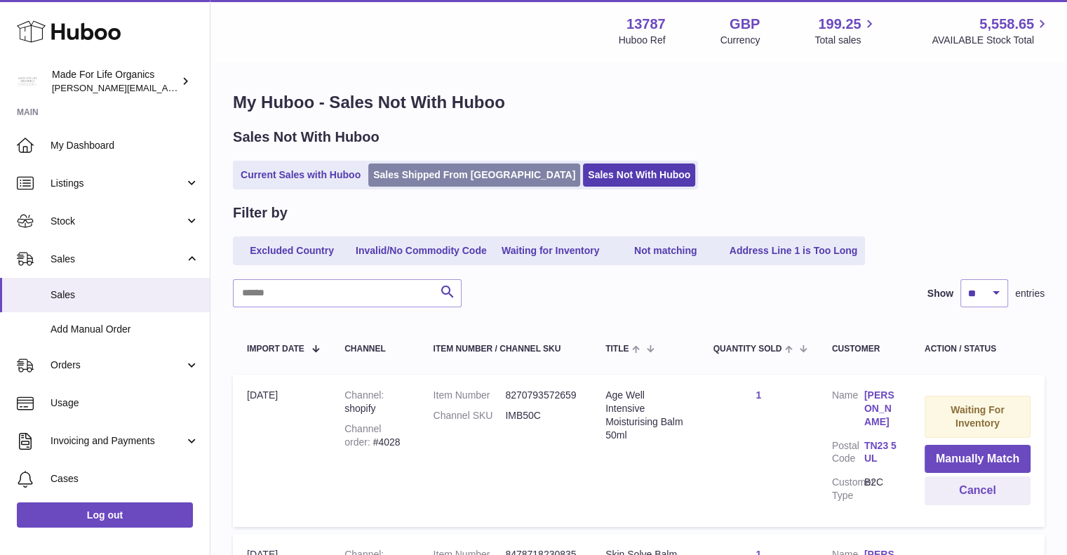
click at [438, 175] on link "Sales Shipped From [GEOGRAPHIC_DATA]" at bounding box center [474, 174] width 212 height 23
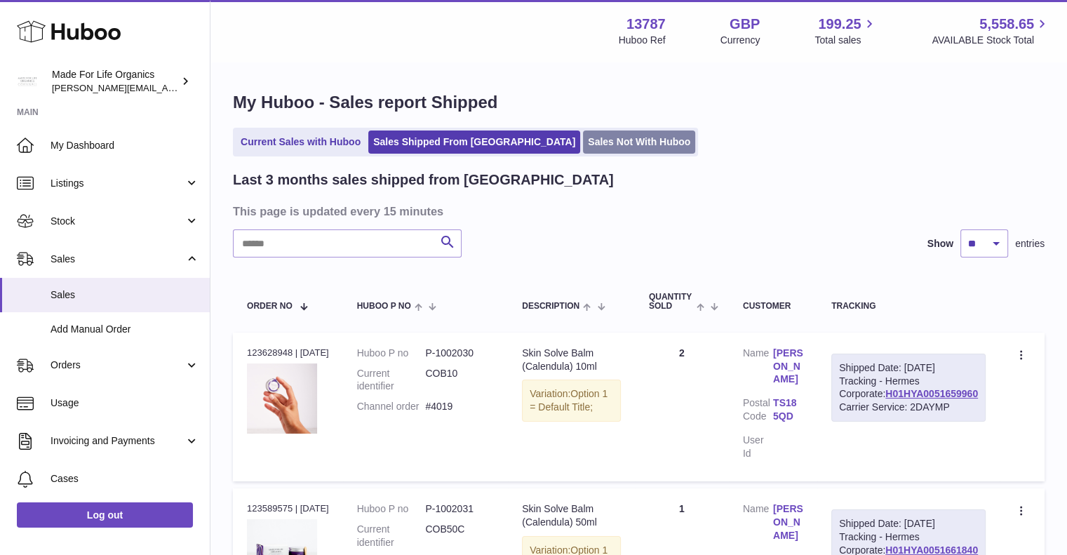
click at [583, 148] on link "Sales Not With Huboo" at bounding box center [639, 141] width 112 height 23
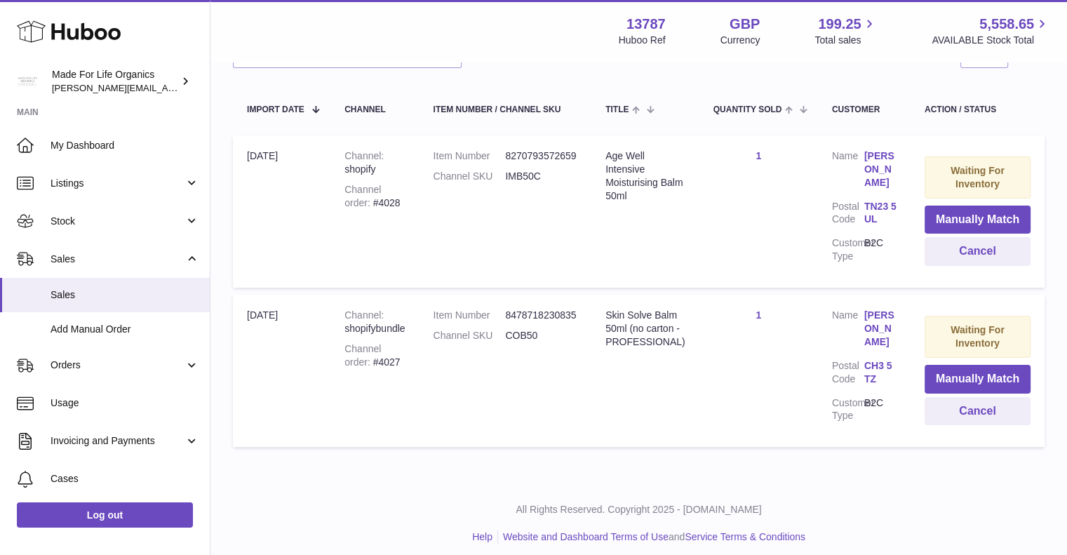
scroll to position [240, 0]
